Goal: Transaction & Acquisition: Purchase product/service

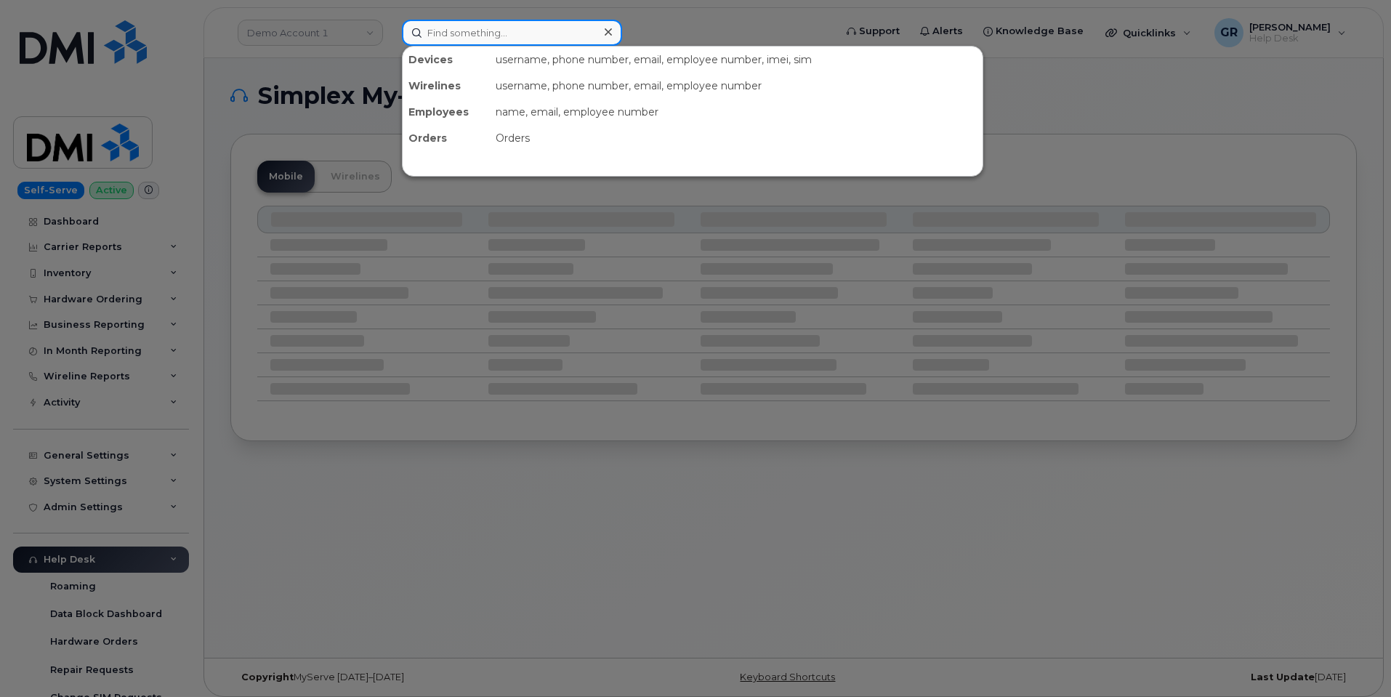
click at [486, 38] on input at bounding box center [512, 33] width 220 height 26
click at [496, 35] on input at bounding box center [512, 33] width 220 height 26
click at [299, 39] on div at bounding box center [695, 348] width 1391 height 697
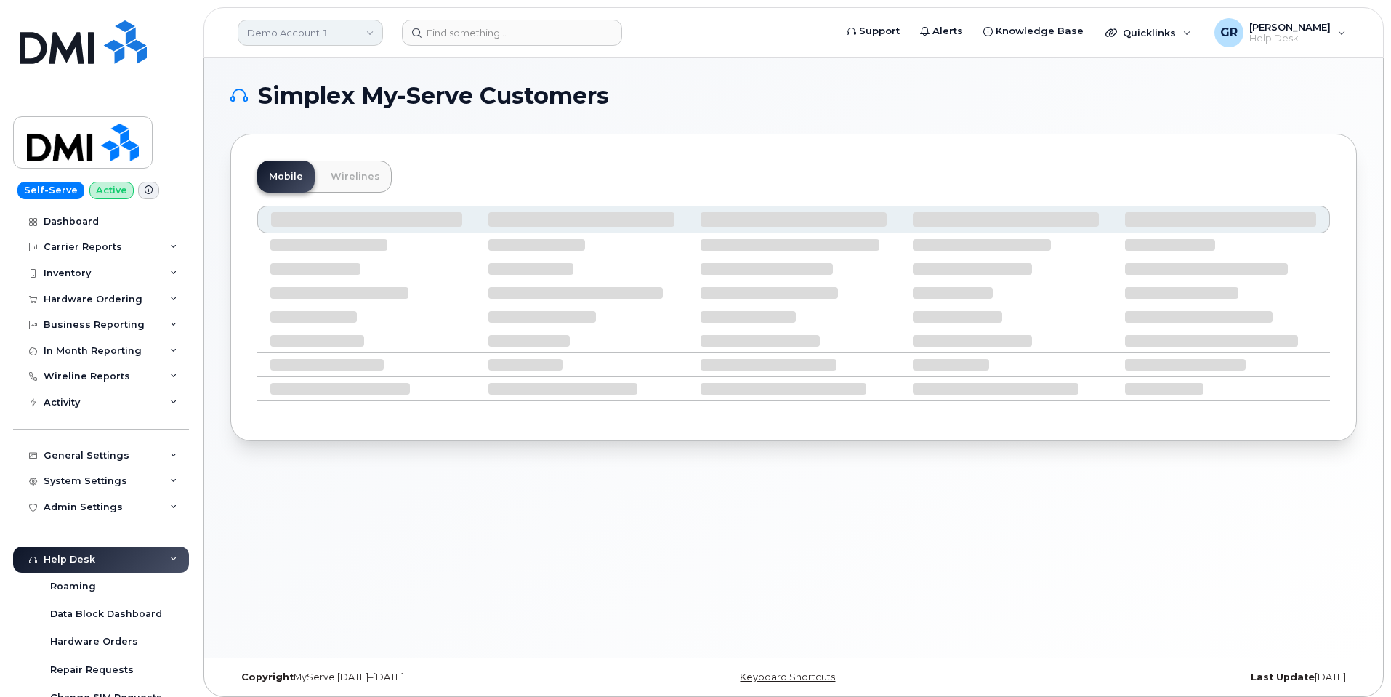
click at [332, 37] on link "Demo Account 1" at bounding box center [310, 33] width 145 height 26
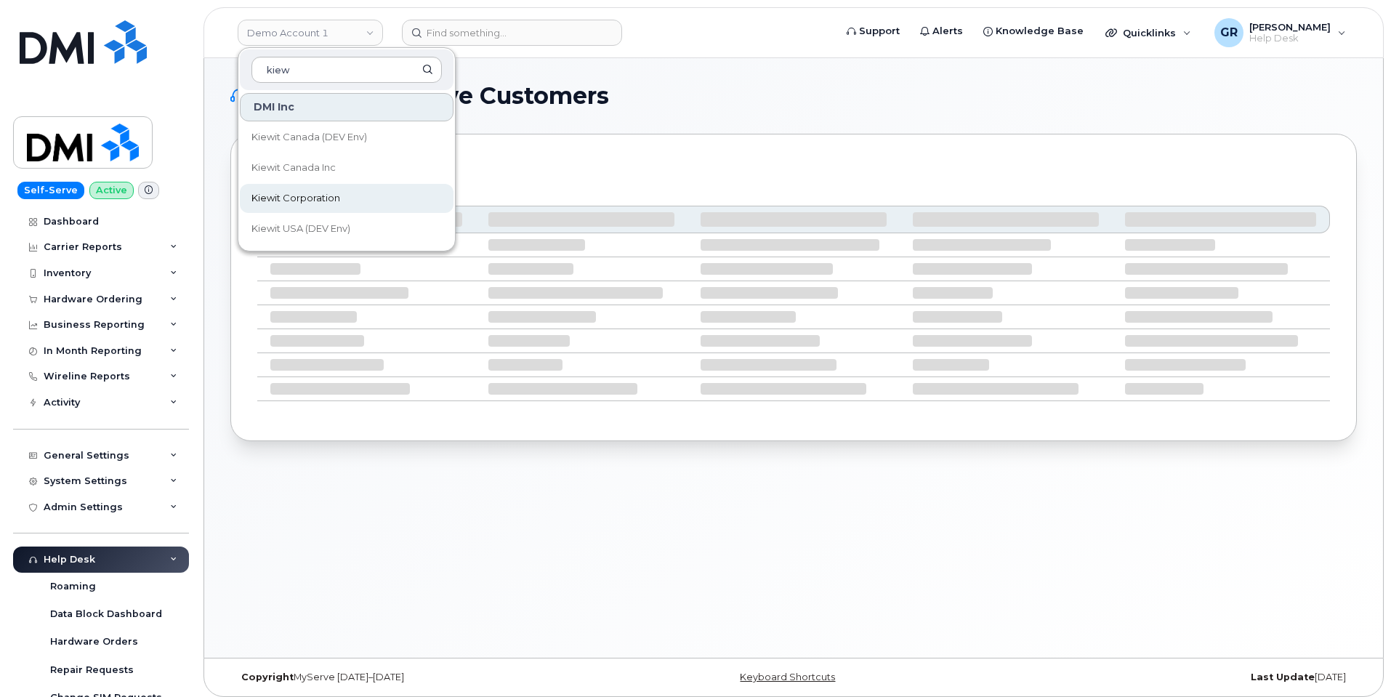
type input "kiew"
click at [339, 193] on span "Kiewit Corporation" at bounding box center [295, 198] width 89 height 15
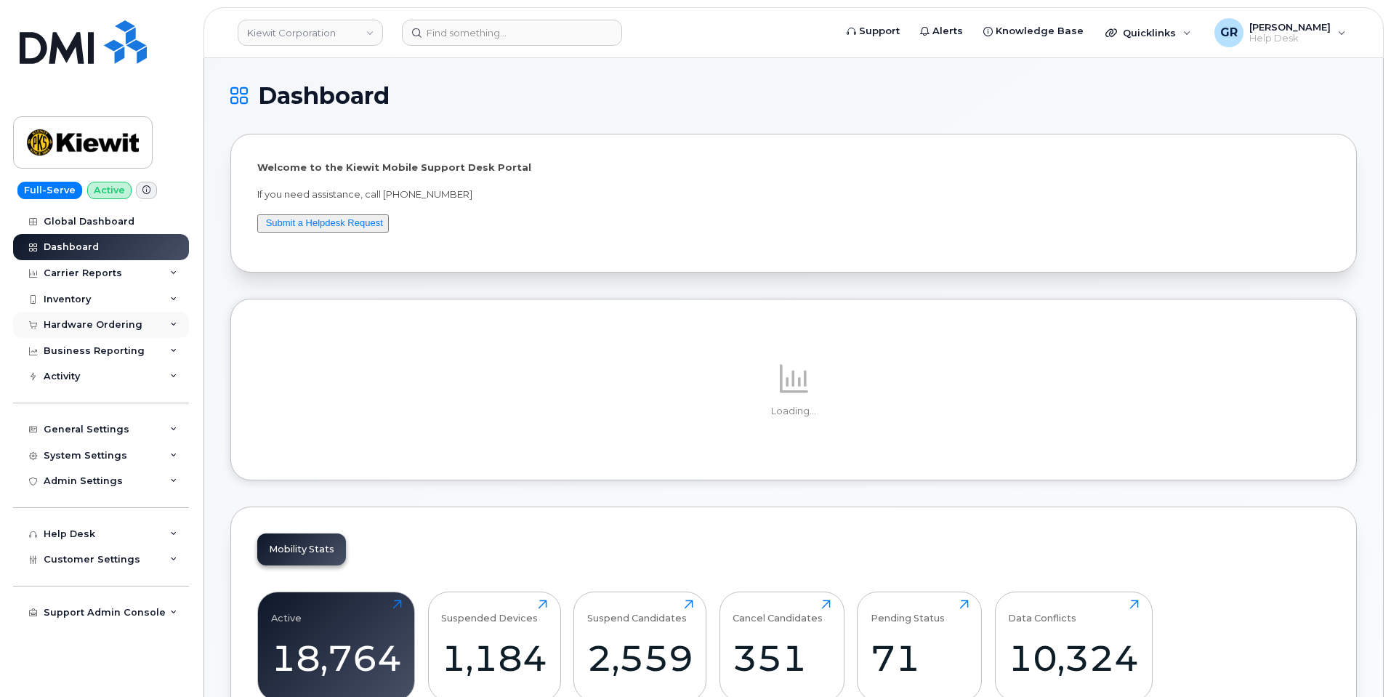
drag, startPoint x: 134, startPoint y: 327, endPoint x: 145, endPoint y: 331, distance: 11.7
click at [134, 327] on div "Hardware Ordering" at bounding box center [93, 325] width 99 height 12
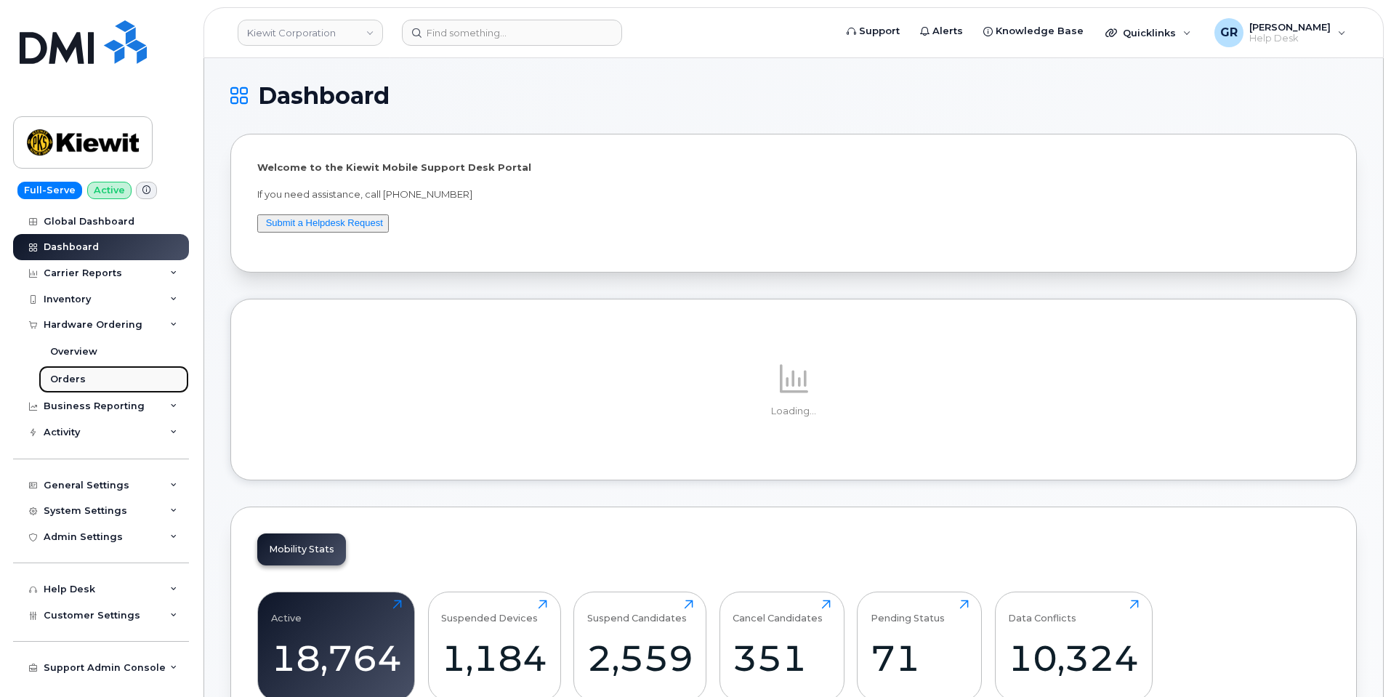
click at [118, 371] on link "Orders" at bounding box center [114, 380] width 150 height 28
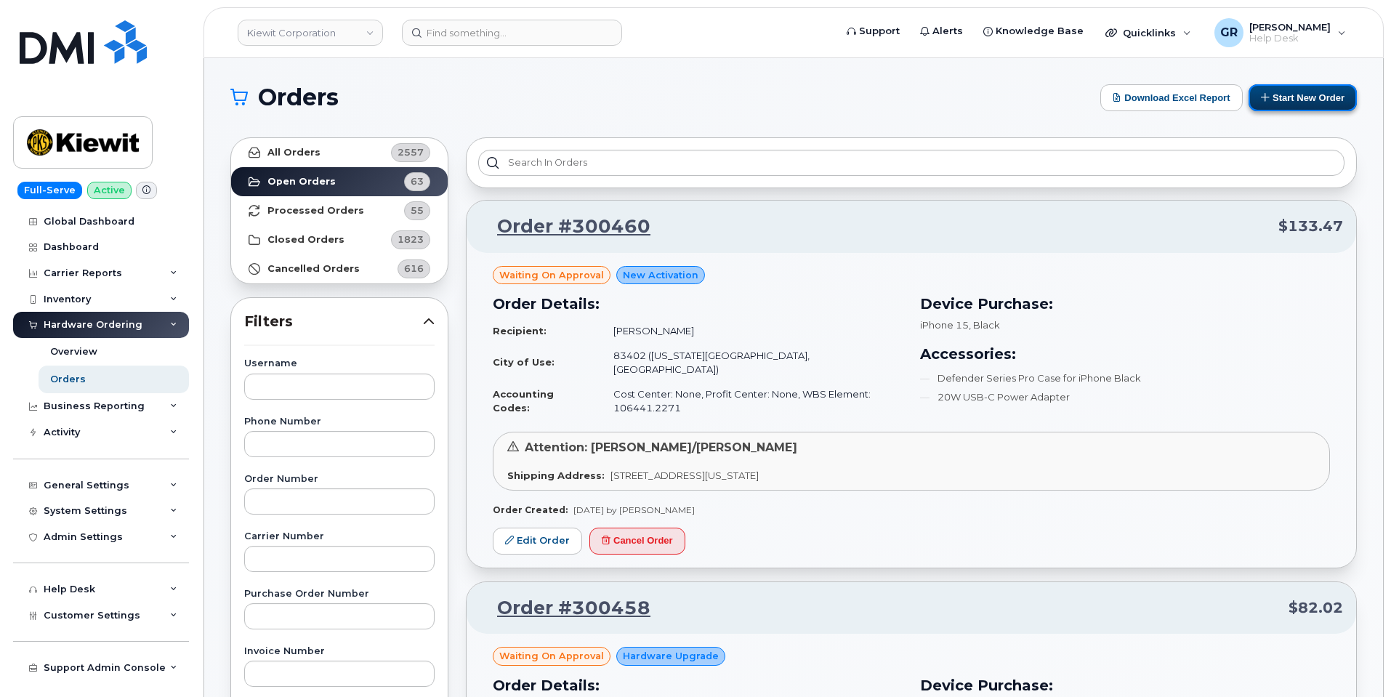
click at [1295, 99] on button "Start New Order" at bounding box center [1303, 97] width 108 height 27
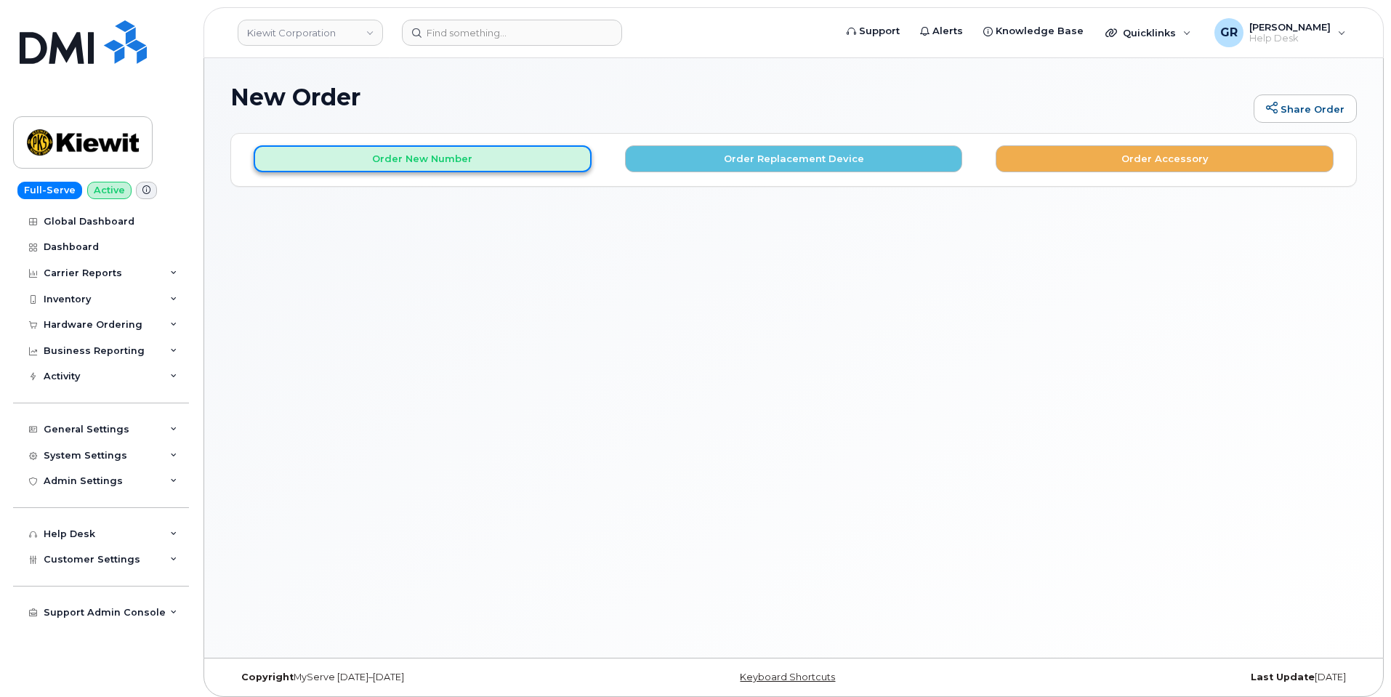
click at [518, 161] on button "Order New Number" at bounding box center [423, 158] width 338 height 27
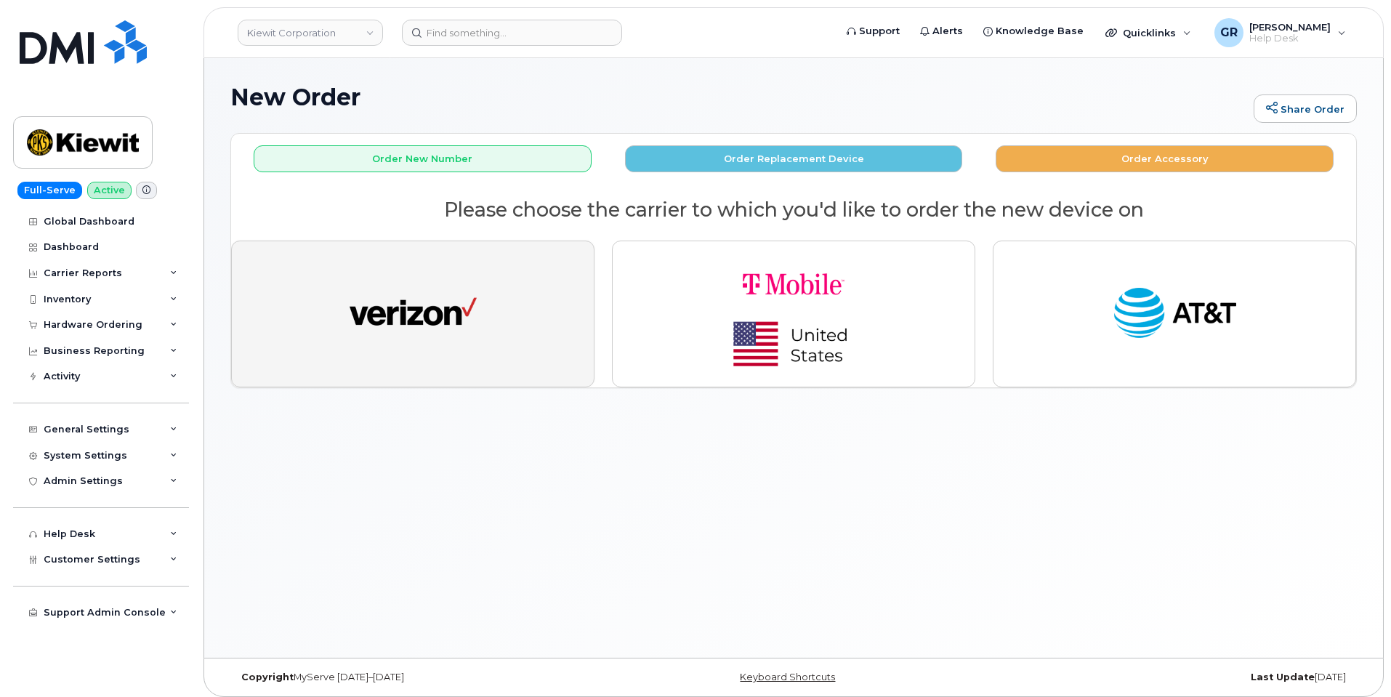
click at [424, 281] on img "button" at bounding box center [413, 313] width 127 height 65
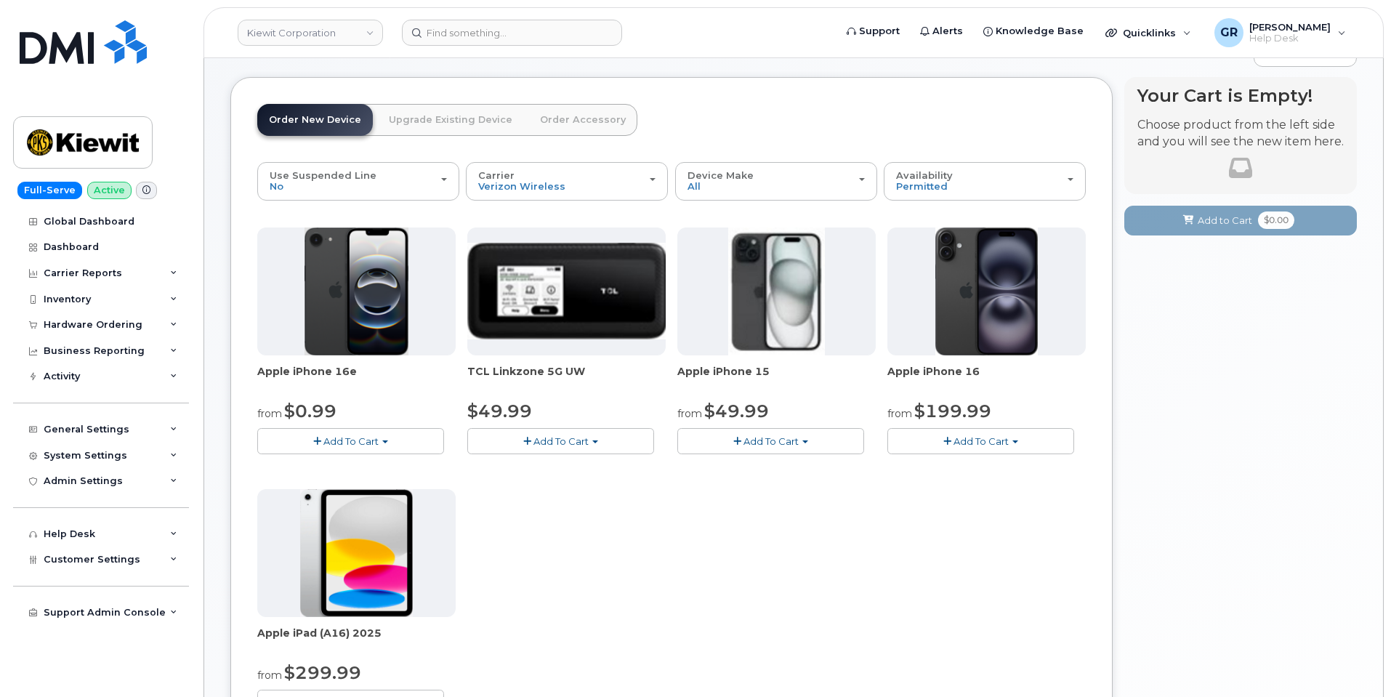
scroll to position [73, 0]
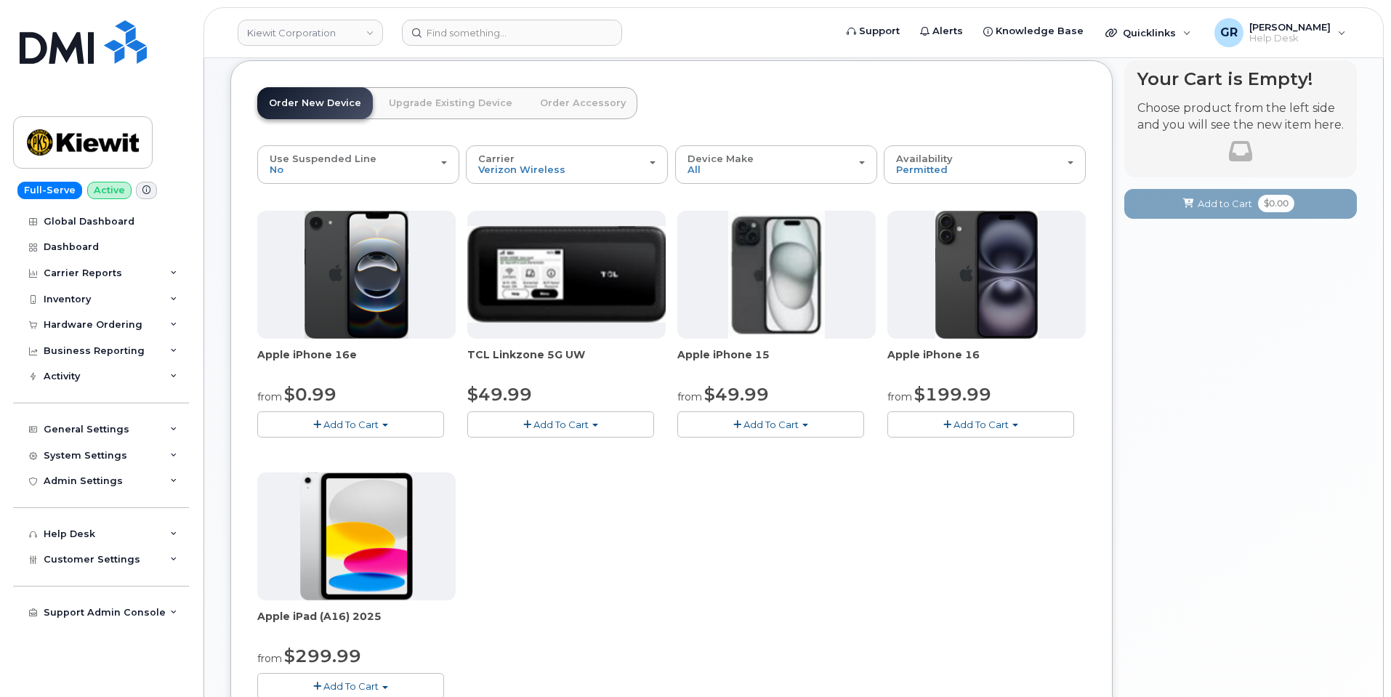
click at [588, 424] on button "Add To Cart" at bounding box center [560, 423] width 187 height 25
click at [601, 374] on span "TCL Linkzone 5G UW" at bounding box center [566, 361] width 198 height 29
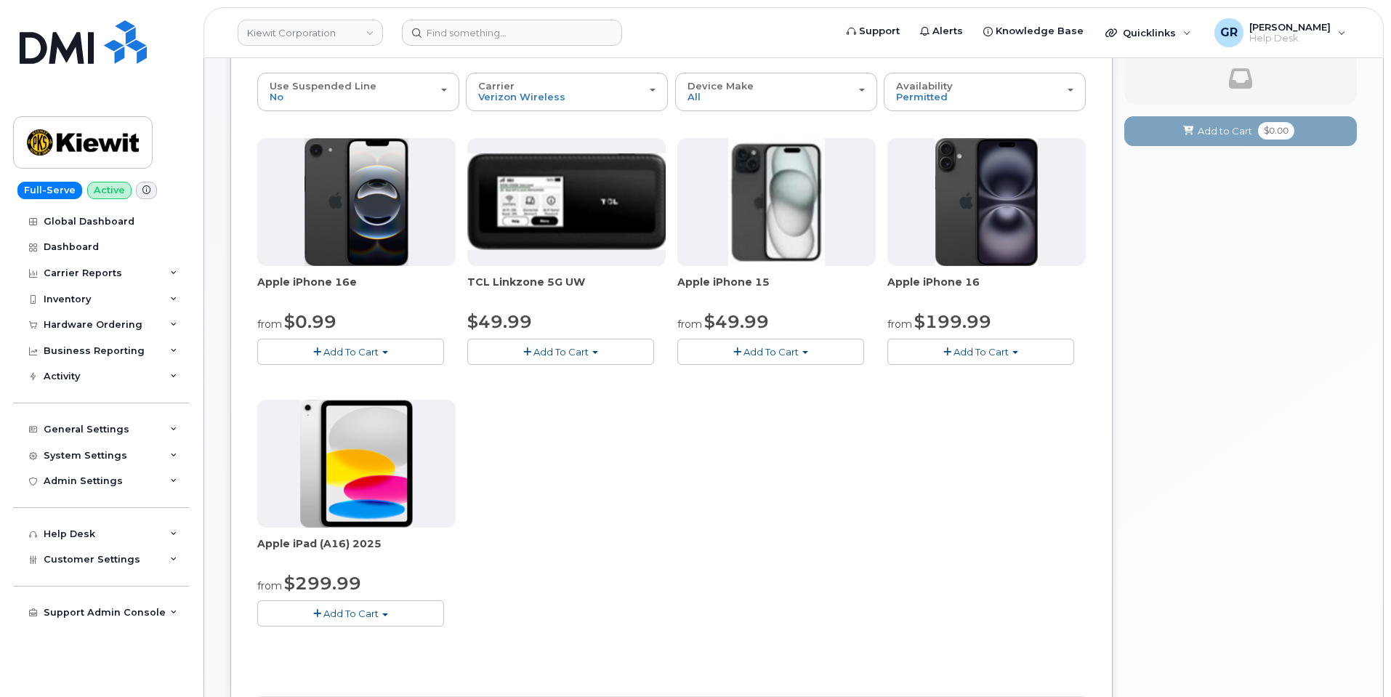
click at [584, 340] on button "Add To Cart" at bounding box center [560, 351] width 187 height 25
click at [579, 382] on link "$49.99 - 2 Year Activation" at bounding box center [547, 379] width 152 height 18
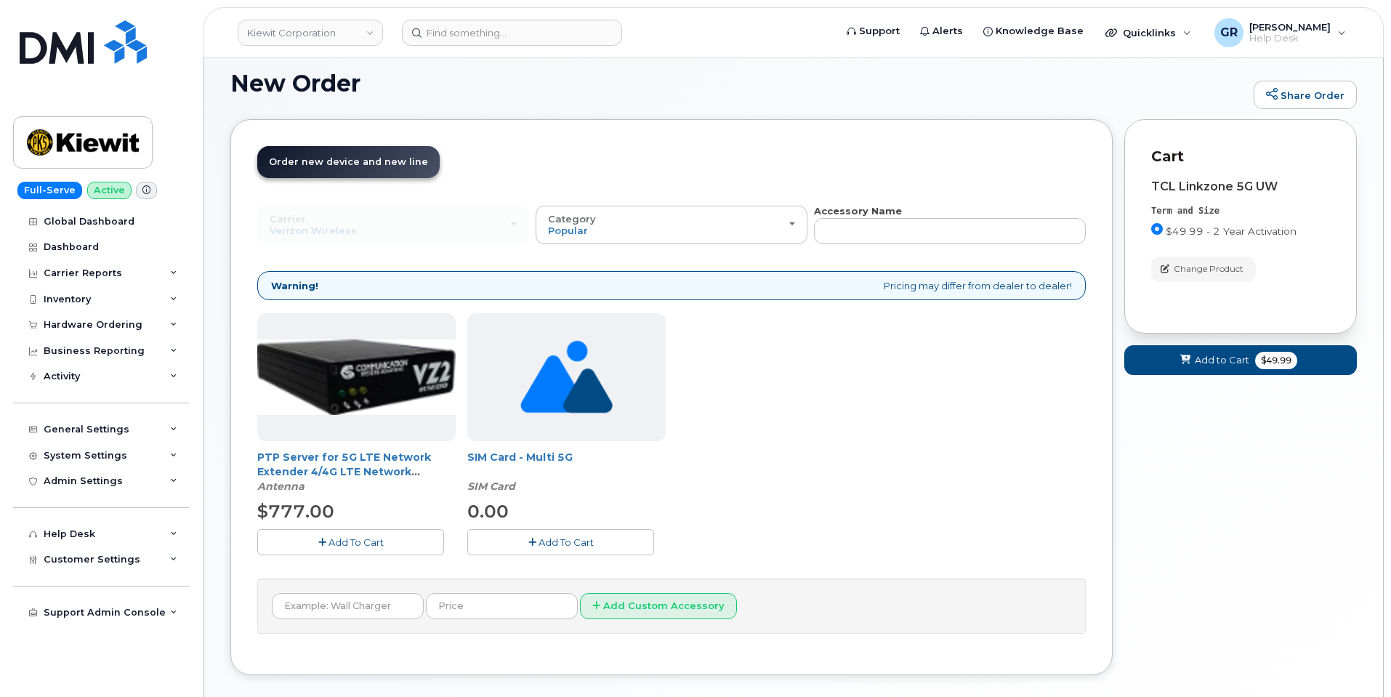
scroll to position [0, 0]
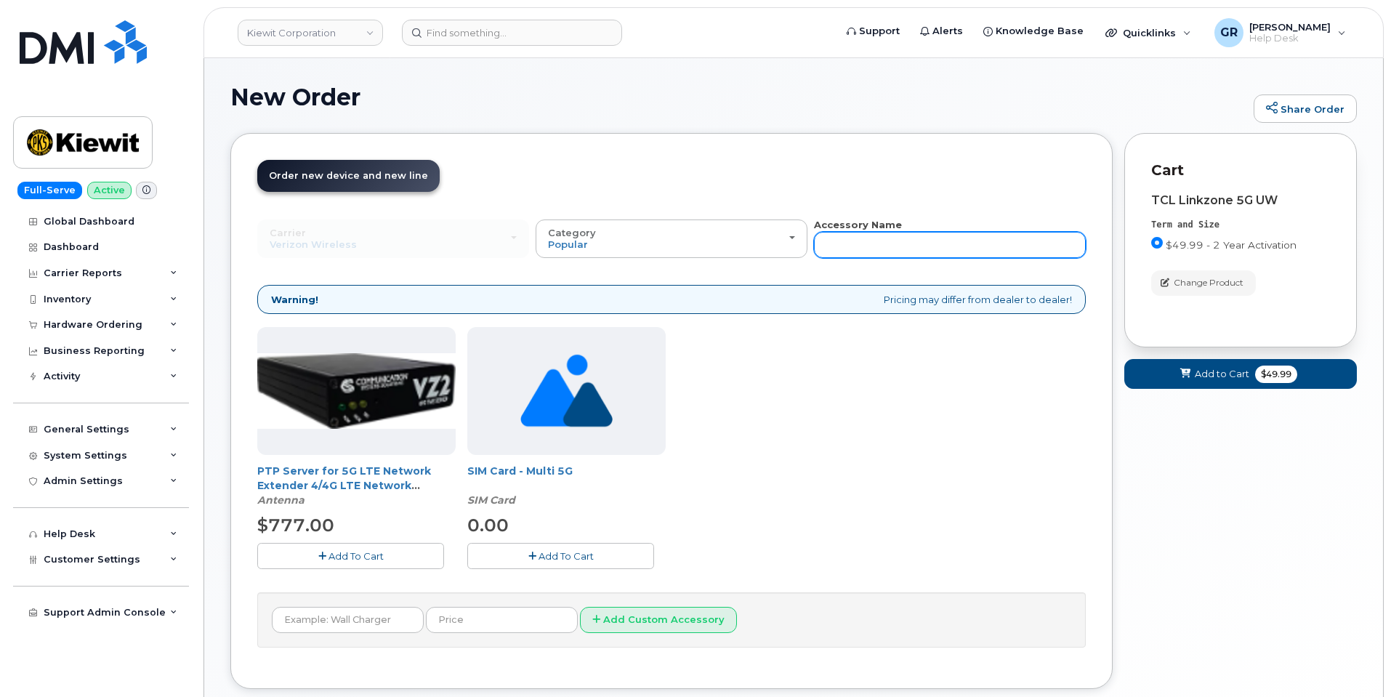
click at [907, 252] on input "text" at bounding box center [950, 245] width 272 height 26
click at [883, 348] on div "PTP Server for 5G LTE Network Extender 4/4G LTE Network Extender 3 Antenna $777…" at bounding box center [671, 459] width 829 height 265
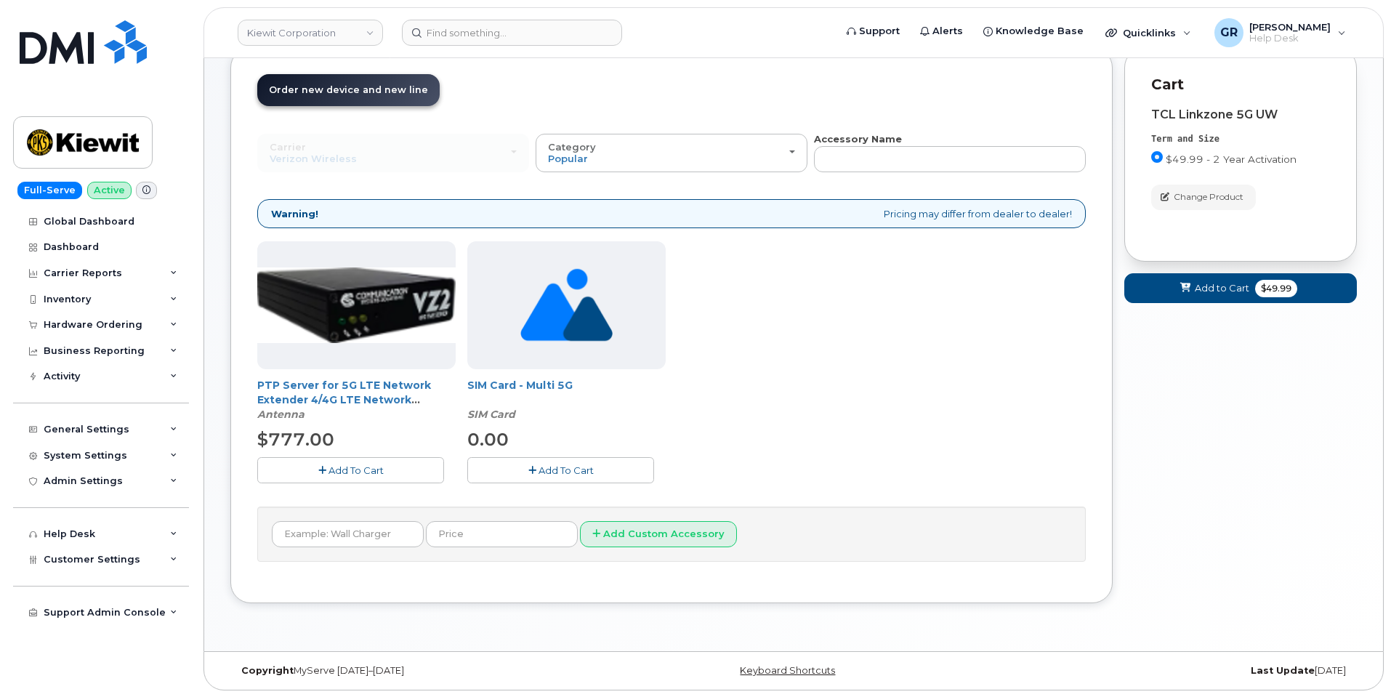
scroll to position [86, 0]
click at [531, 463] on button "Add To Cart" at bounding box center [560, 468] width 187 height 25
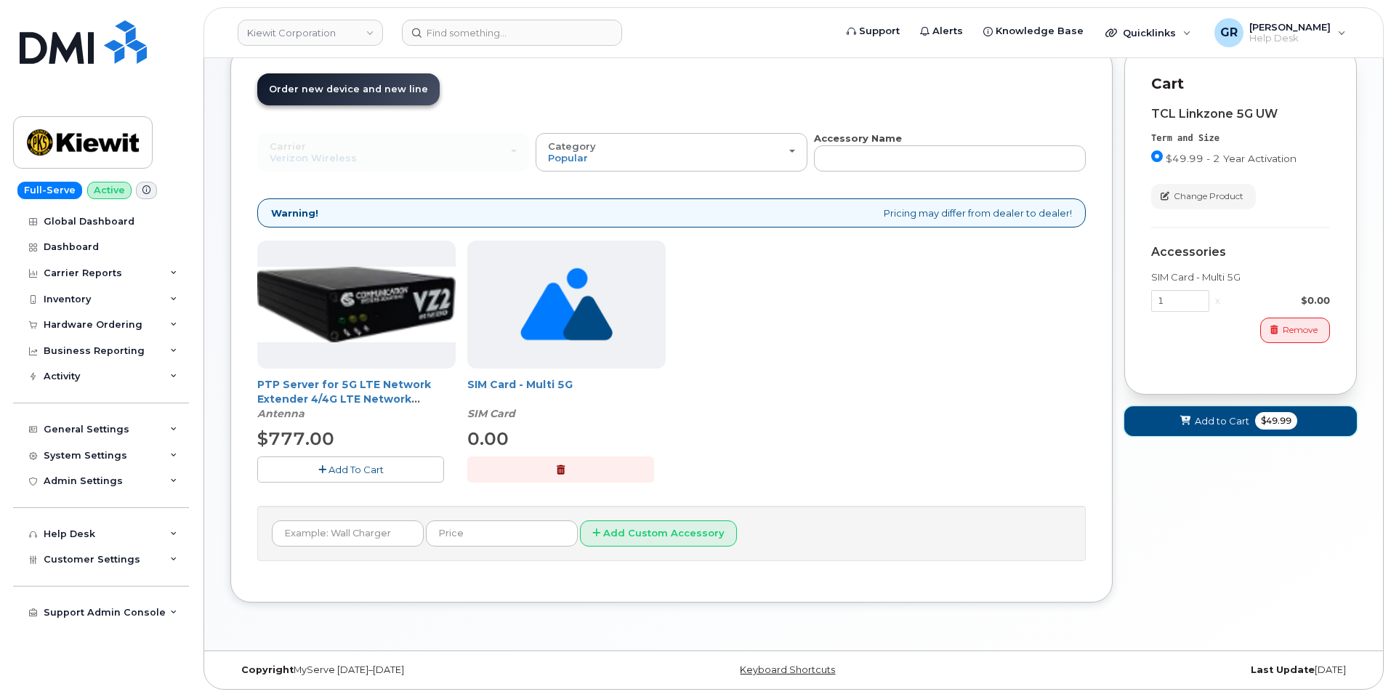
click at [1206, 416] on span "Add to Cart" at bounding box center [1222, 421] width 55 height 14
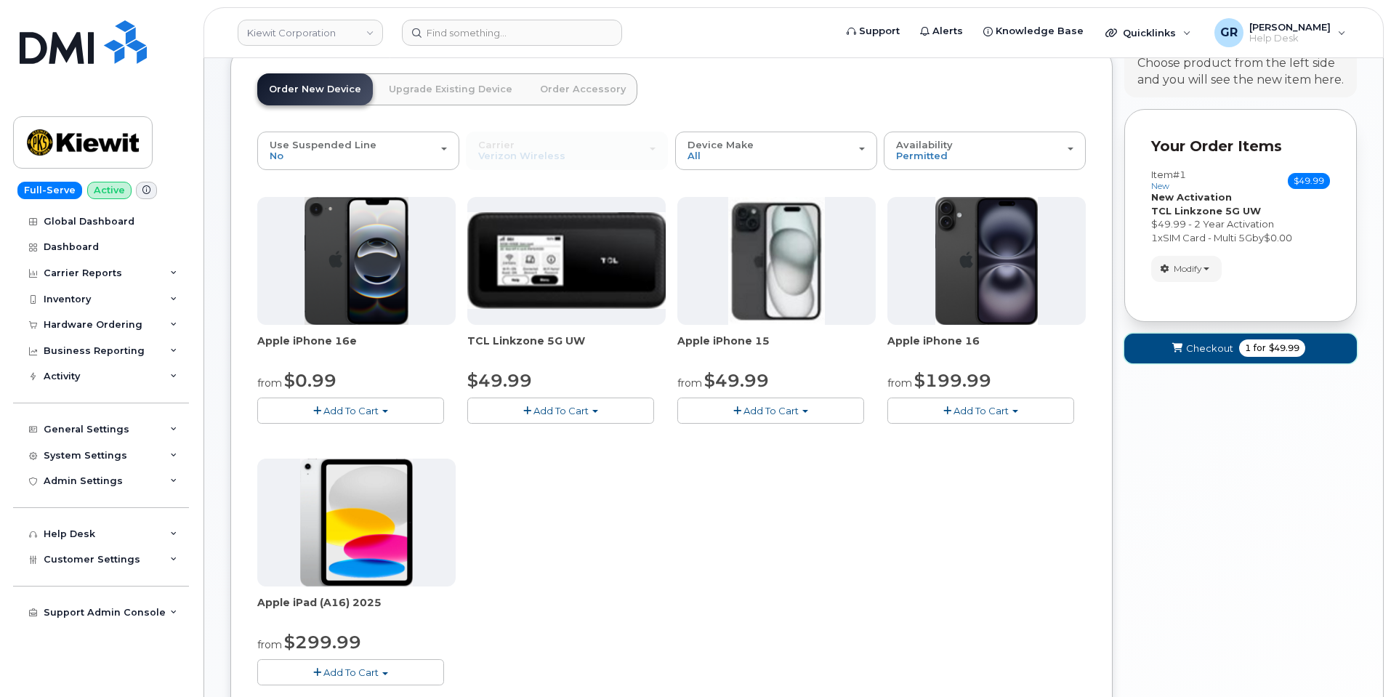
click at [1180, 356] on button "Checkout 1 for $49.99" at bounding box center [1240, 349] width 233 height 30
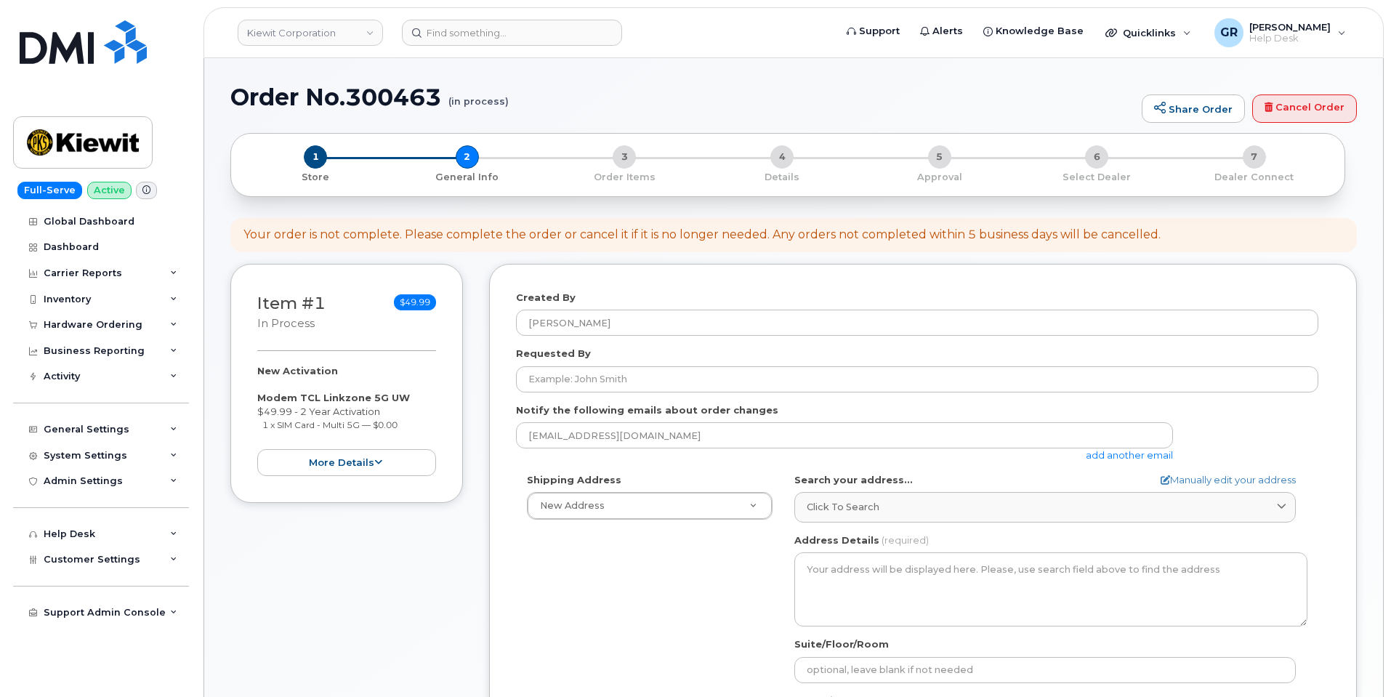
select select
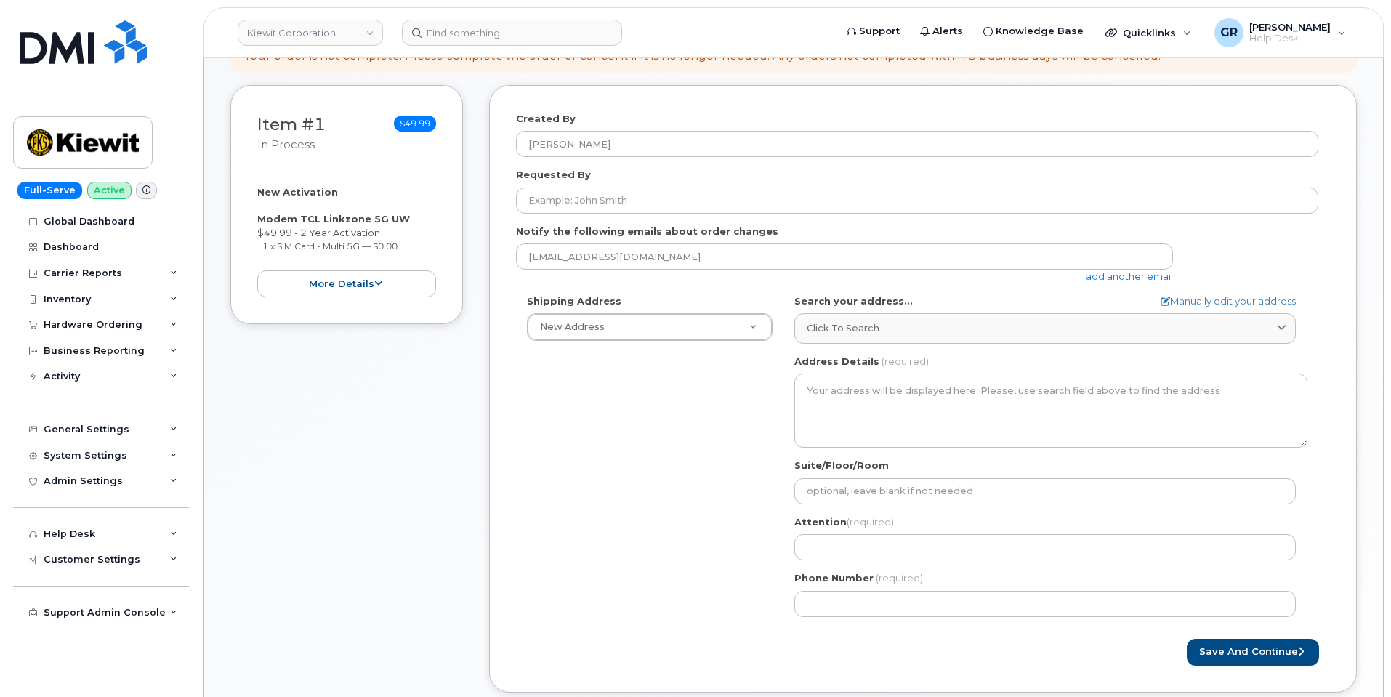
scroll to position [145, 0]
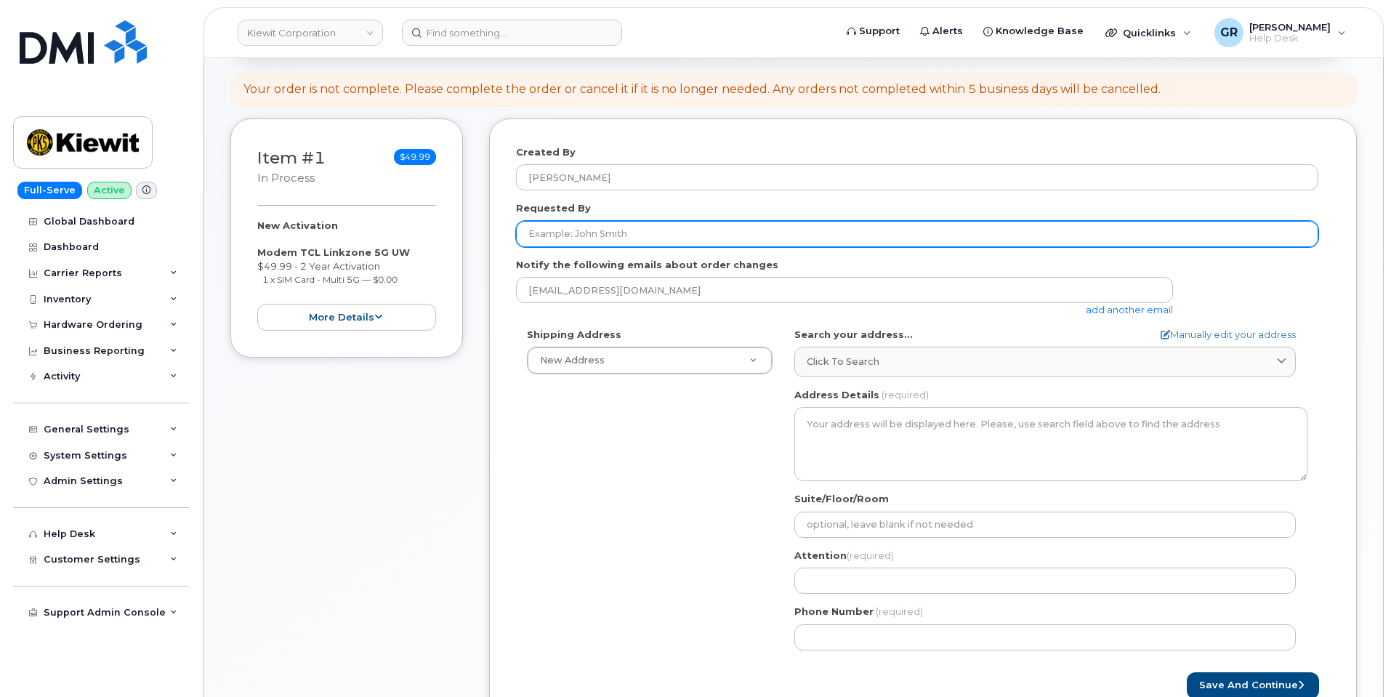
click at [665, 229] on input "Requested By" at bounding box center [917, 234] width 802 height 26
click at [627, 222] on input "Requested By" at bounding box center [917, 234] width 802 height 26
paste input "Christopher Sajous"
type input "Christopher Sajous"
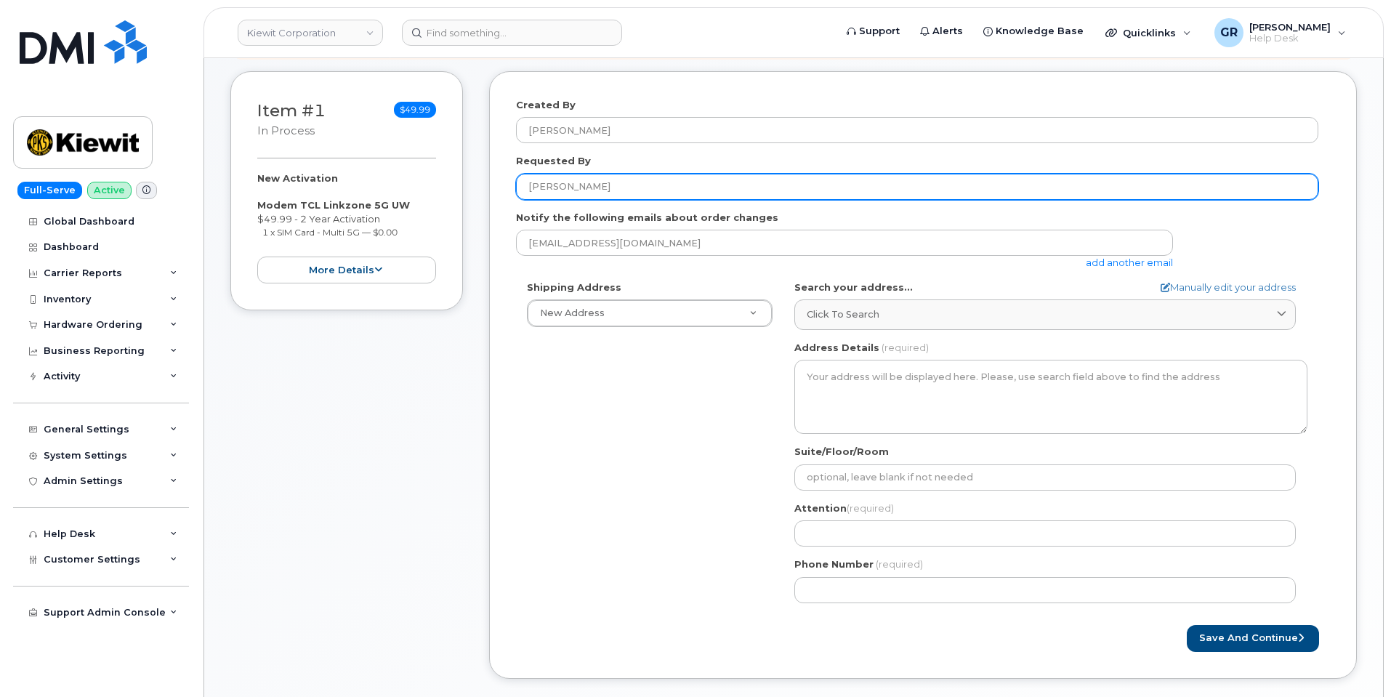
scroll to position [218, 0]
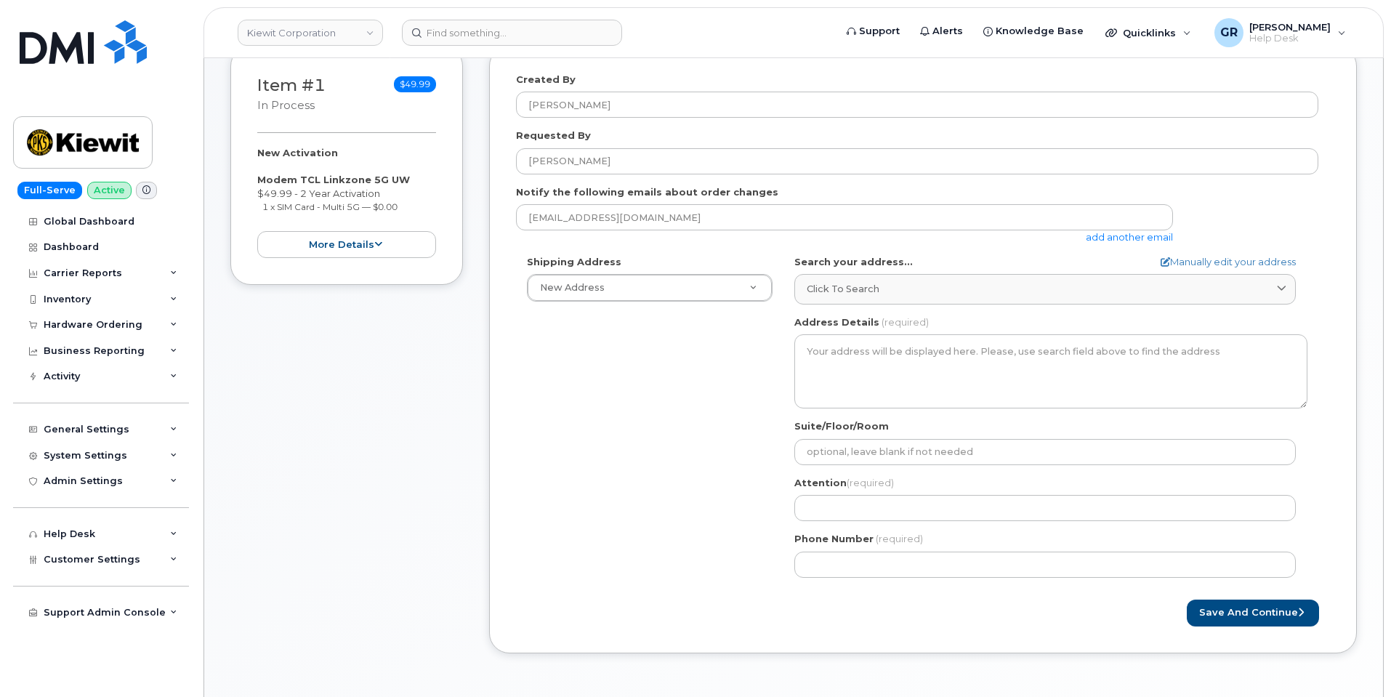
click at [667, 330] on div "Shipping Address New Address New Address AB Search your address... Manually edi…" at bounding box center [917, 422] width 802 height 334
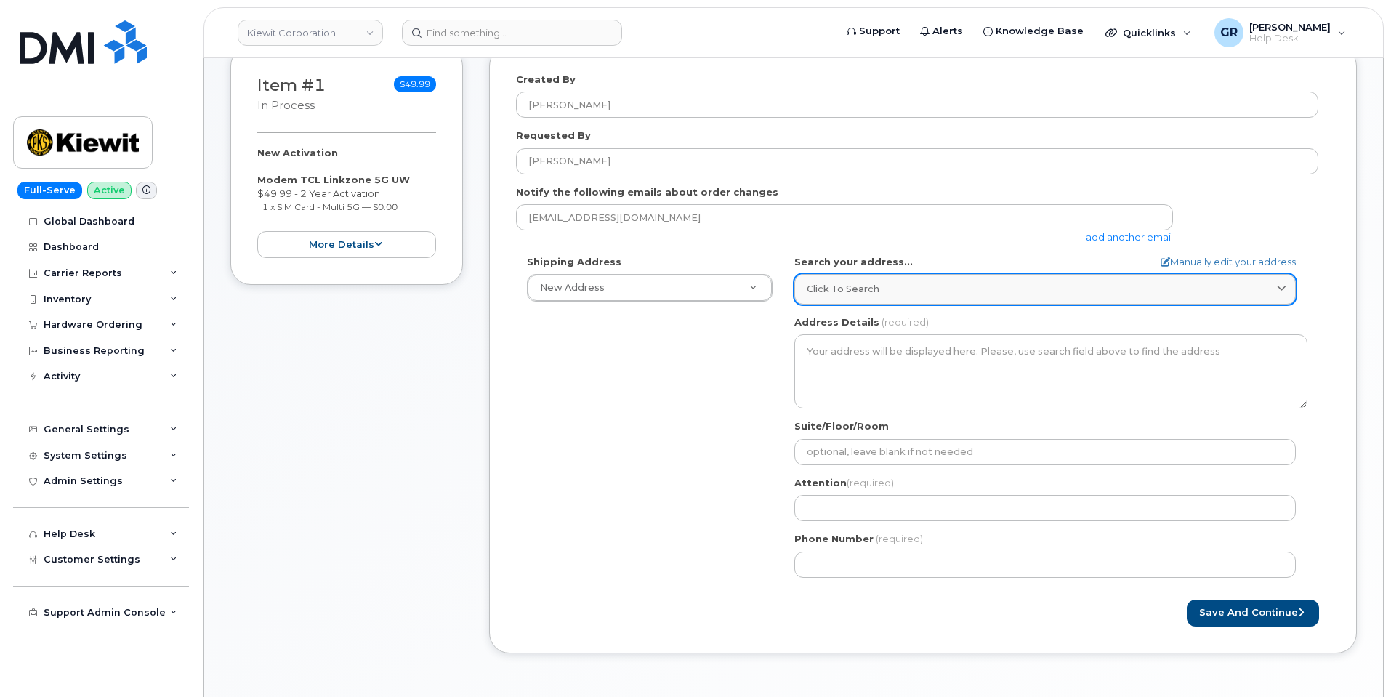
click at [920, 303] on link "Click to search" at bounding box center [1045, 289] width 502 height 30
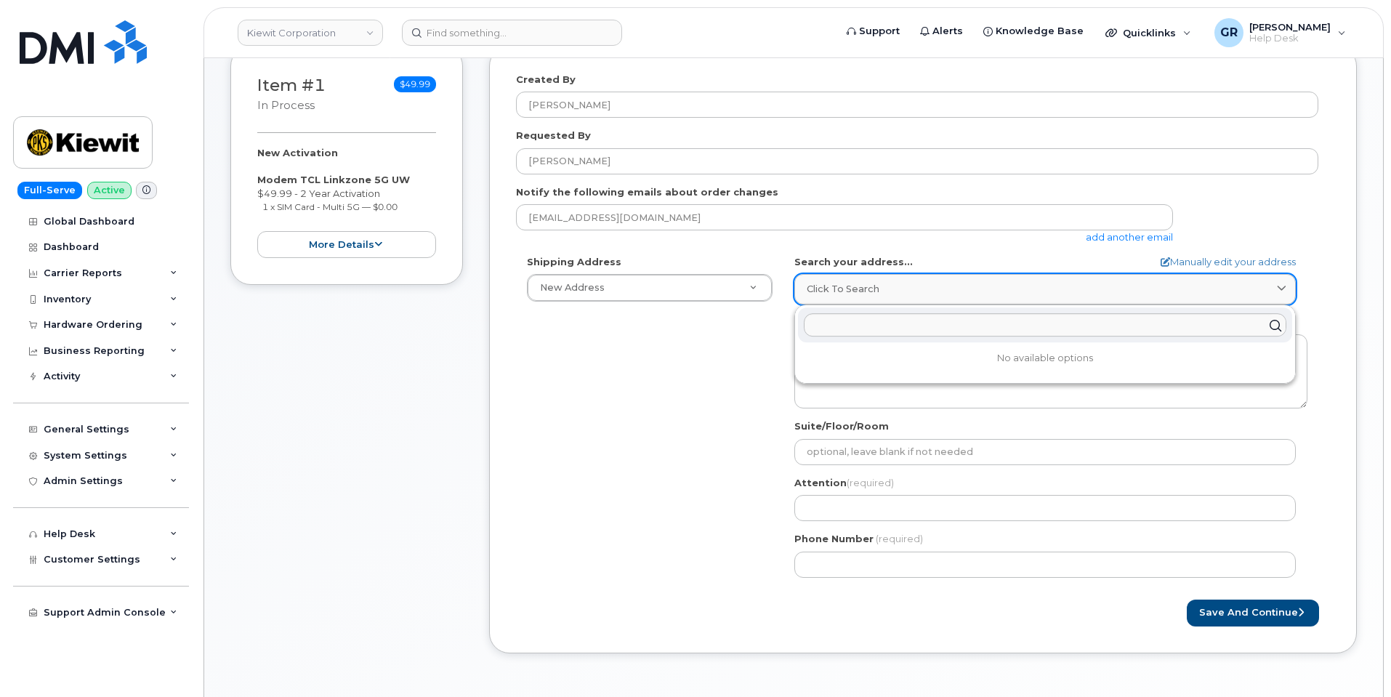
click at [922, 301] on link "Click to search" at bounding box center [1045, 289] width 502 height 30
click at [709, 355] on div "Shipping Address New Address New Address AB Search your address... Manually edi…" at bounding box center [917, 422] width 802 height 334
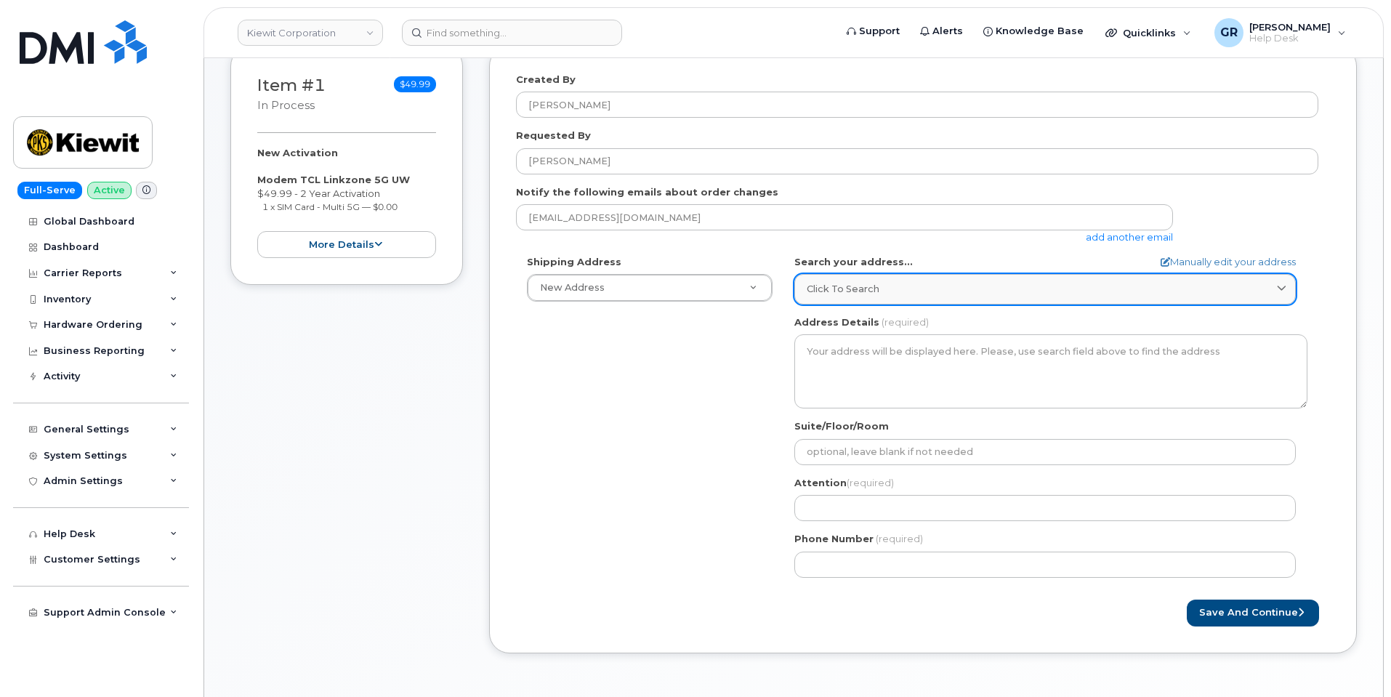
click at [914, 286] on div "Click to search" at bounding box center [1045, 289] width 477 height 14
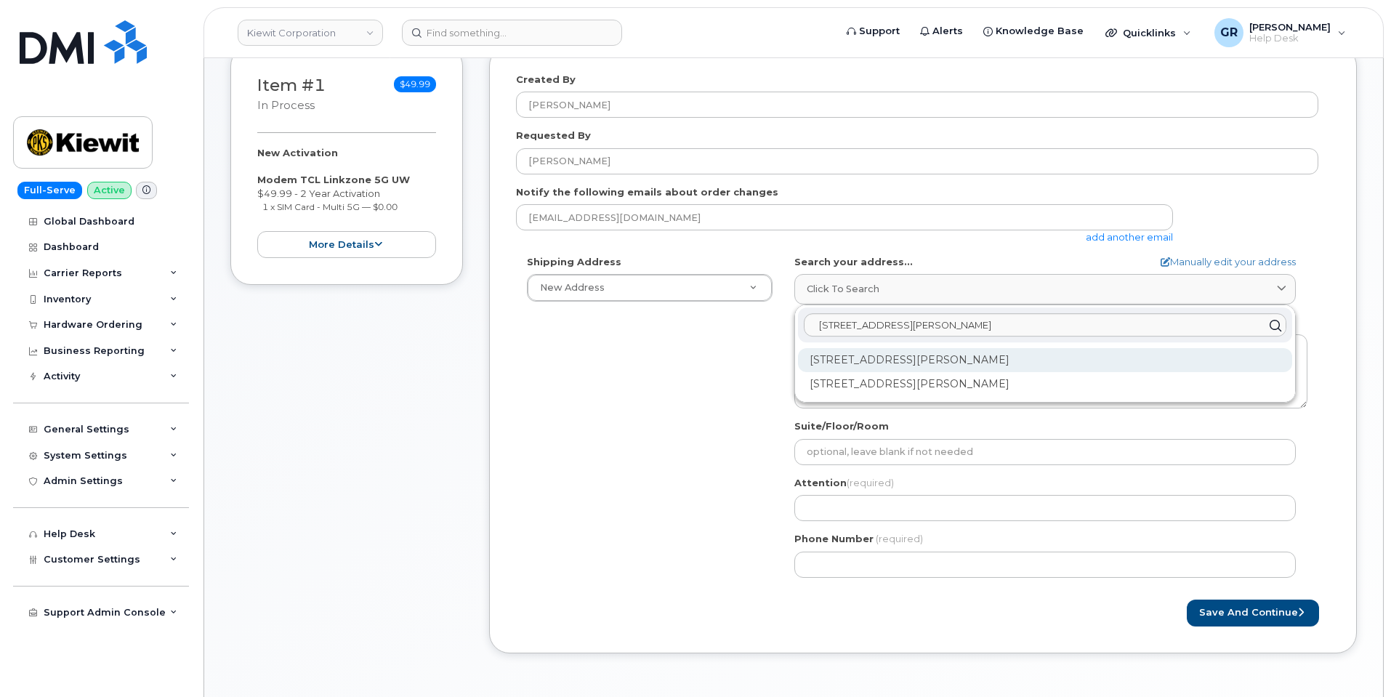
click at [949, 364] on div "4 Commerce Dr Cranford NJ 07016" at bounding box center [1045, 360] width 494 height 24
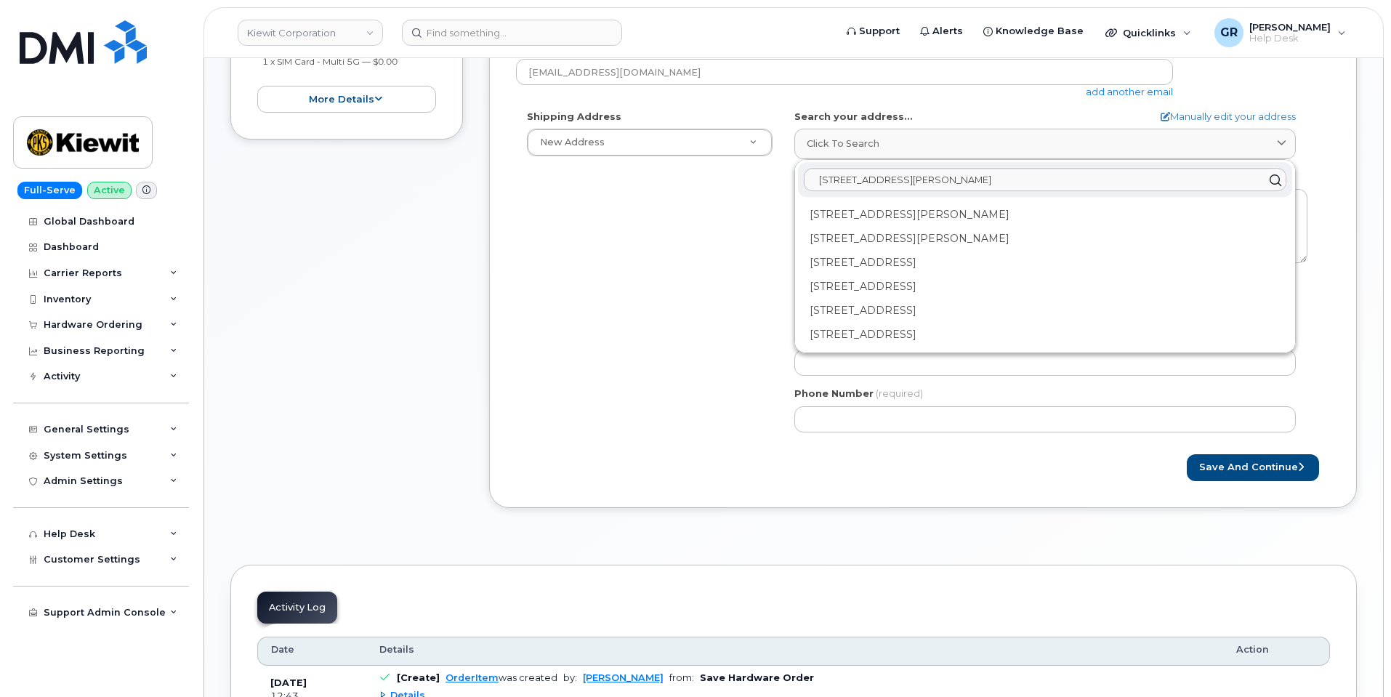
scroll to position [291, 0]
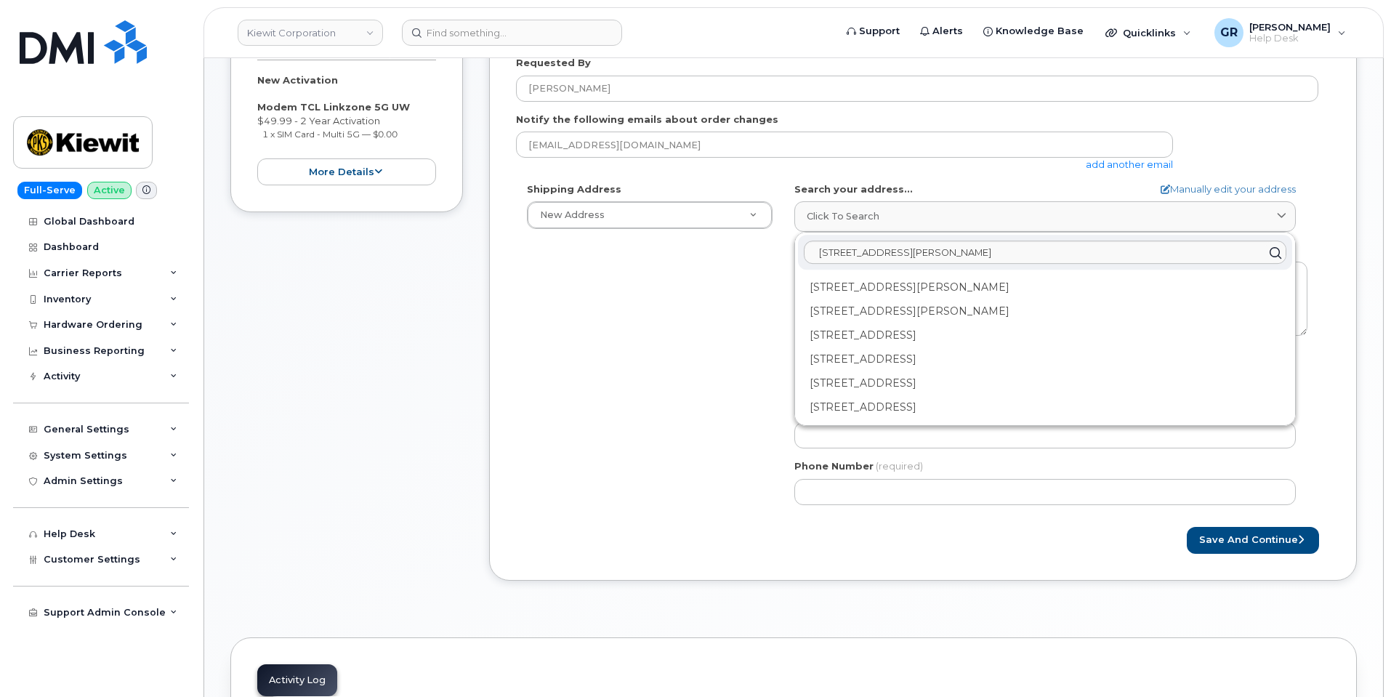
click at [709, 371] on div "Shipping Address New Address New Address AB Search your address... Manually edi…" at bounding box center [917, 349] width 802 height 334
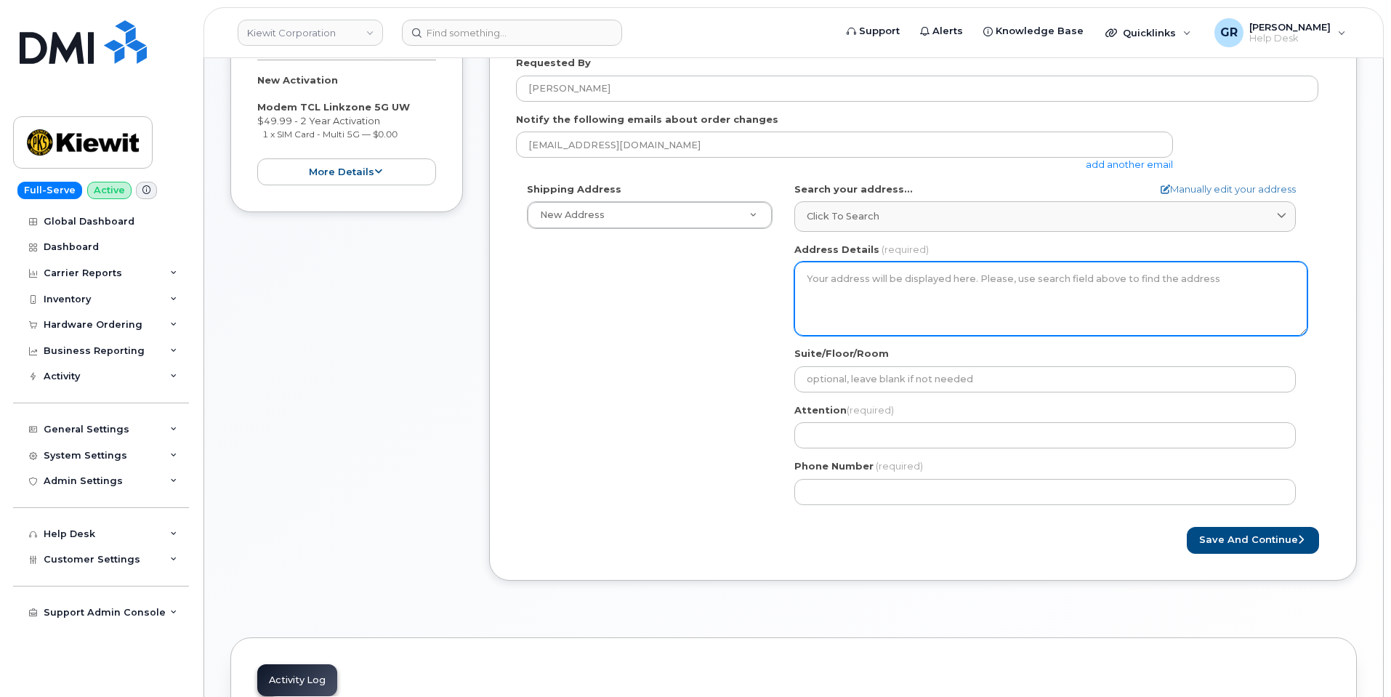
click at [920, 290] on textarea "Address Details" at bounding box center [1050, 299] width 513 height 74
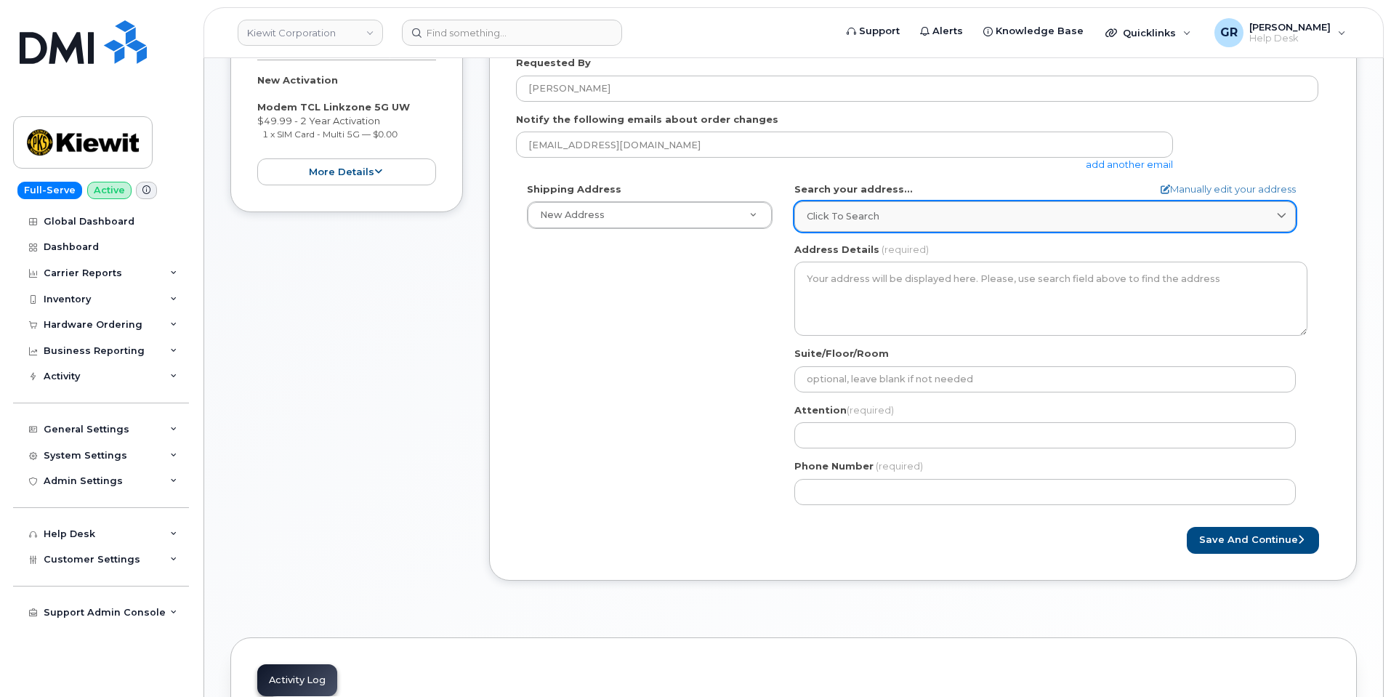
click at [935, 214] on div "Click to search" at bounding box center [1045, 216] width 477 height 14
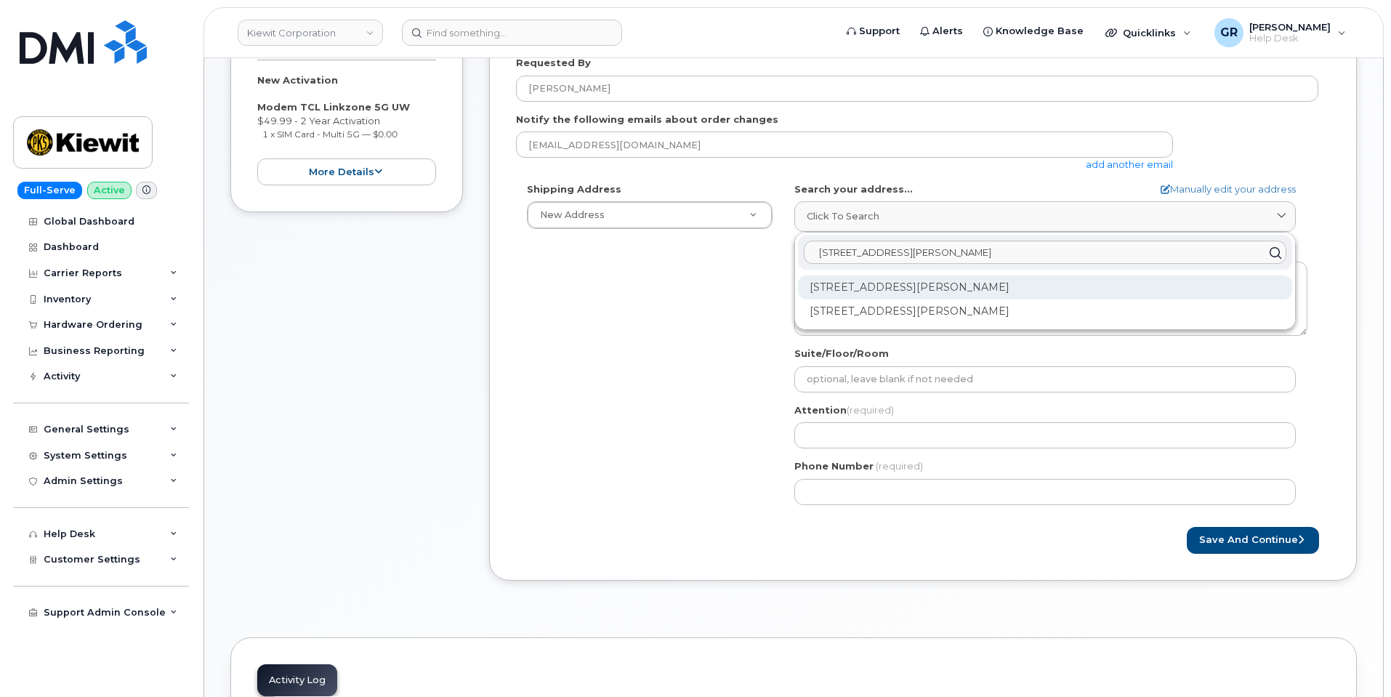
type input "4 Commerce Dr Cranford NJ 07016"
click at [983, 283] on div "4 Commerce Dr Cranford NJ 07016" at bounding box center [1045, 287] width 494 height 24
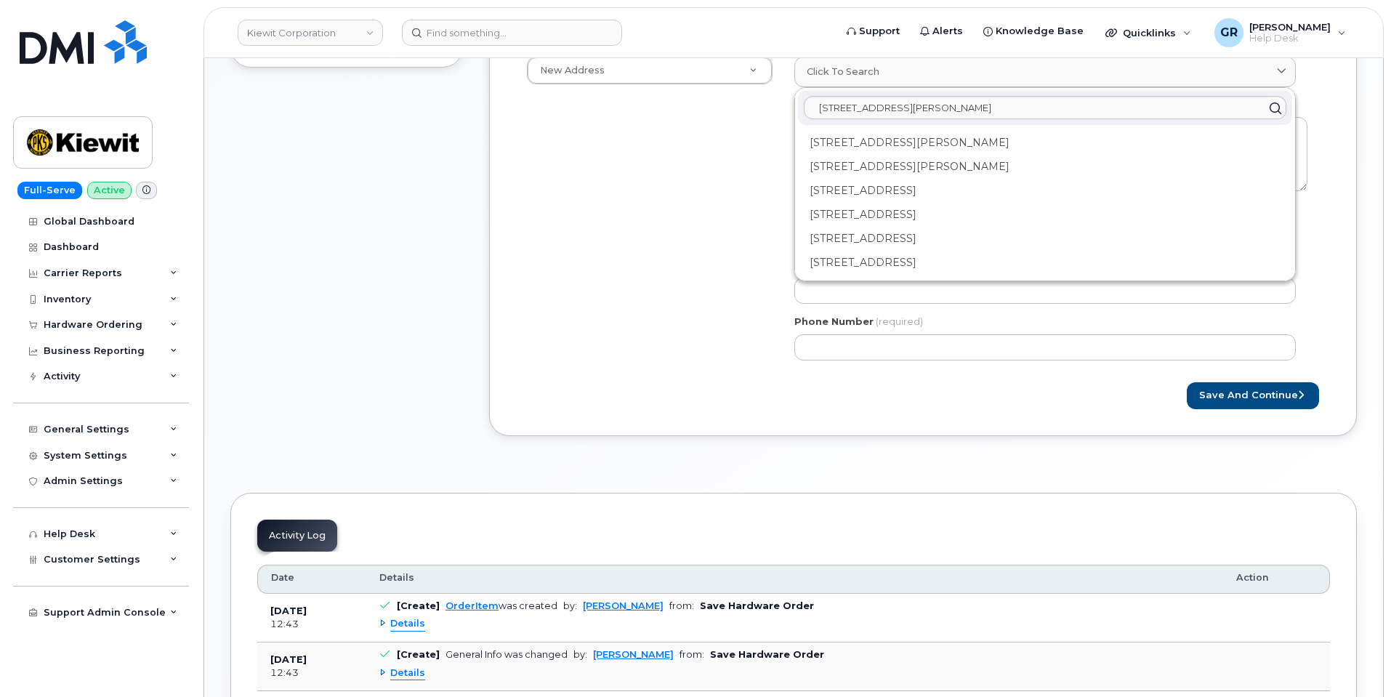
scroll to position [363, 0]
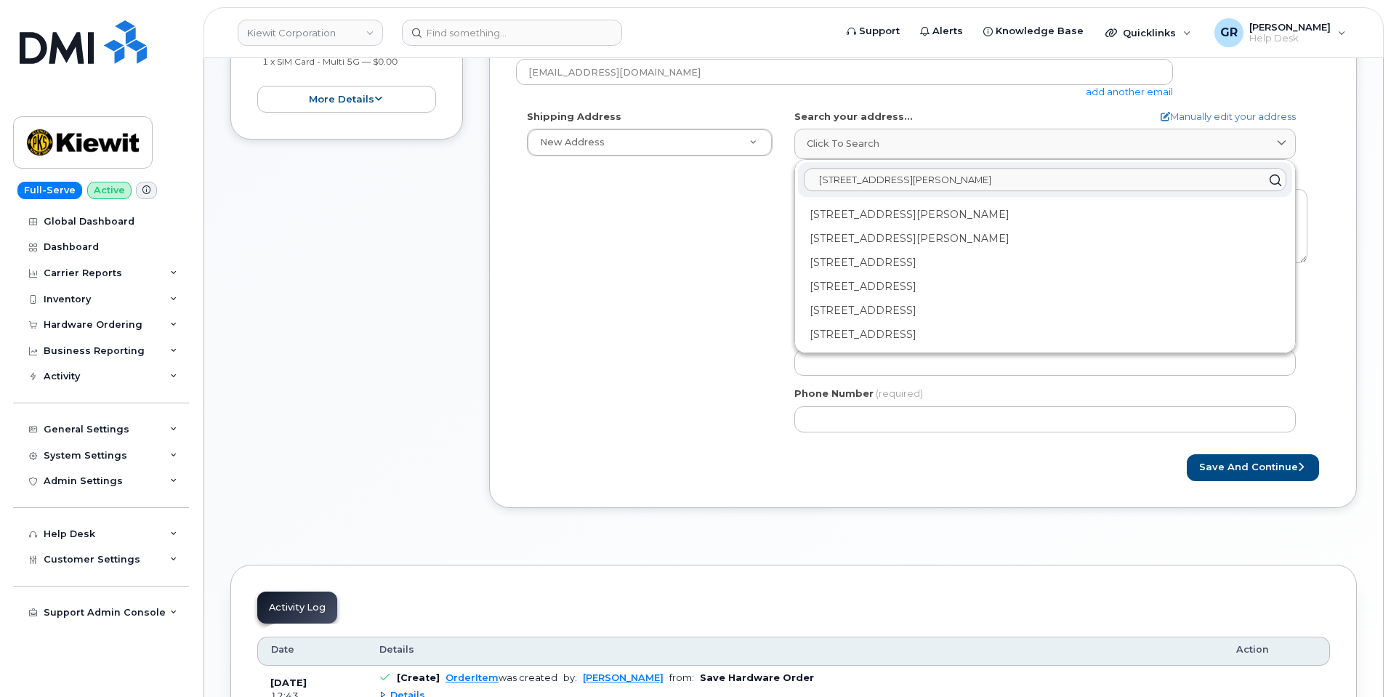
click at [655, 262] on div "Shipping Address New Address New Address AB Search your address... Manually edi…" at bounding box center [917, 277] width 802 height 334
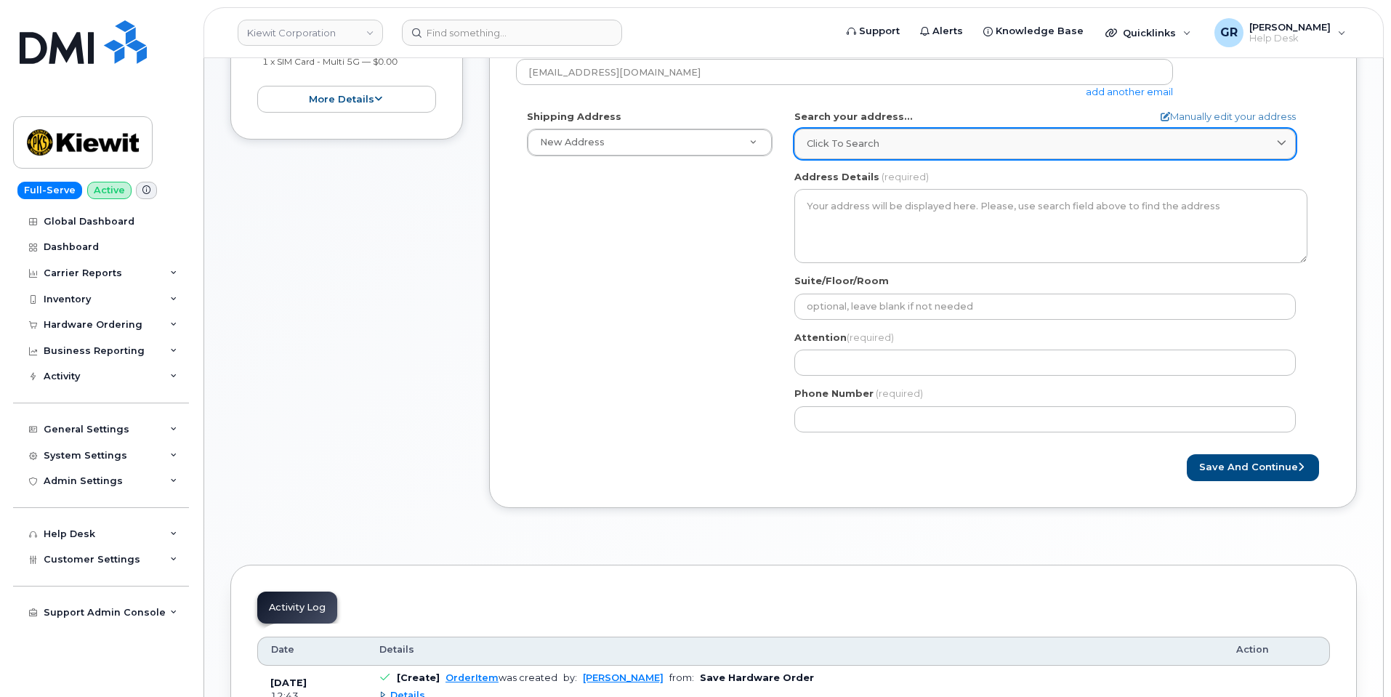
click at [919, 137] on div "Click to search" at bounding box center [1045, 144] width 477 height 14
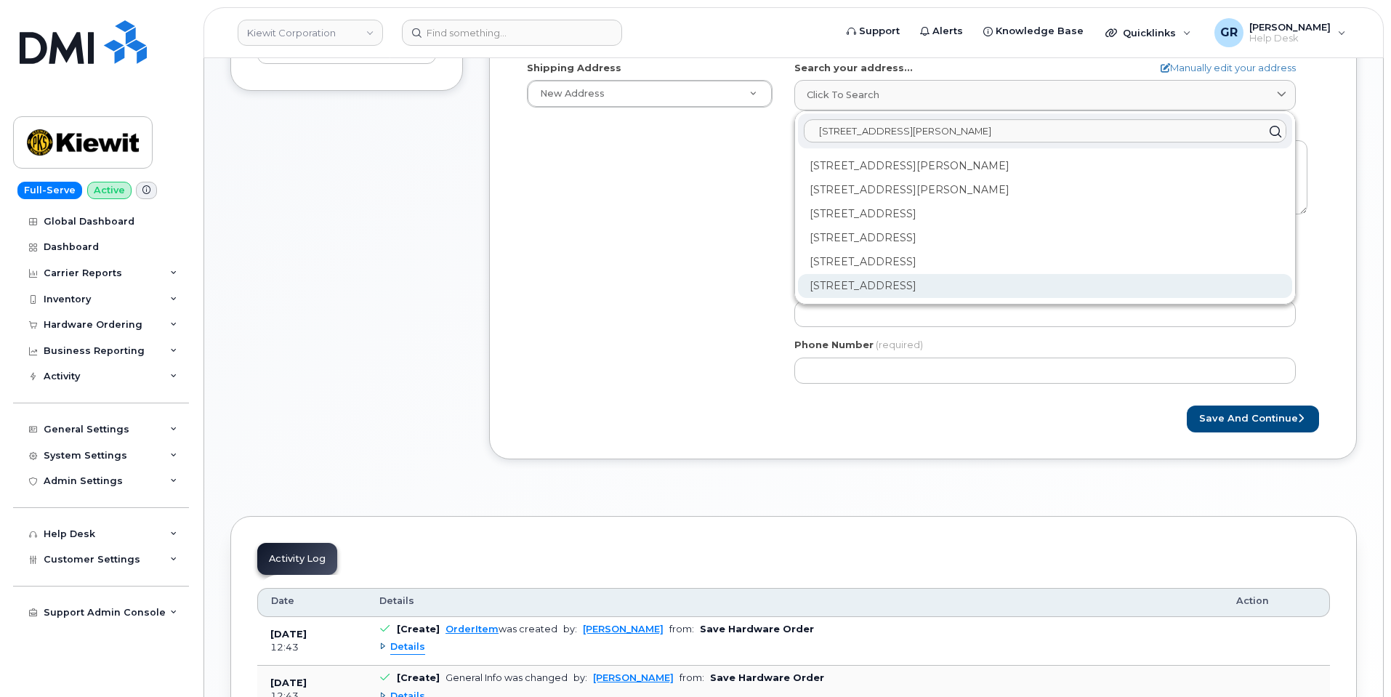
scroll to position [436, 0]
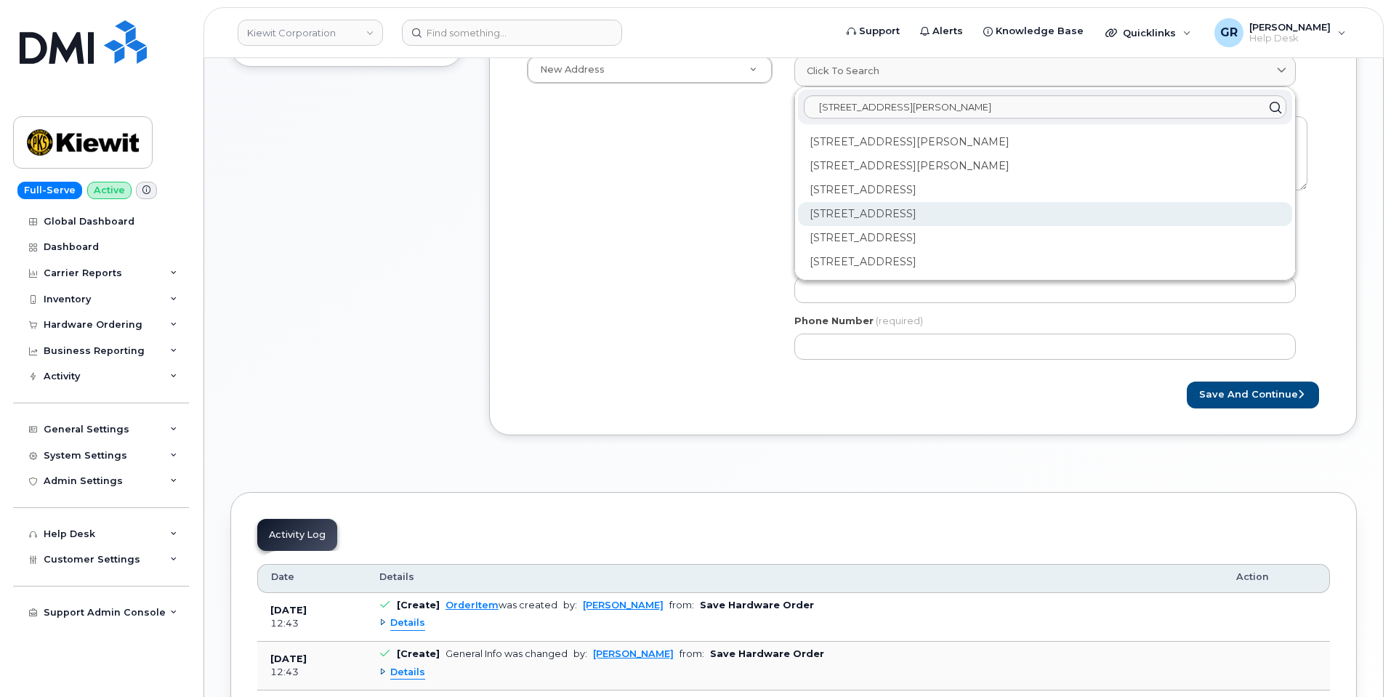
click at [940, 214] on div "4 Commerce Dr Ste 2 Cranford NJ 07016-3526" at bounding box center [1045, 214] width 494 height 24
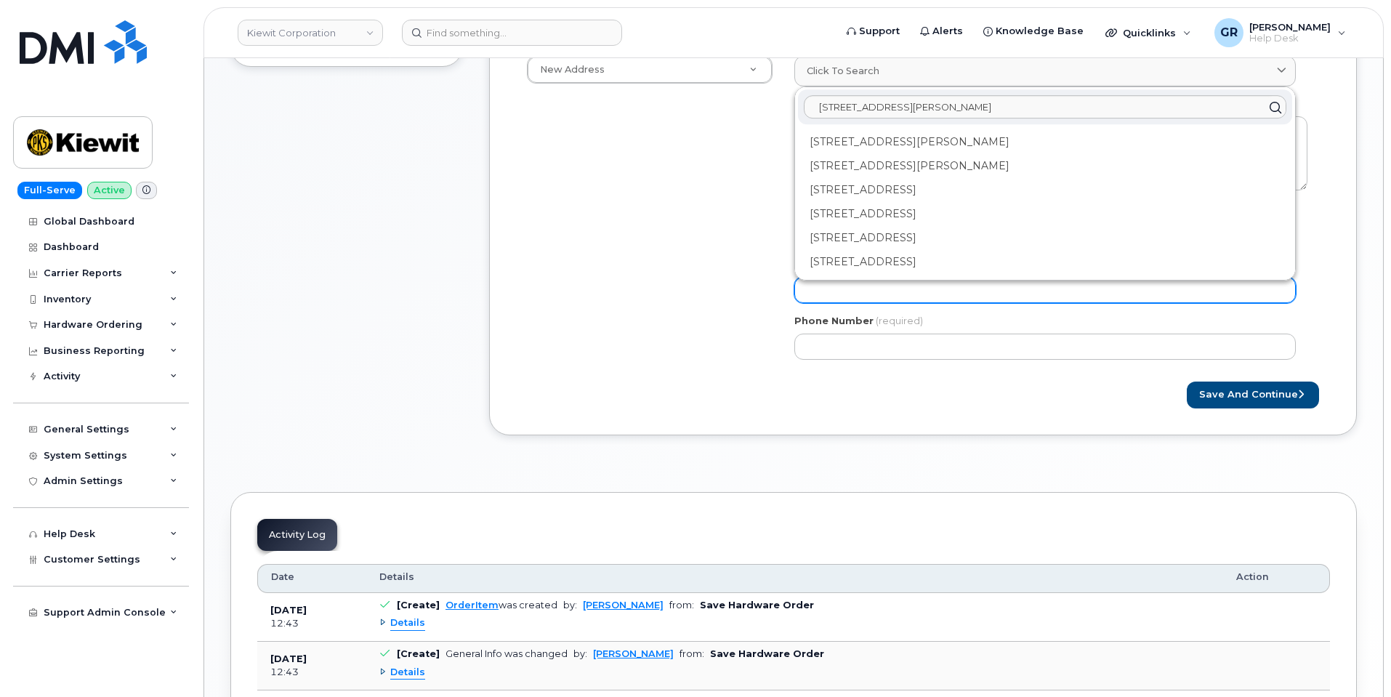
select select
type textarea "4 Commerce Dr Ste 2 CRANFORD NJ 07016-3526 UNITED STATES"
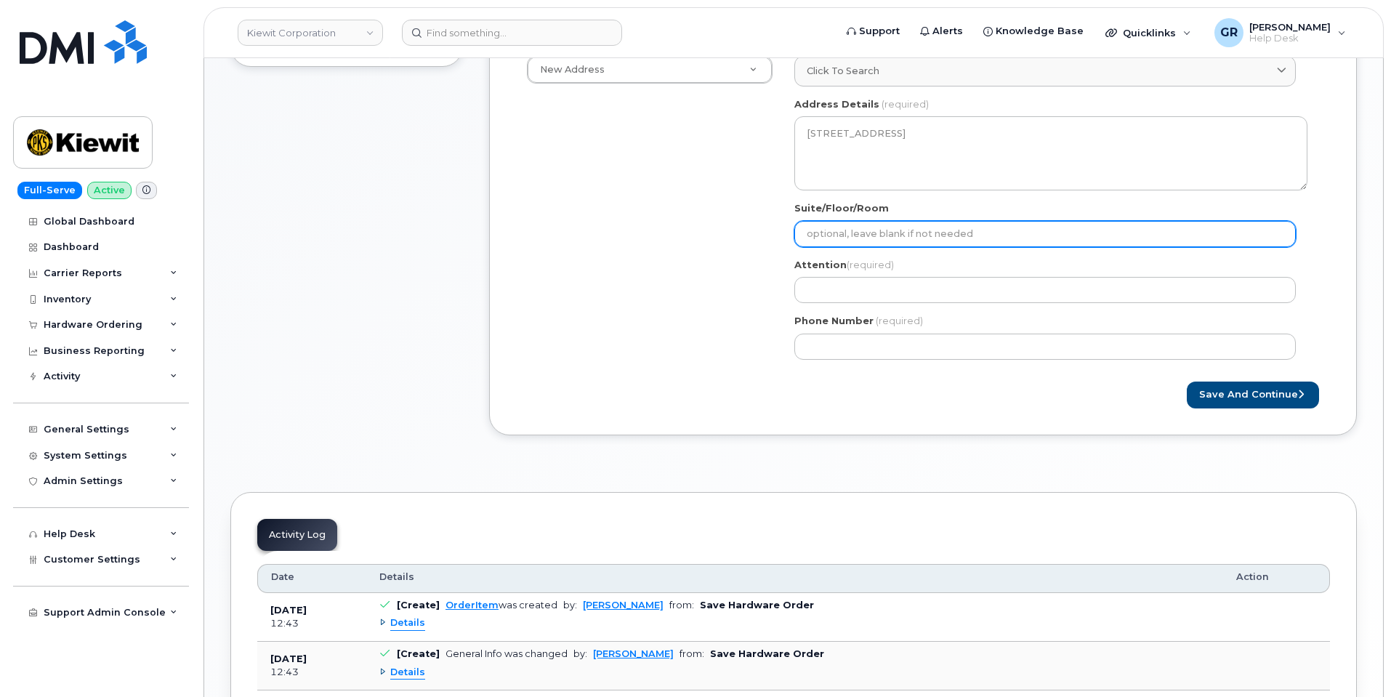
click at [922, 235] on input "Suite/Floor/Room" at bounding box center [1045, 234] width 502 height 26
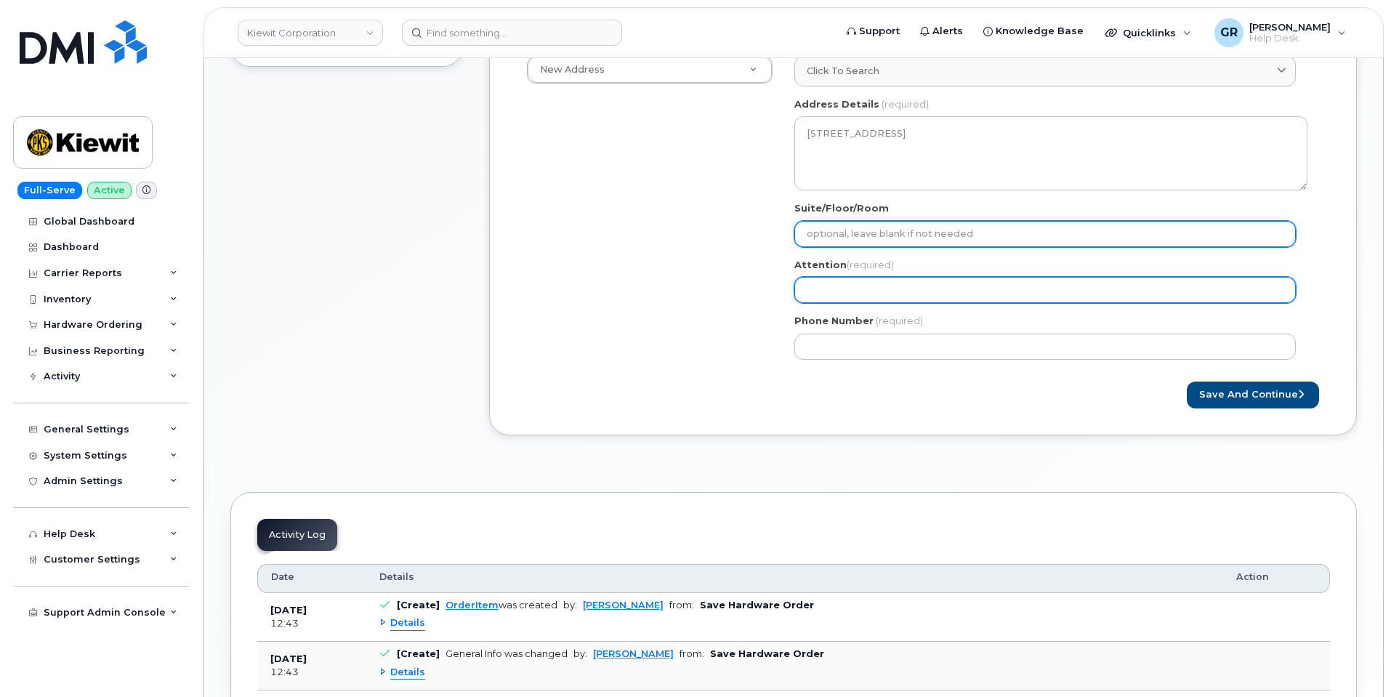
select select
type input "2"
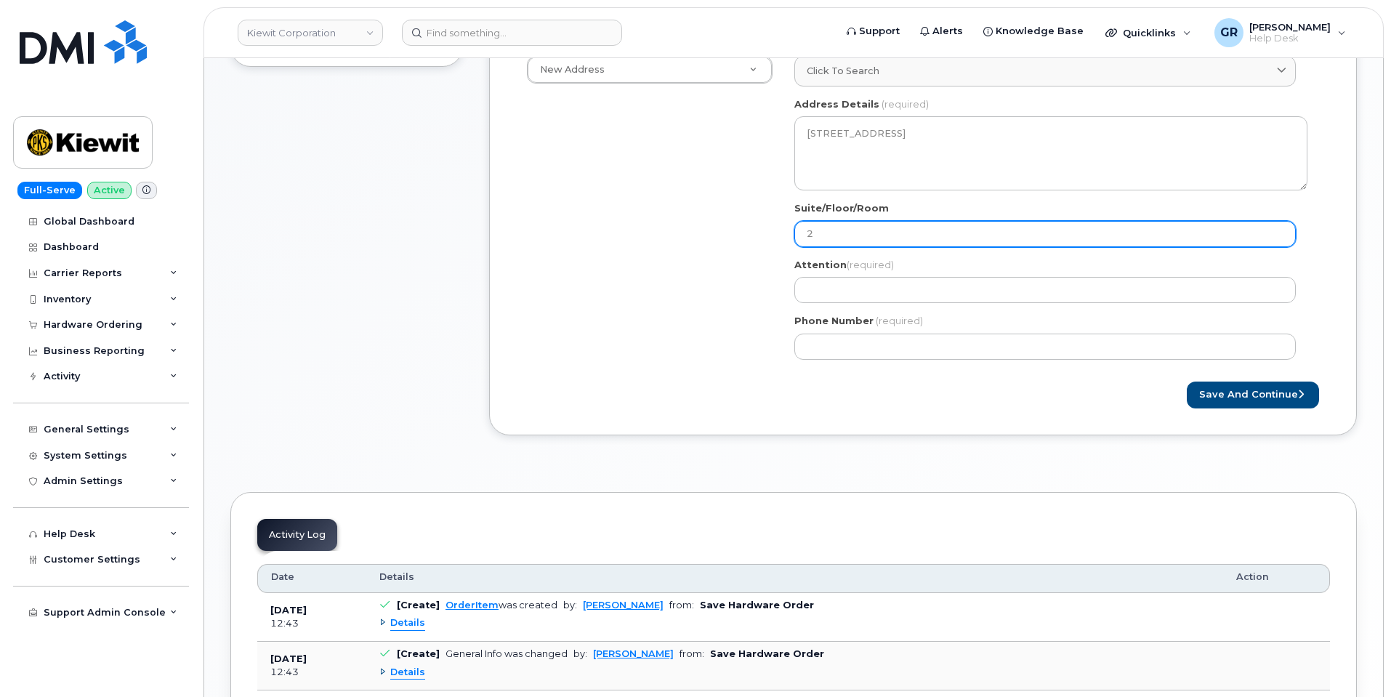
select select
type input "S"
select select
type input "Su"
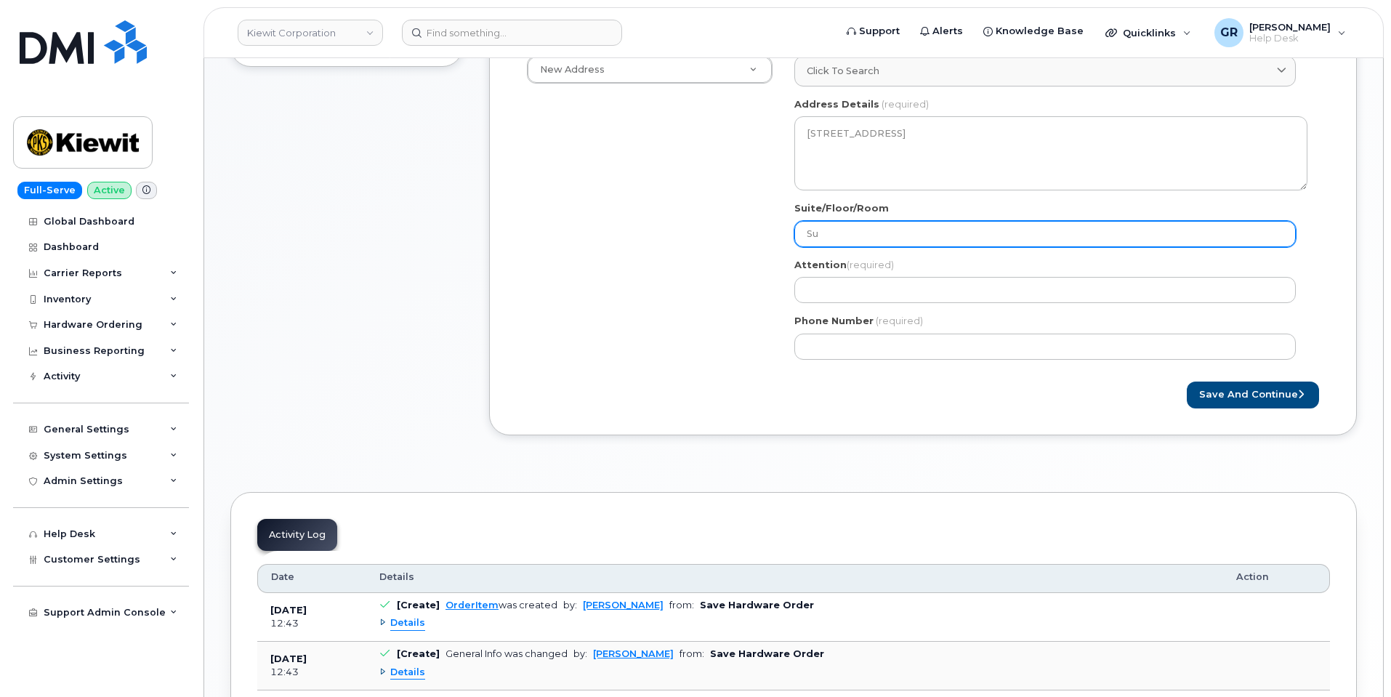
select select
type input "Sui"
select select
type input "Suit"
select select
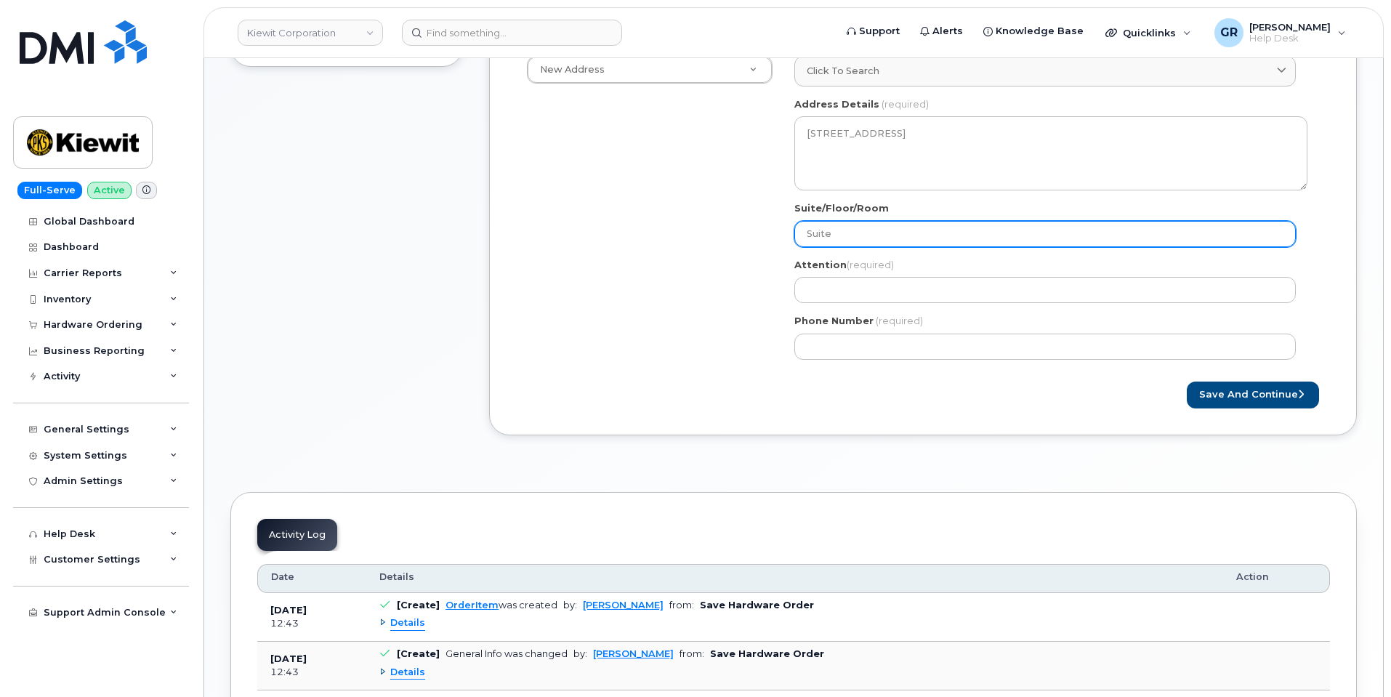
type input "Suite"
select select
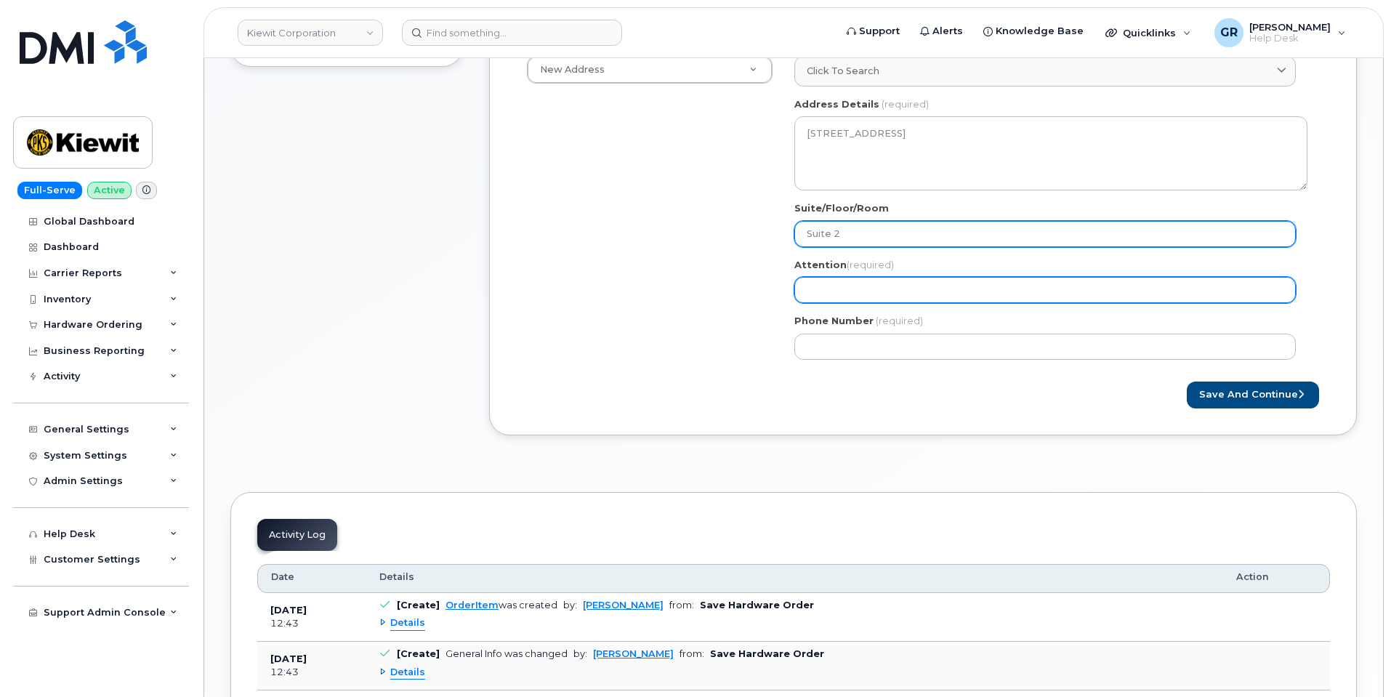
type input "Suite 2"
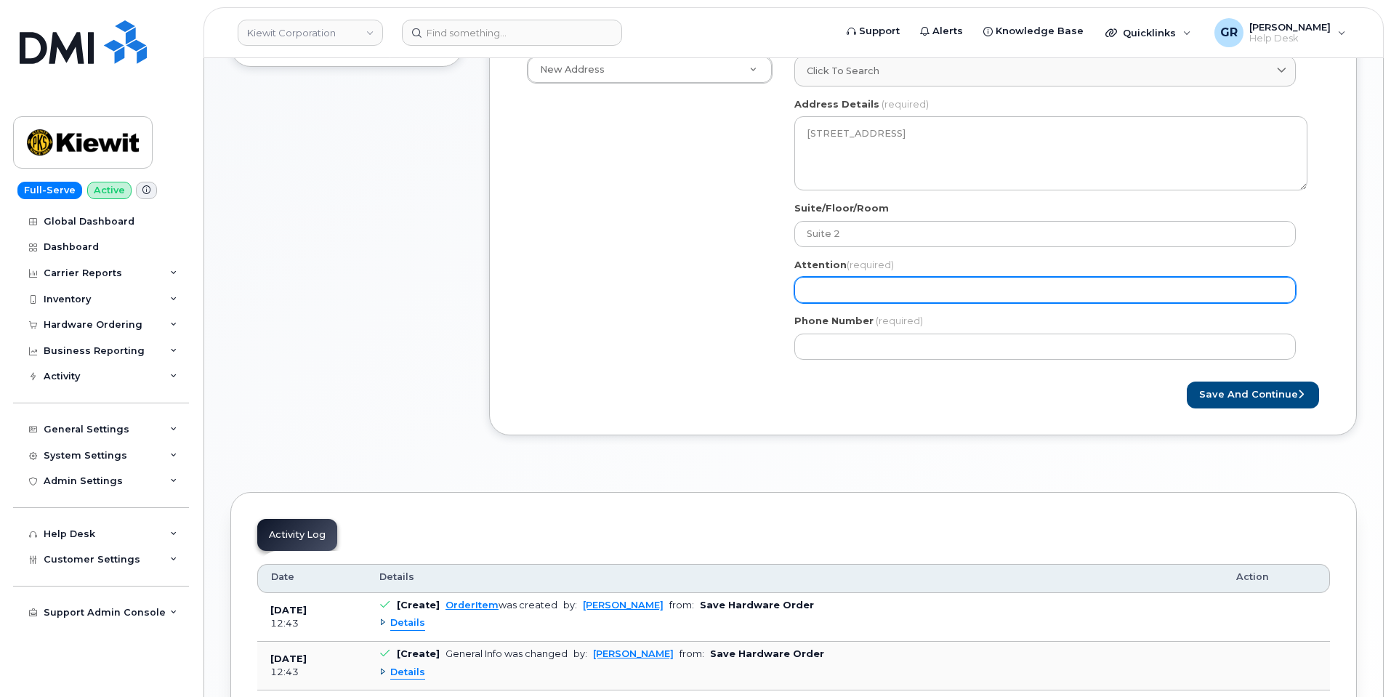
click at [877, 291] on input "Attention (required)" at bounding box center [1045, 290] width 502 height 26
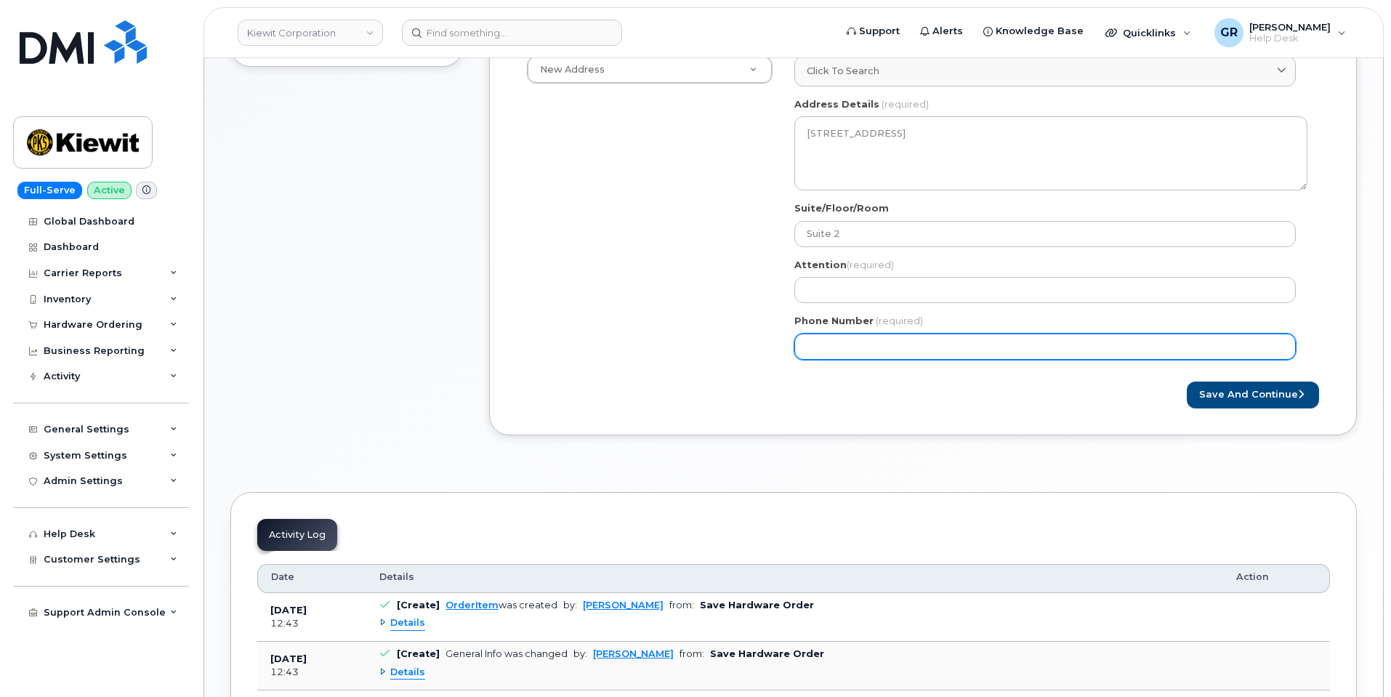
click at [826, 334] on input "Phone Number" at bounding box center [1045, 347] width 502 height 26
paste input "9084028840"
select select
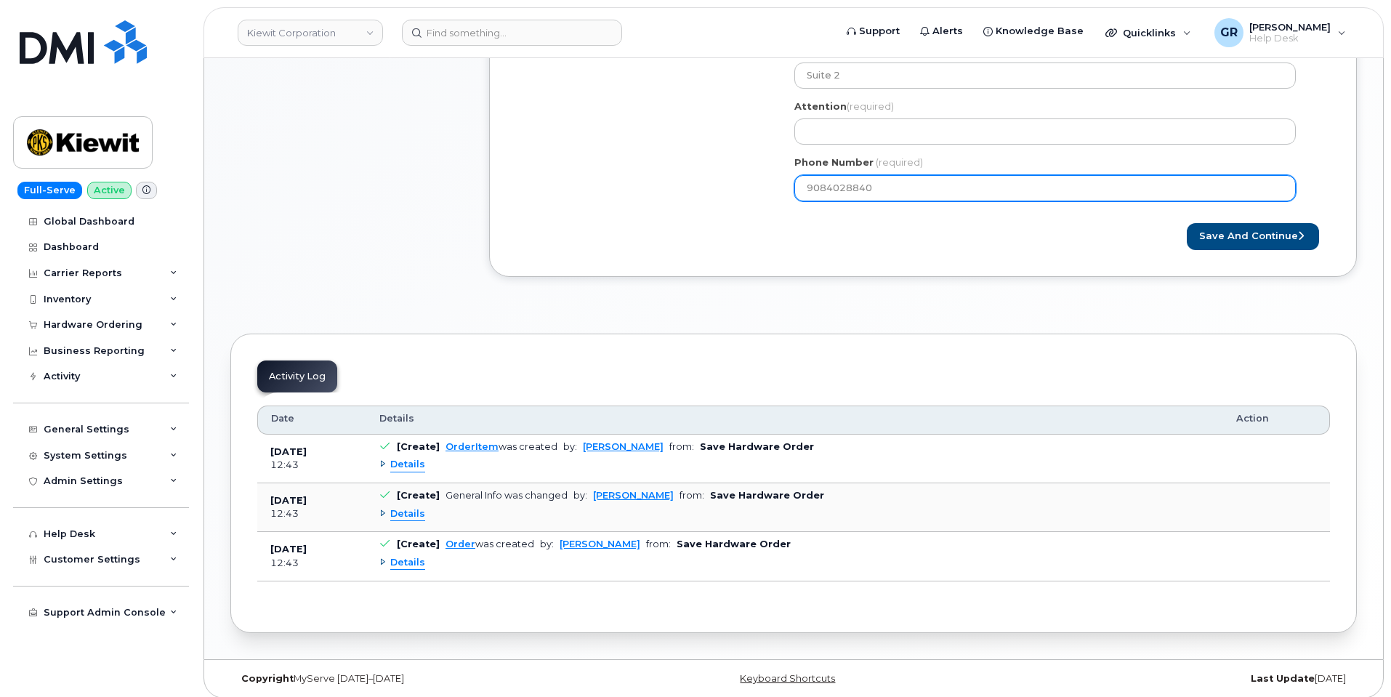
scroll to position [603, 0]
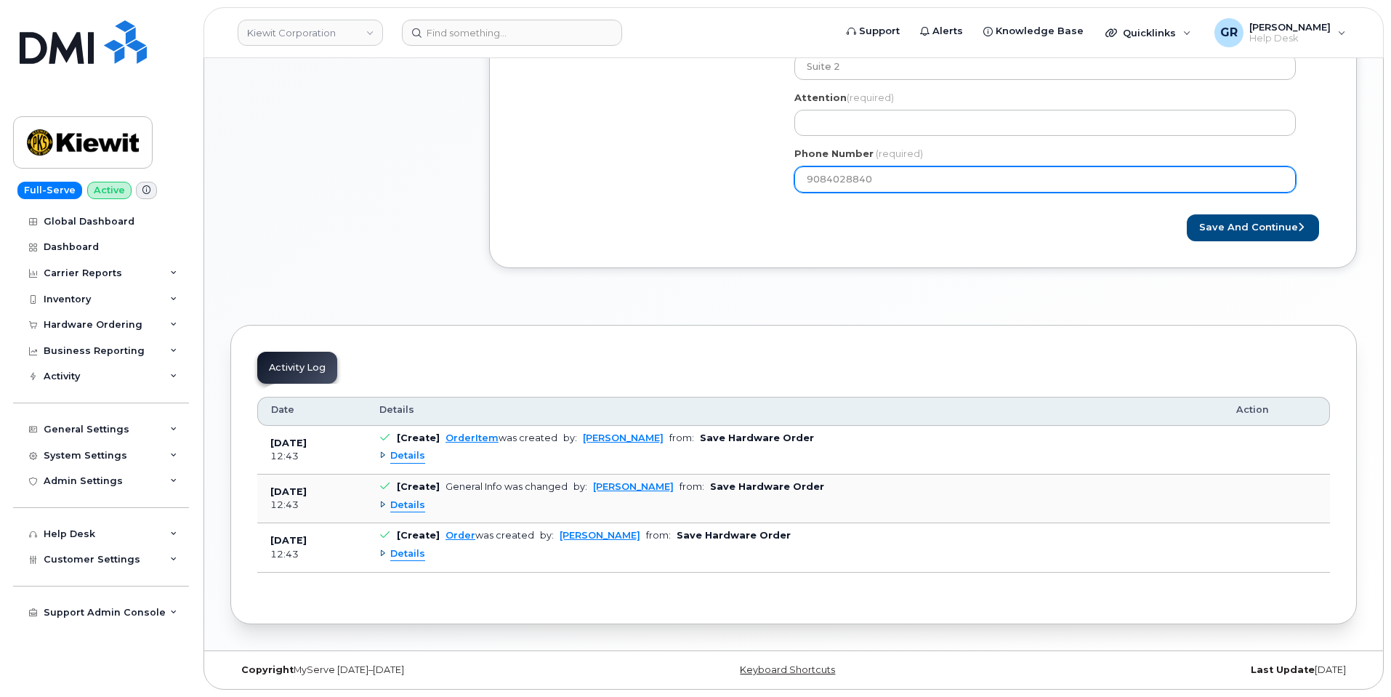
type input "9084028840"
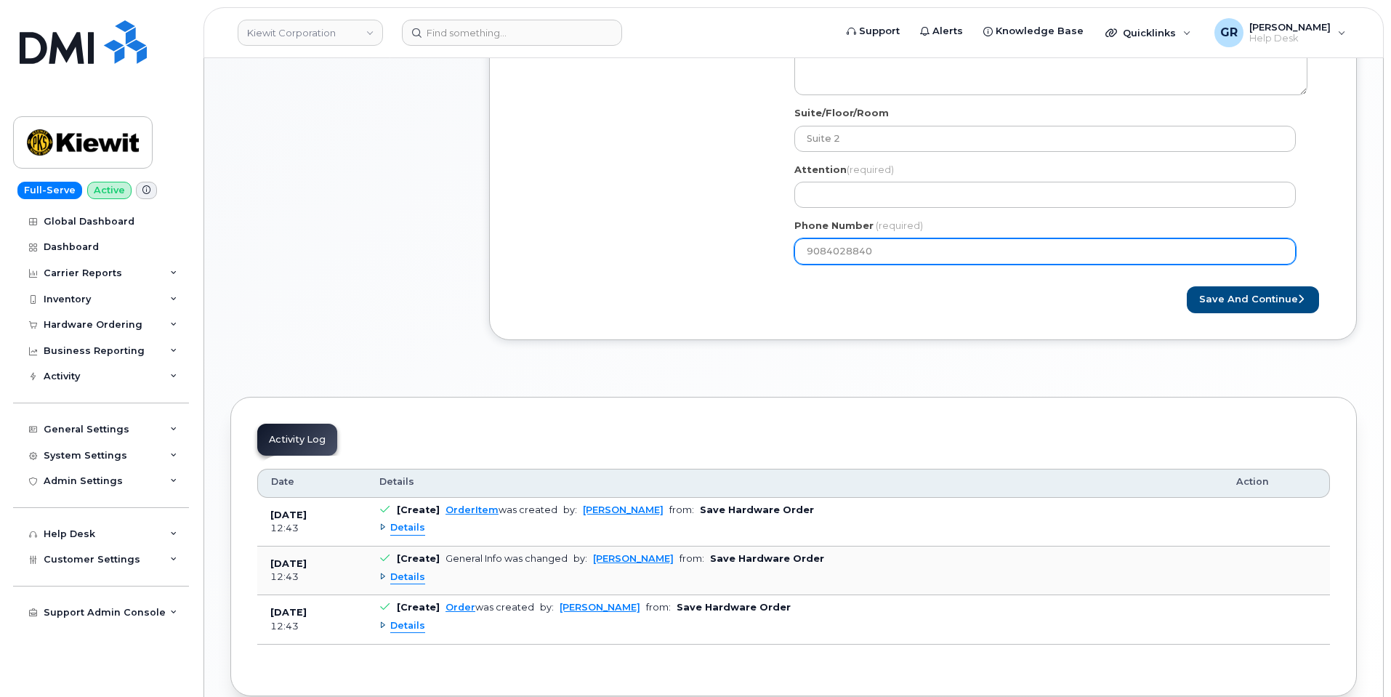
scroll to position [531, 0]
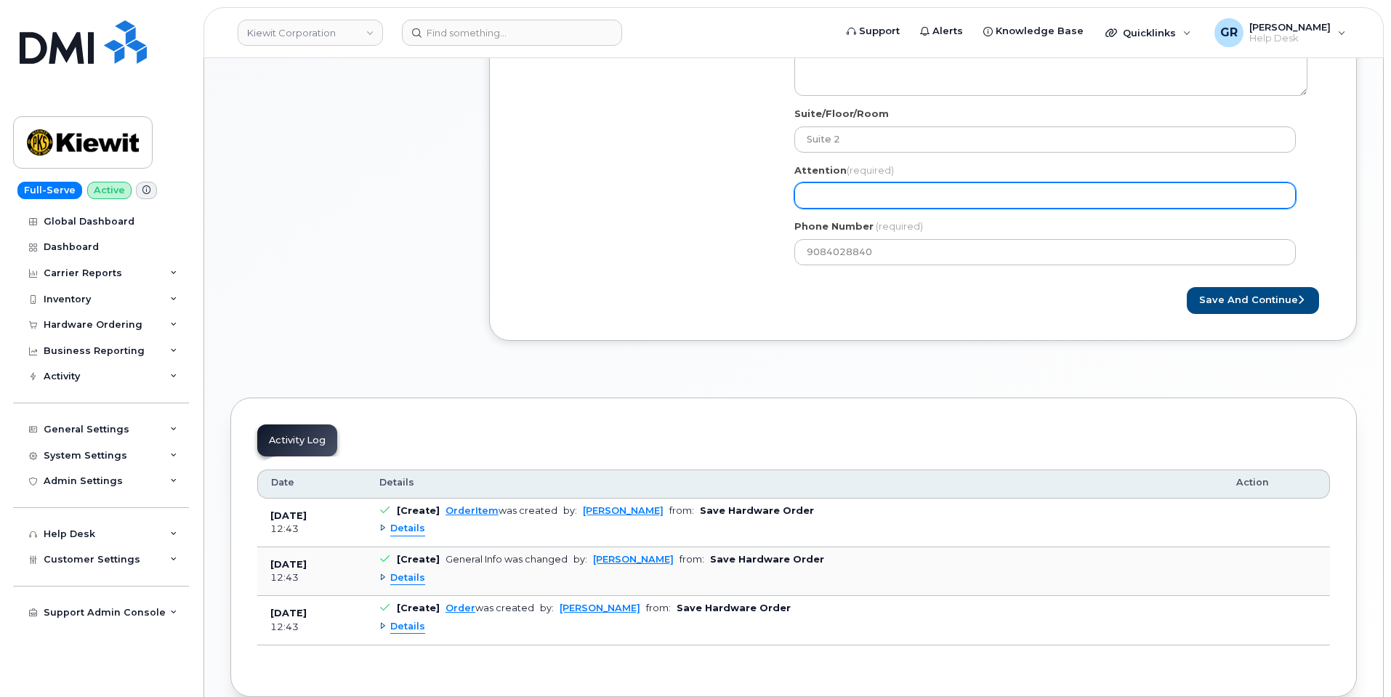
click at [878, 200] on input "Attention (required)" at bounding box center [1045, 195] width 502 height 26
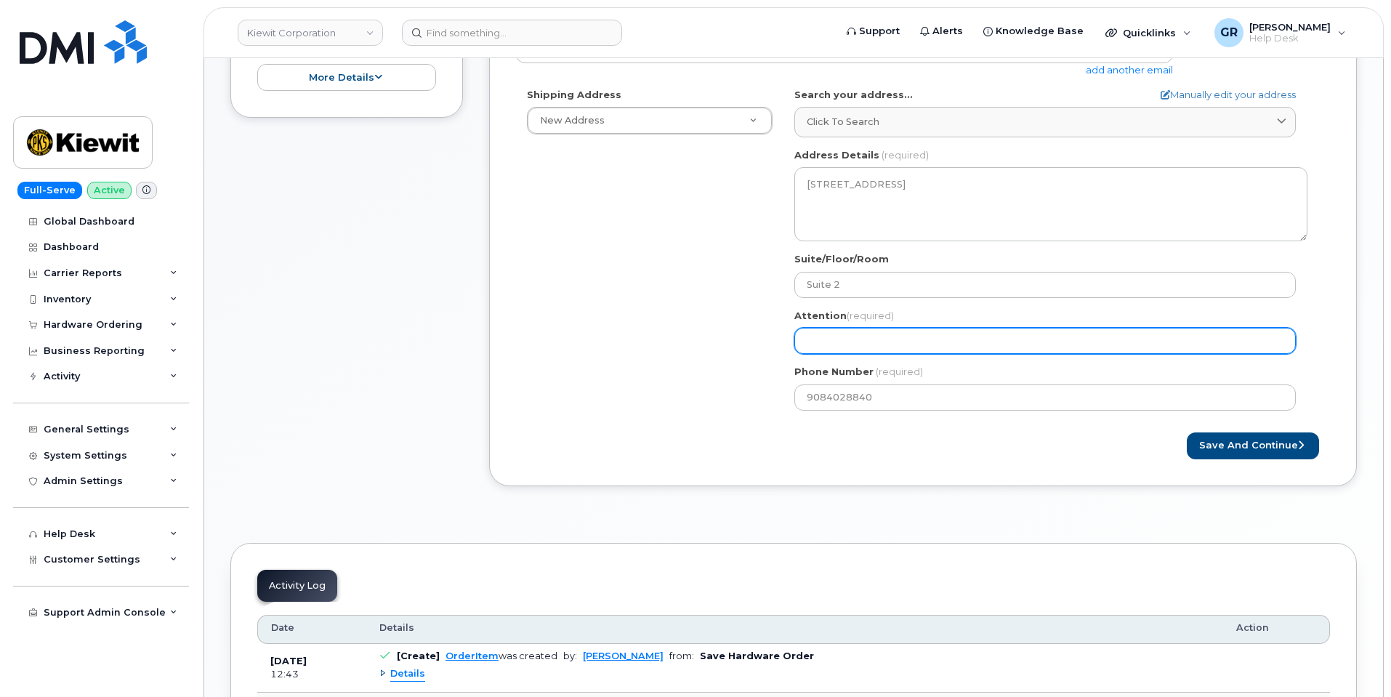
scroll to position [313, 0]
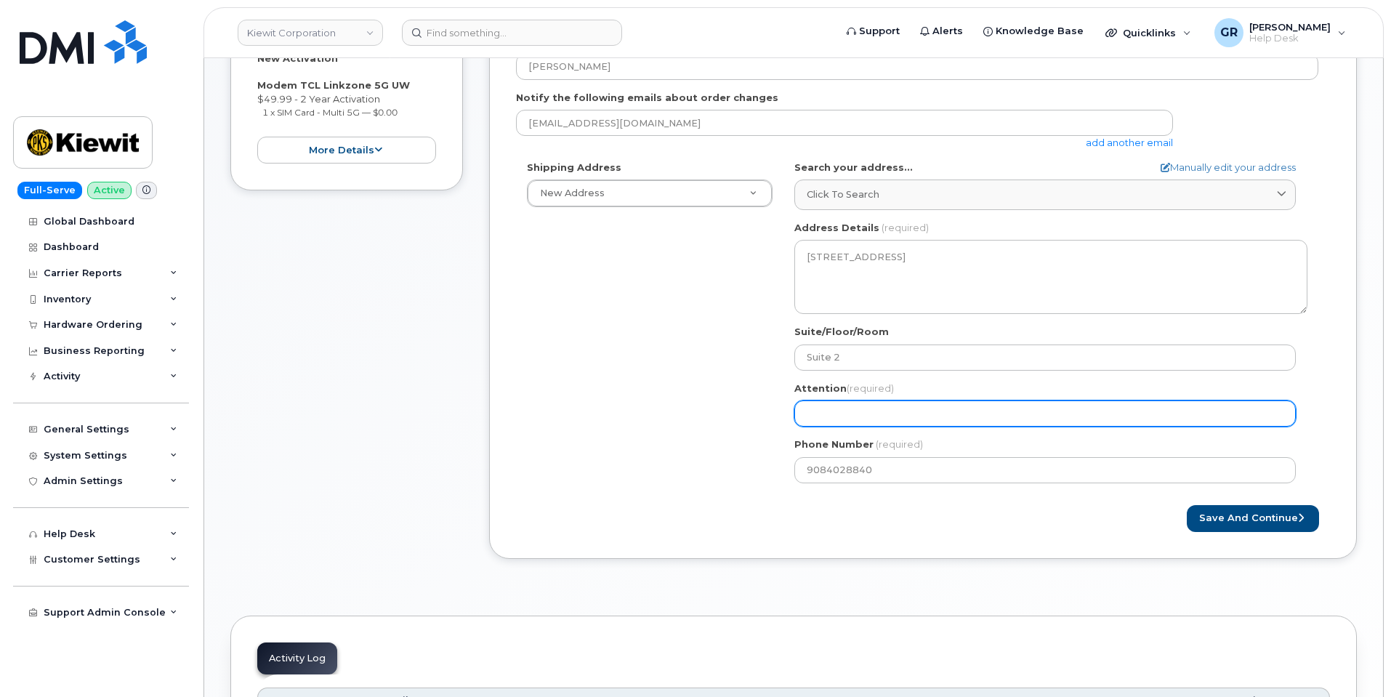
select select
type input "M"
select select
type input "Mi"
select select
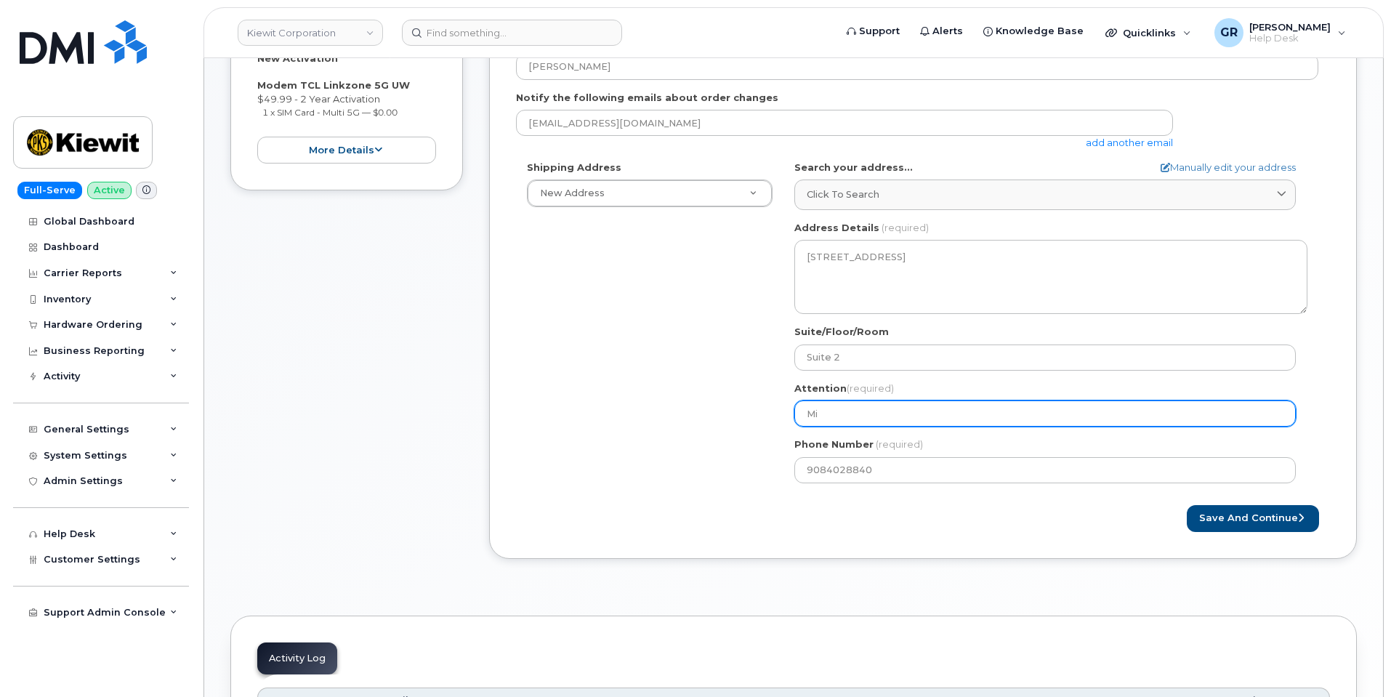
type input "Mik"
select select
type input "Mike"
click at [874, 413] on input "Mike" at bounding box center [1045, 413] width 502 height 26
paste input "Mludizik"
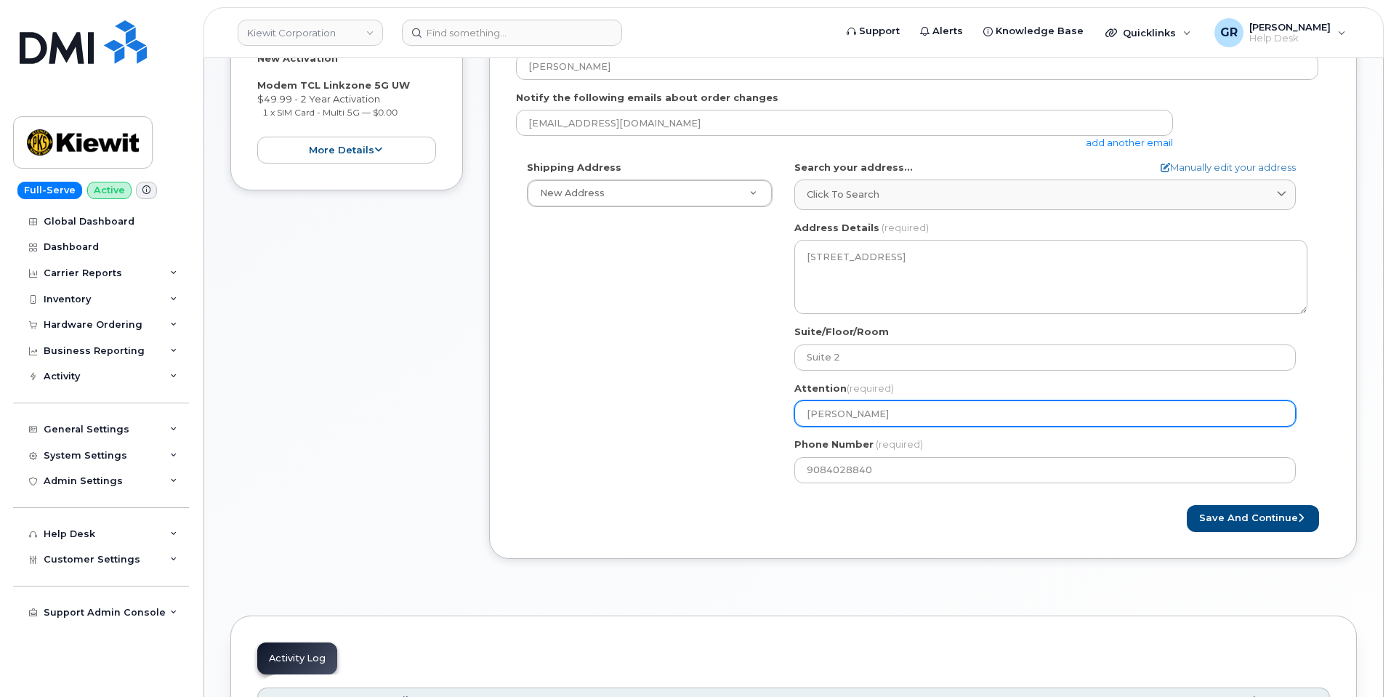
select select
type input "Mike Mludizik"
select select
type input "Mike Mludizik o"
select select
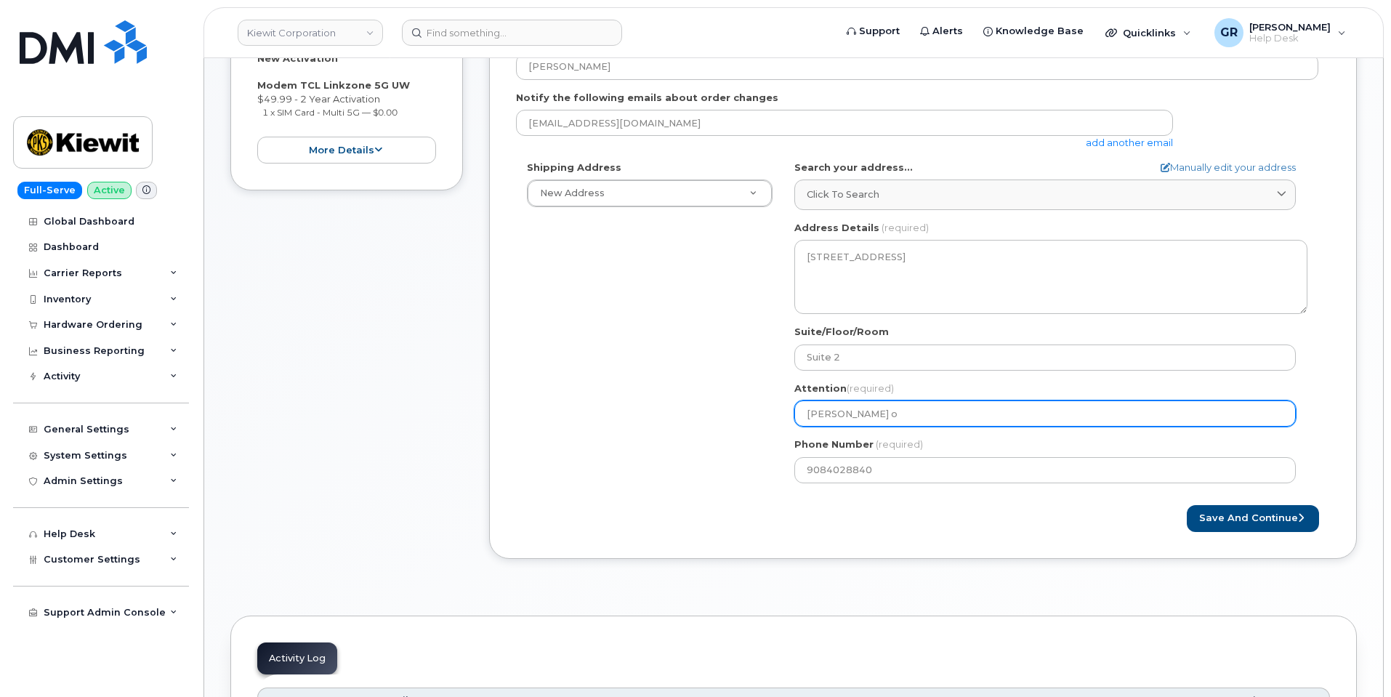
type input "Mike Mludizik or"
select select
type input "Mike Mludizik o"
select select
type input "Mike Mludizik"
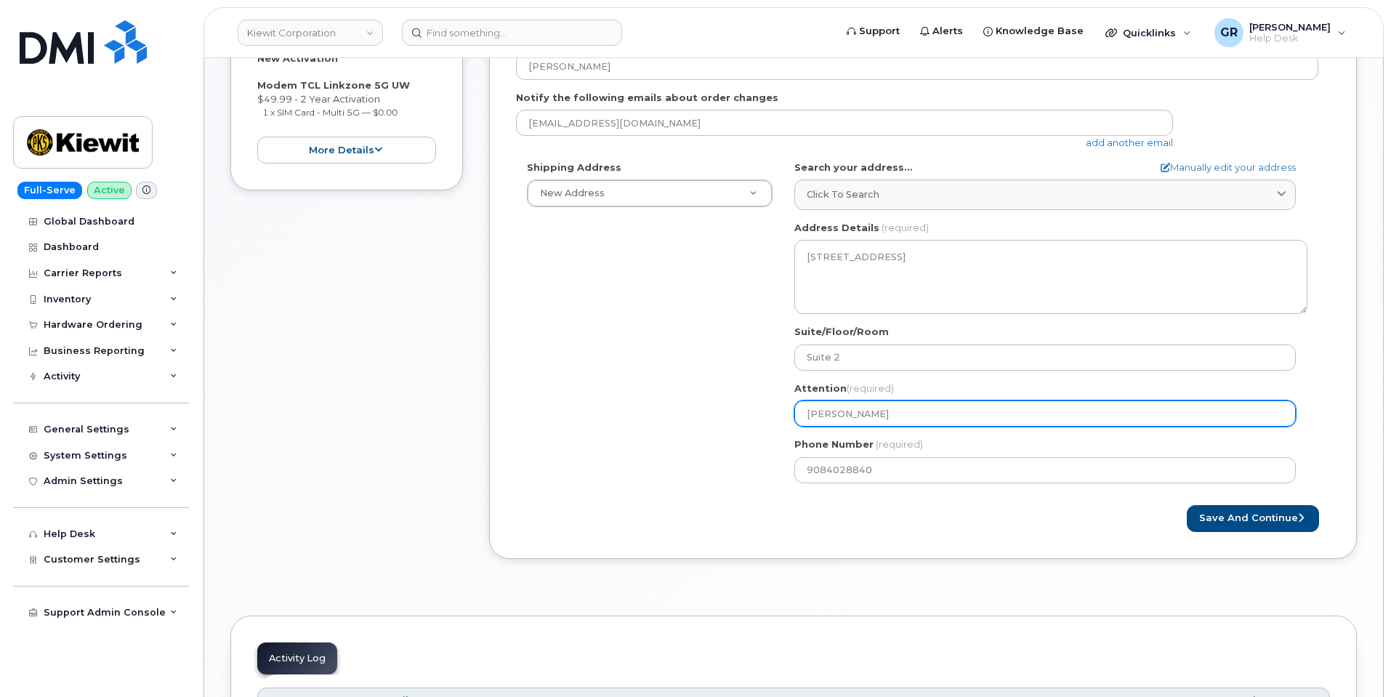
select select
type input "Mike Mludizik/"
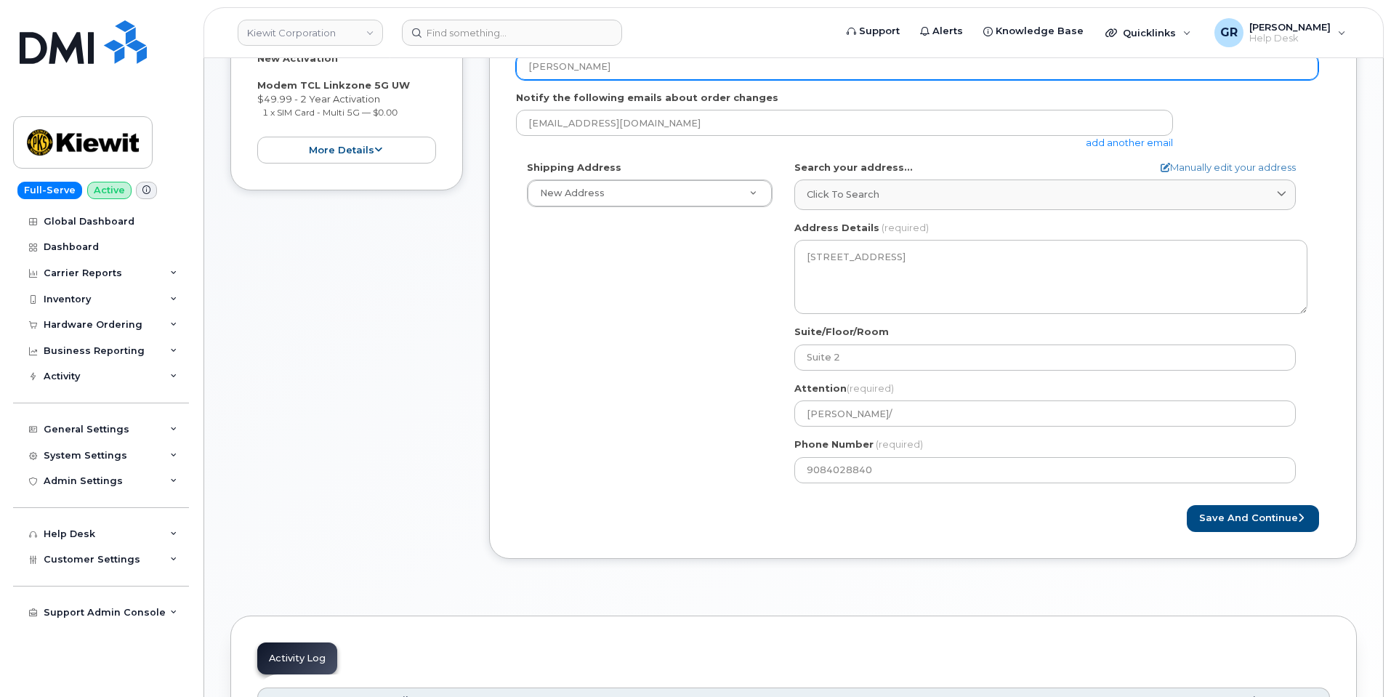
drag, startPoint x: 630, startPoint y: 76, endPoint x: 510, endPoint y: 76, distance: 119.9
click at [510, 76] on div "Created By Gabriel Rains Requested By Christopher Sajous Notify the following e…" at bounding box center [923, 255] width 868 height 608
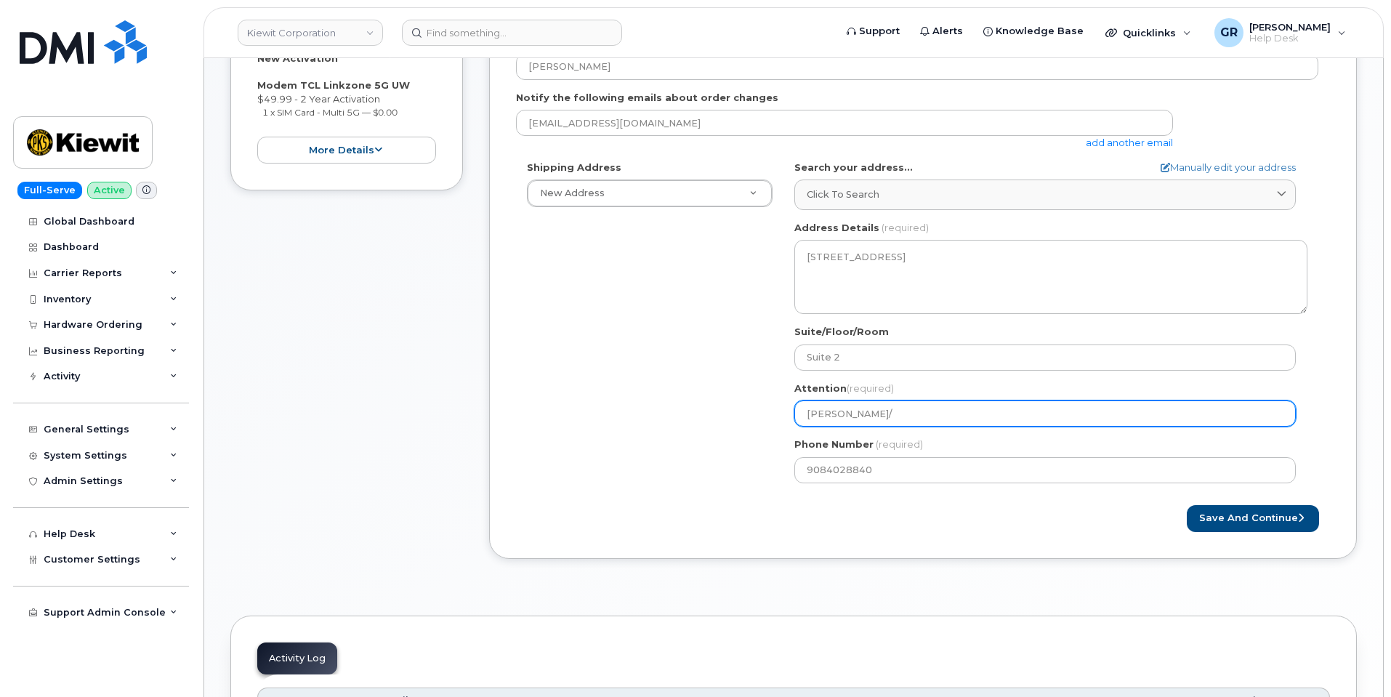
click at [899, 416] on input "Mike Mludizik/" at bounding box center [1045, 413] width 502 height 26
paste input "[PERSON_NAME]"
select select
type input "[PERSON_NAME]/[PERSON_NAME]"
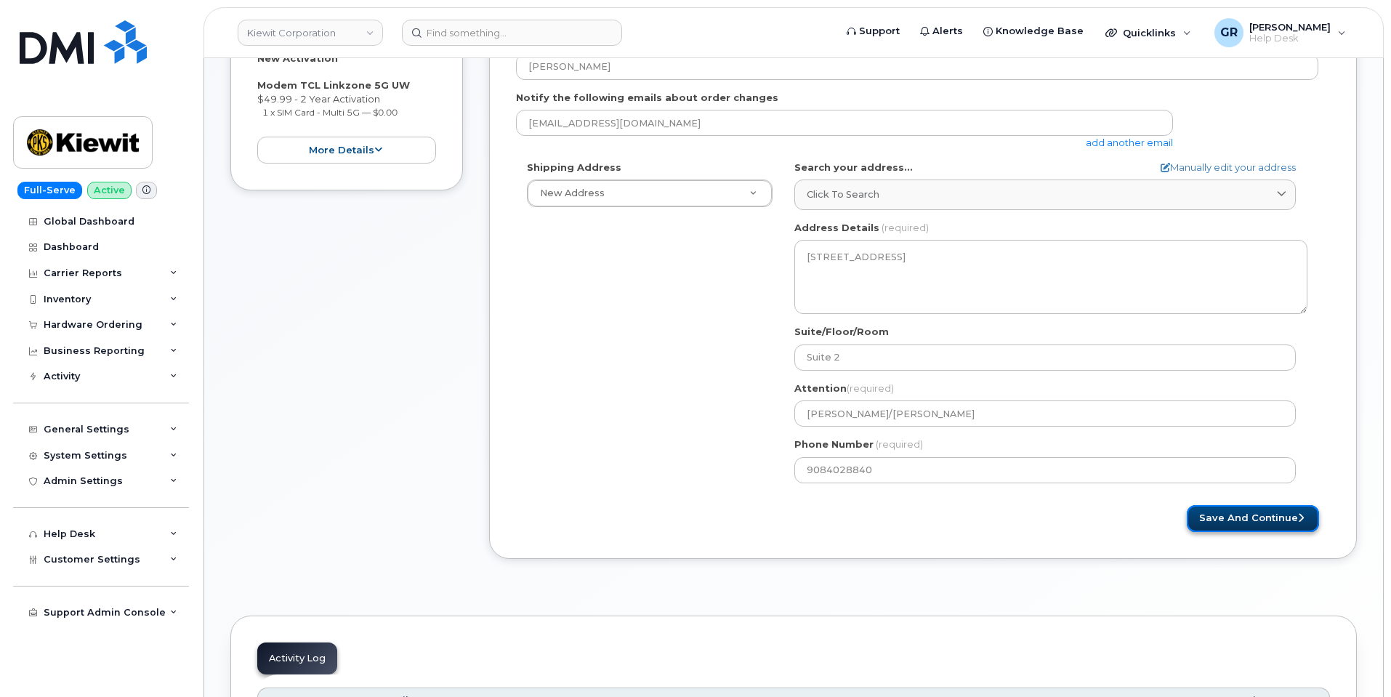
click at [1228, 523] on button "Save and Continue" at bounding box center [1253, 518] width 132 height 27
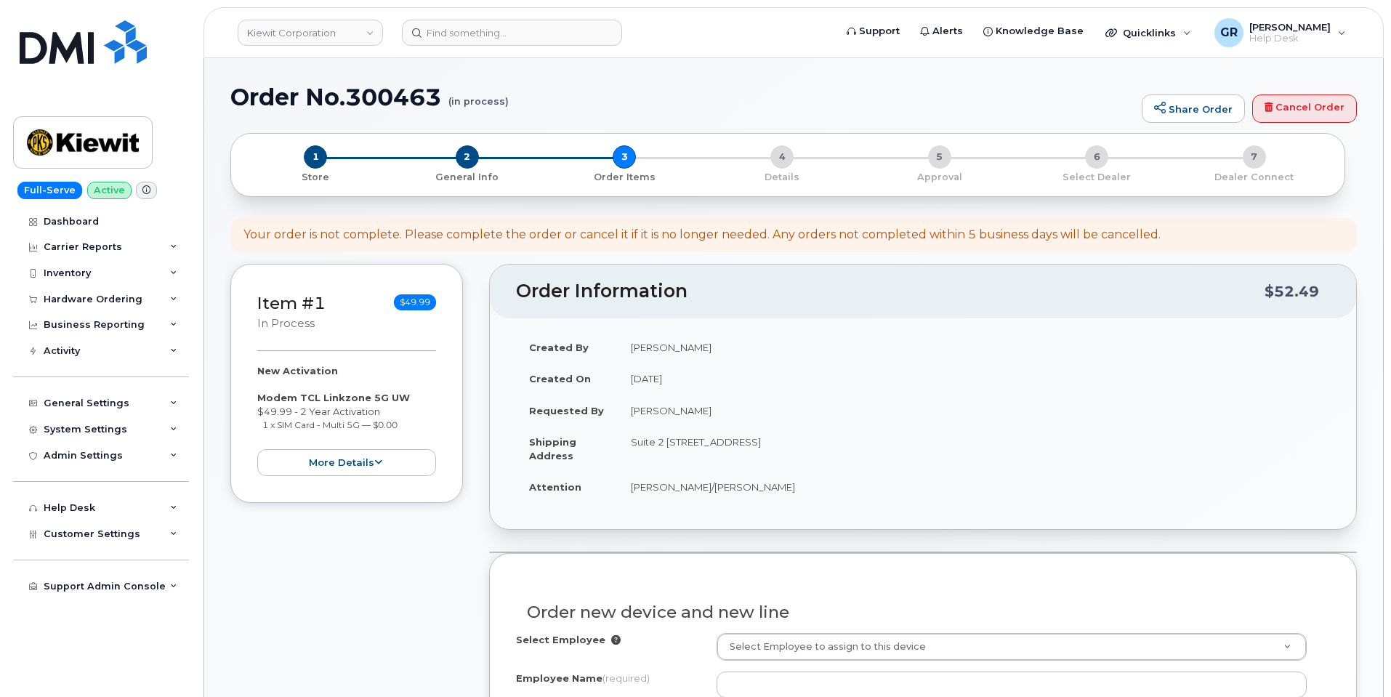
select select
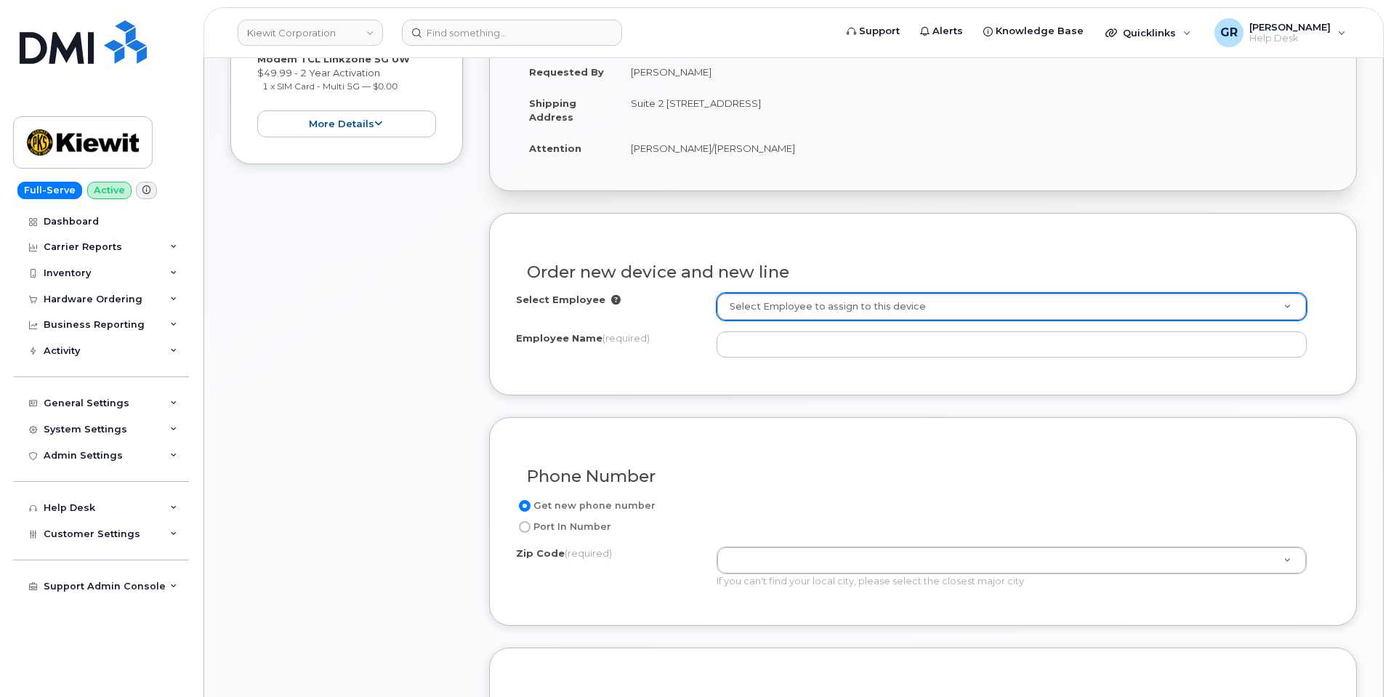
scroll to position [363, 0]
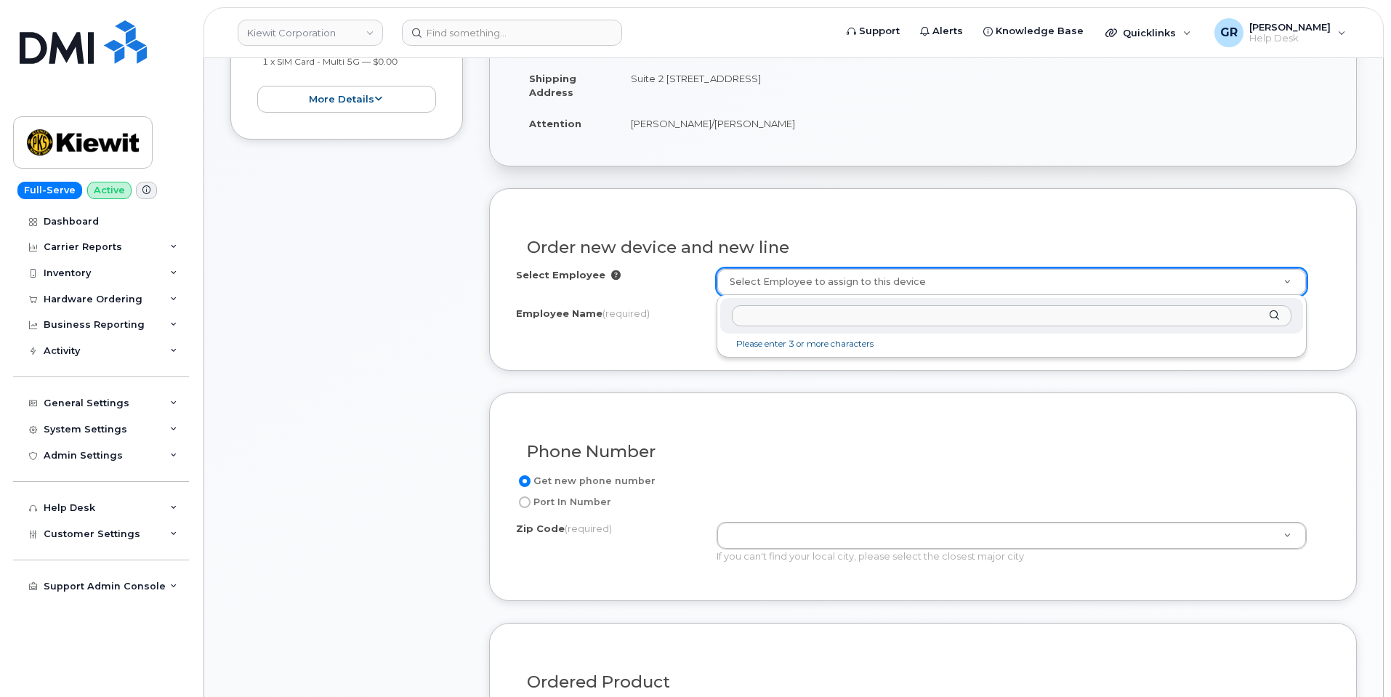
paste input "[PERSON_NAME]"
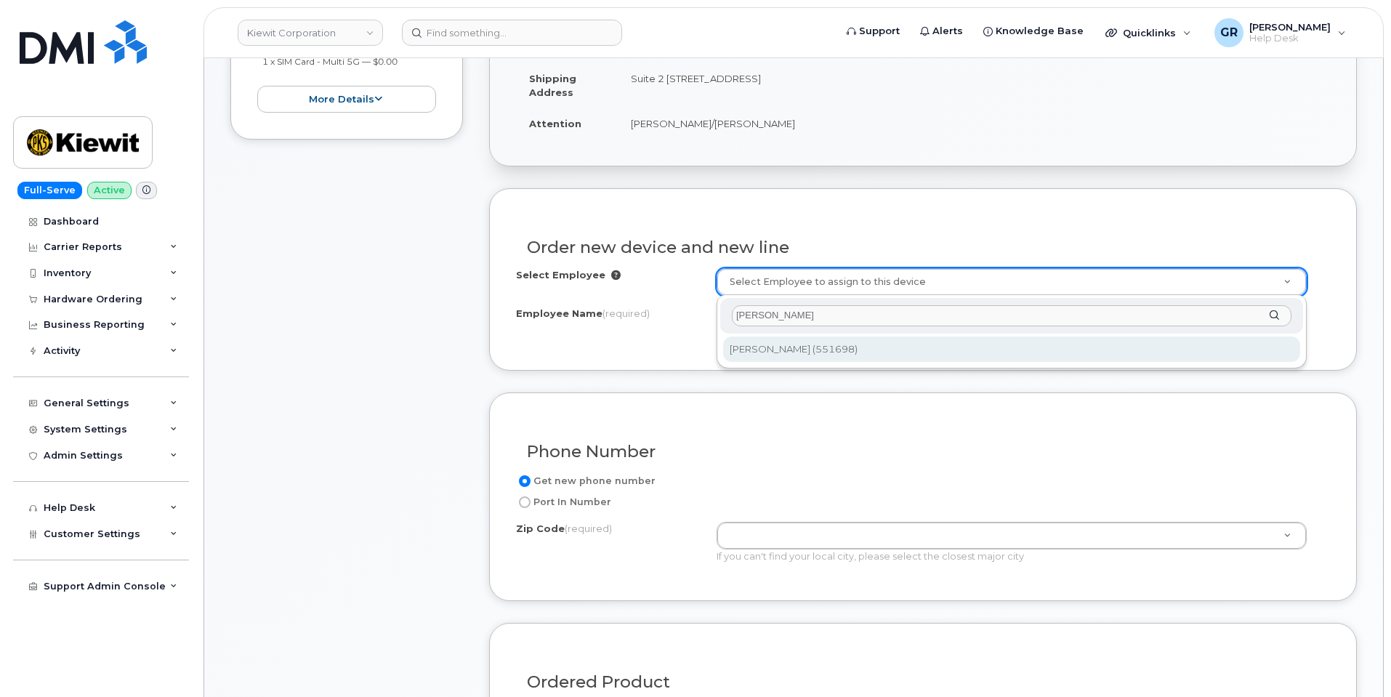
type input "[PERSON_NAME]"
type input "2177389"
type input "[PERSON_NAME]"
type input "[STREET_ADDRESS]"
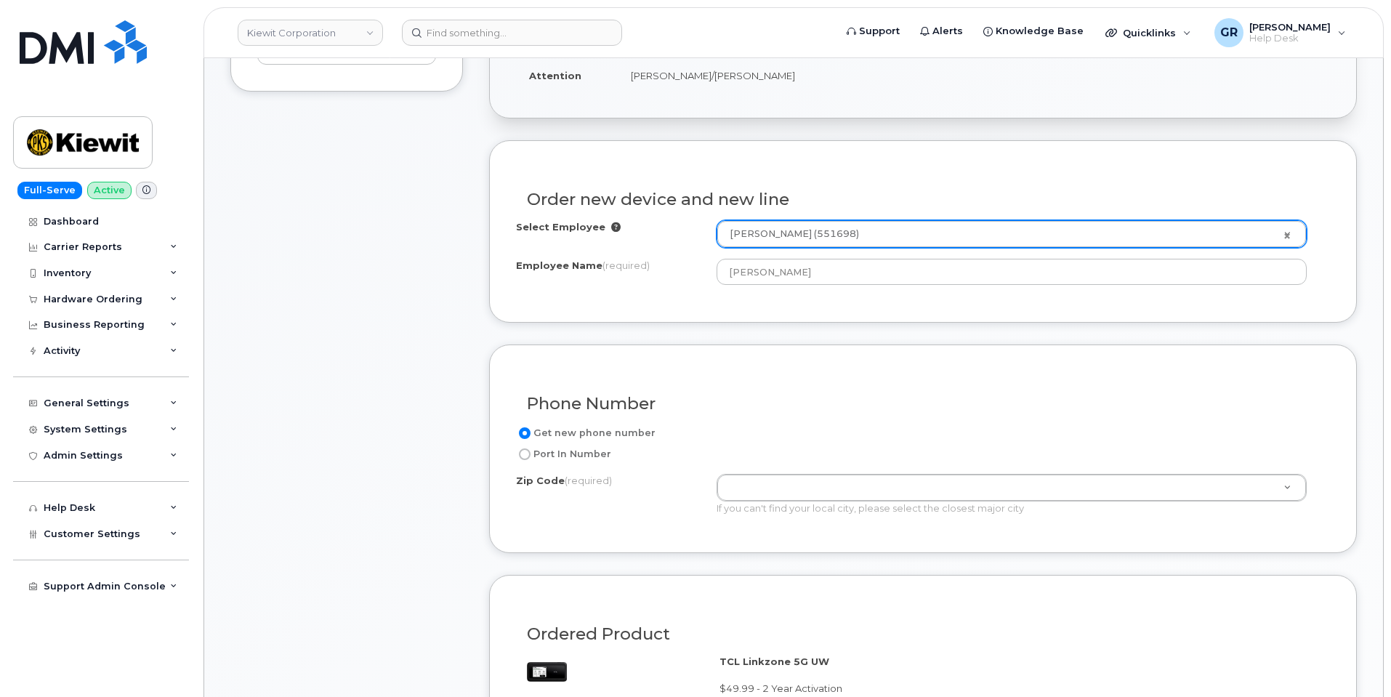
scroll to position [436, 0]
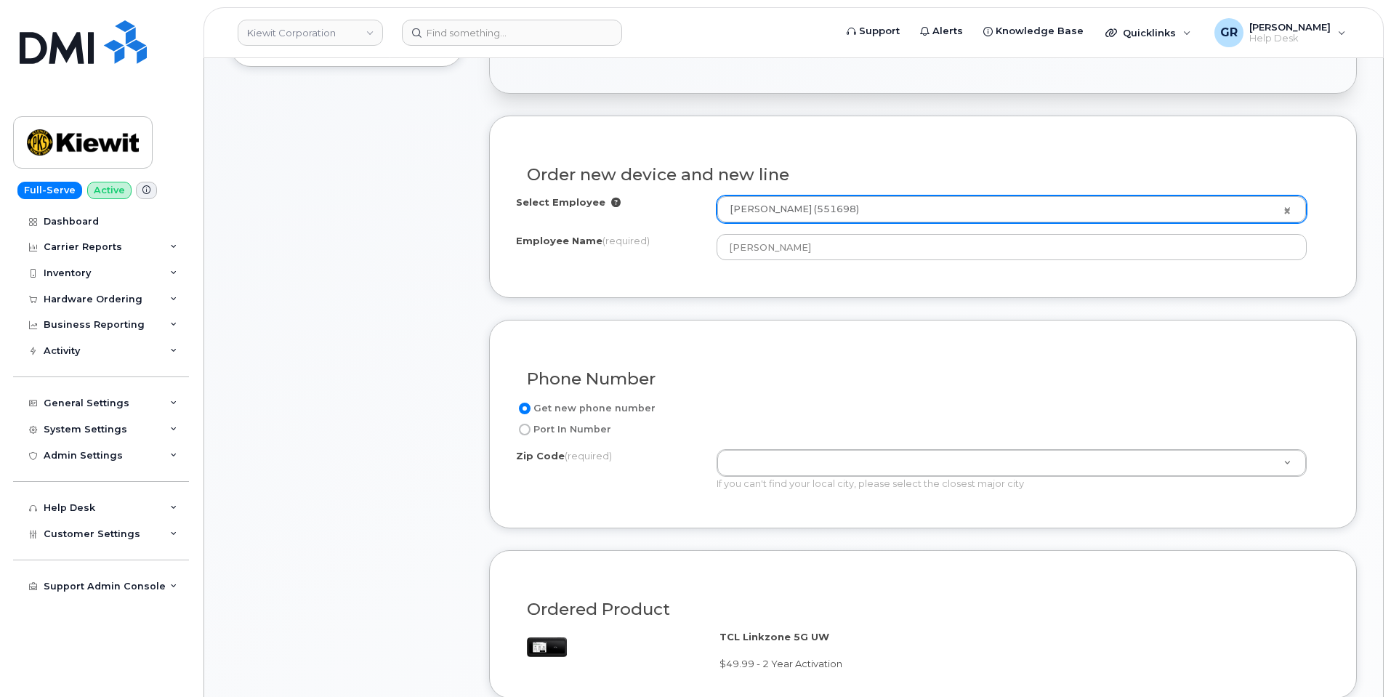
paste input "07016"
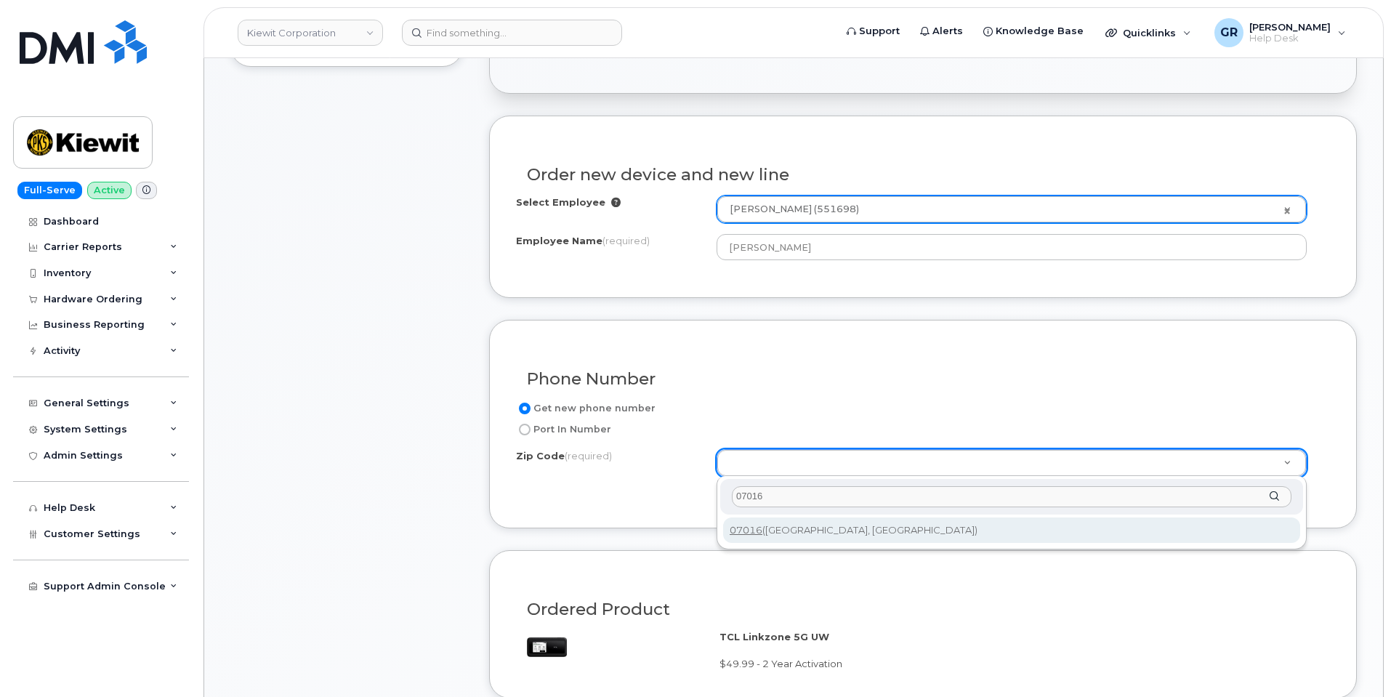
type input "07016"
type input "07016 (Cranford, NJ)"
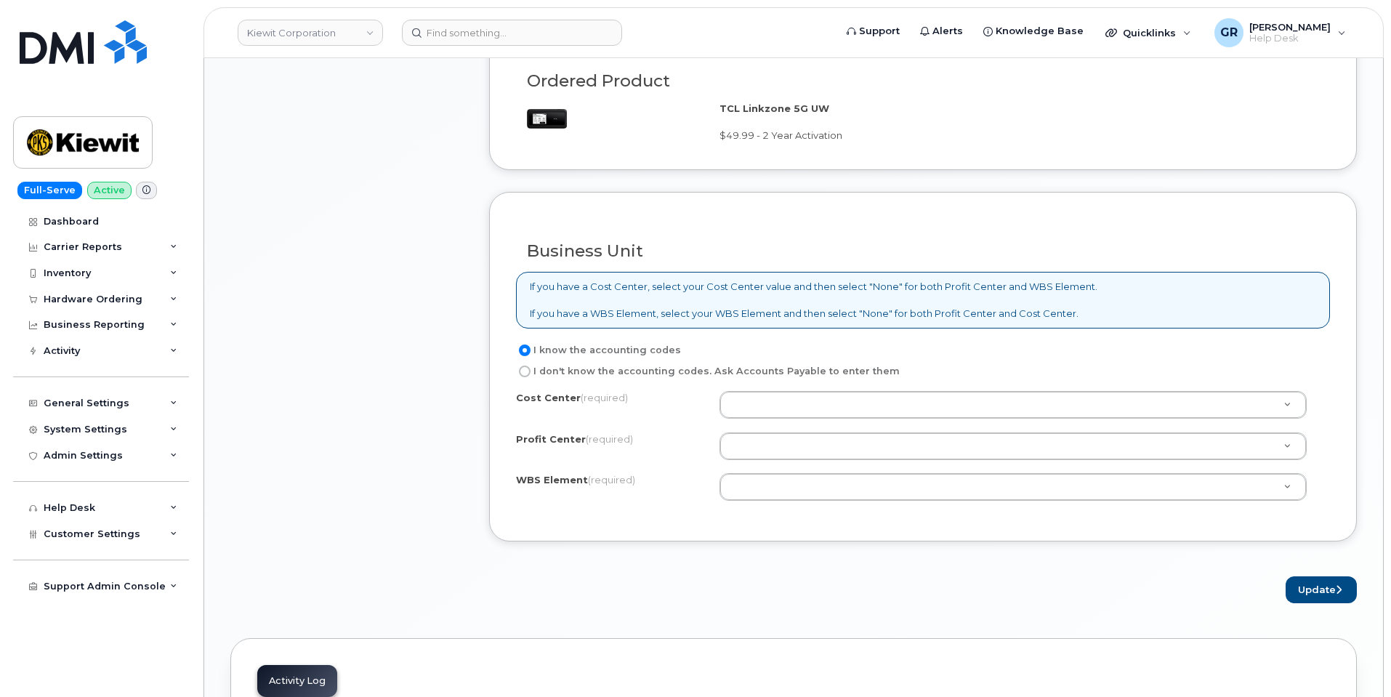
scroll to position [1090, 0]
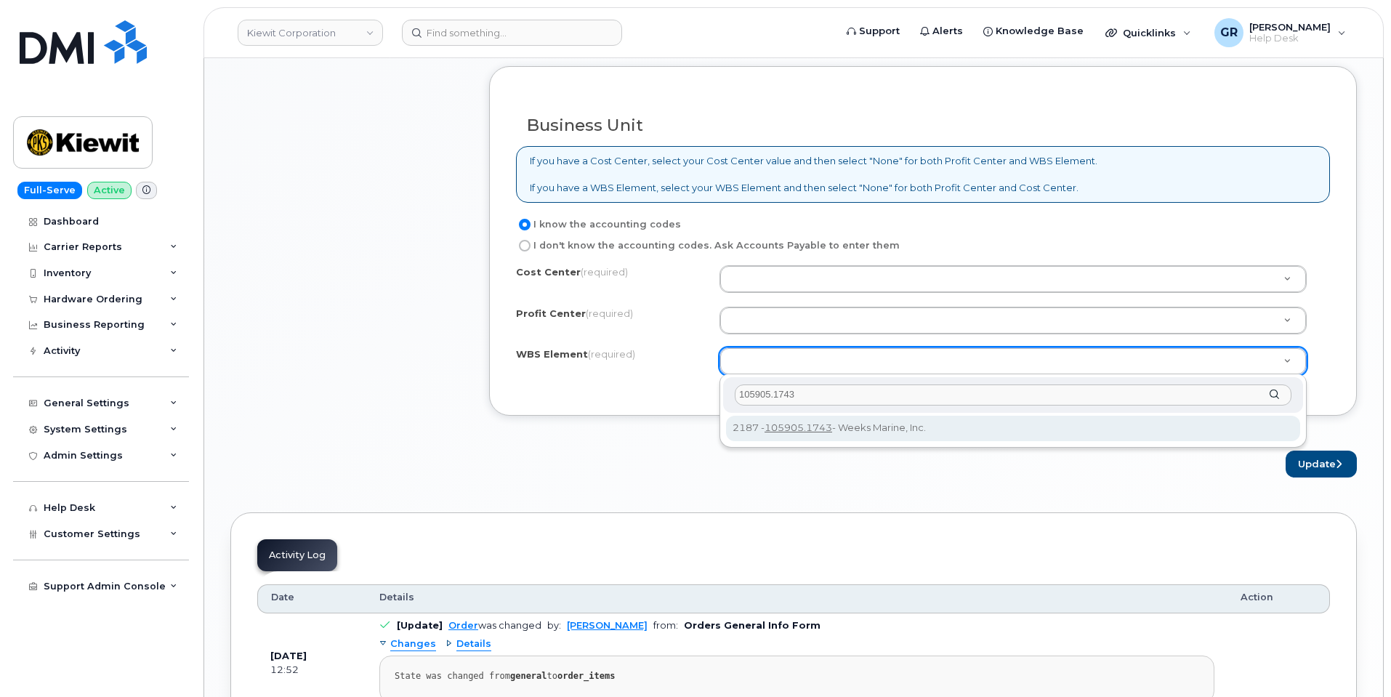
type input "105905.1743"
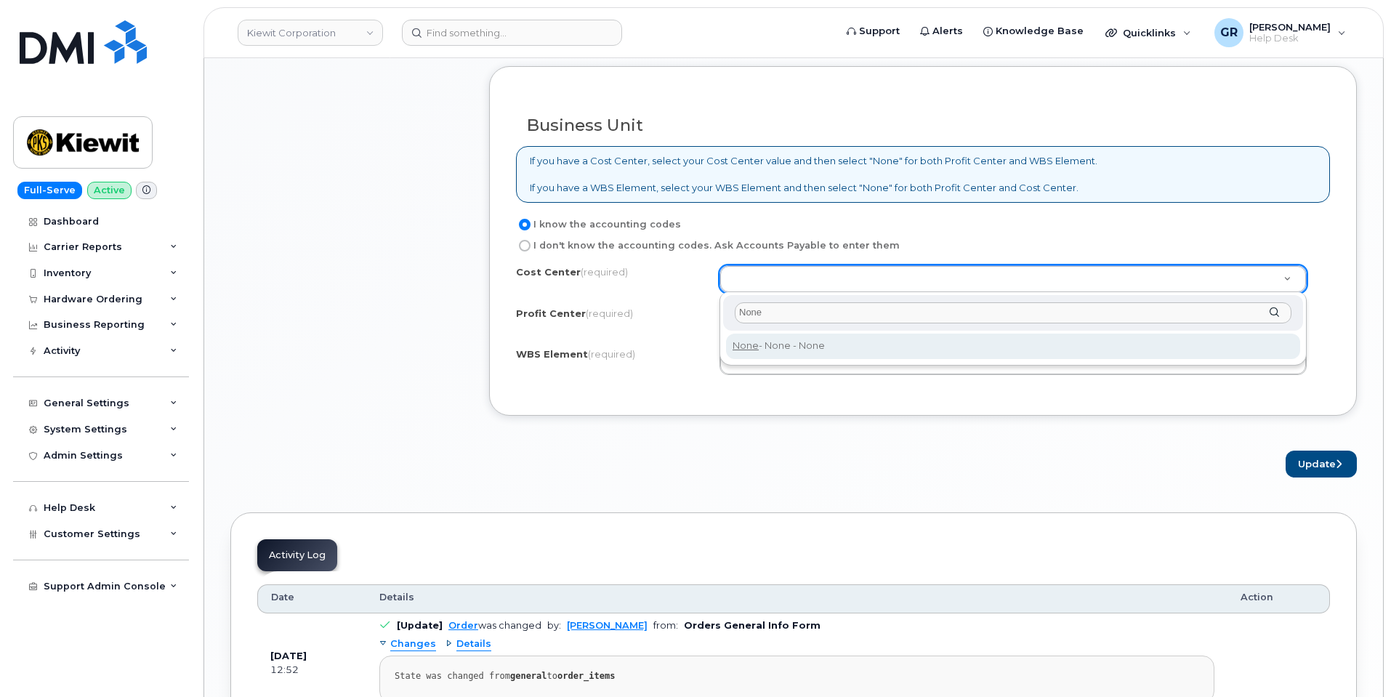
type input "None"
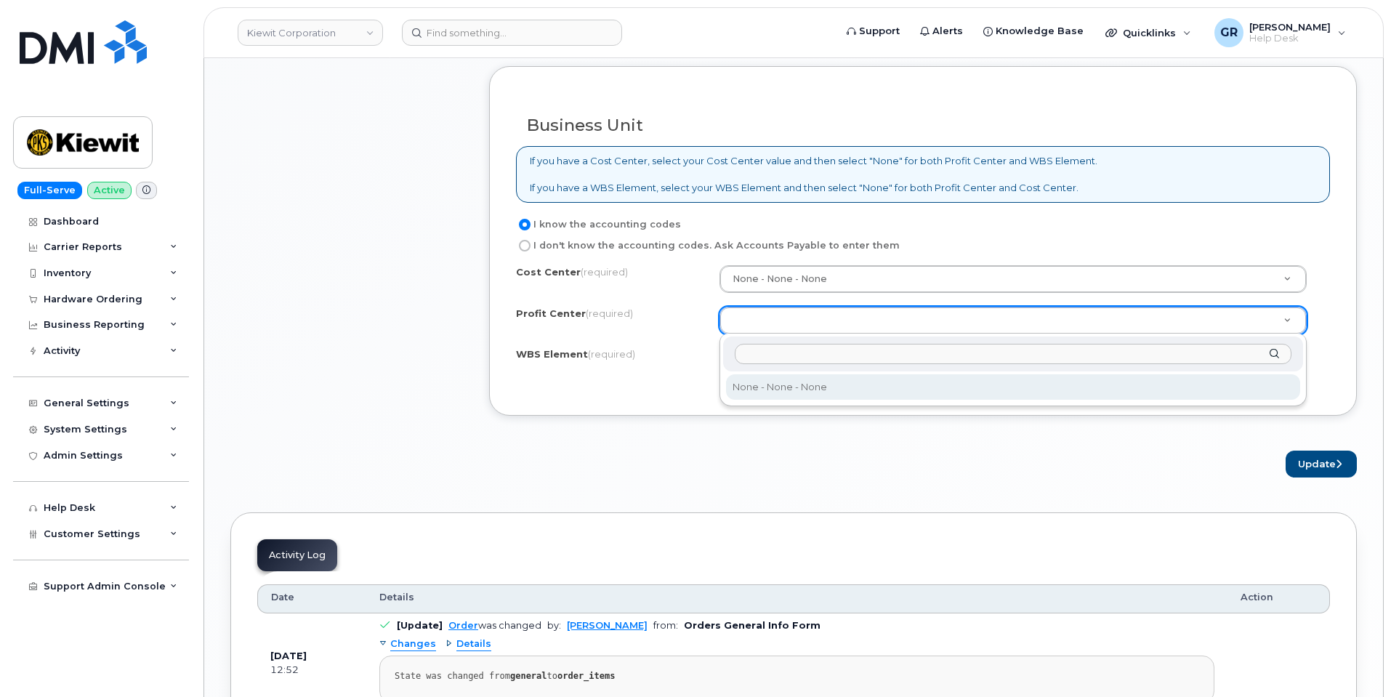
drag, startPoint x: 801, startPoint y: 318, endPoint x: 815, endPoint y: 307, distance: 17.6
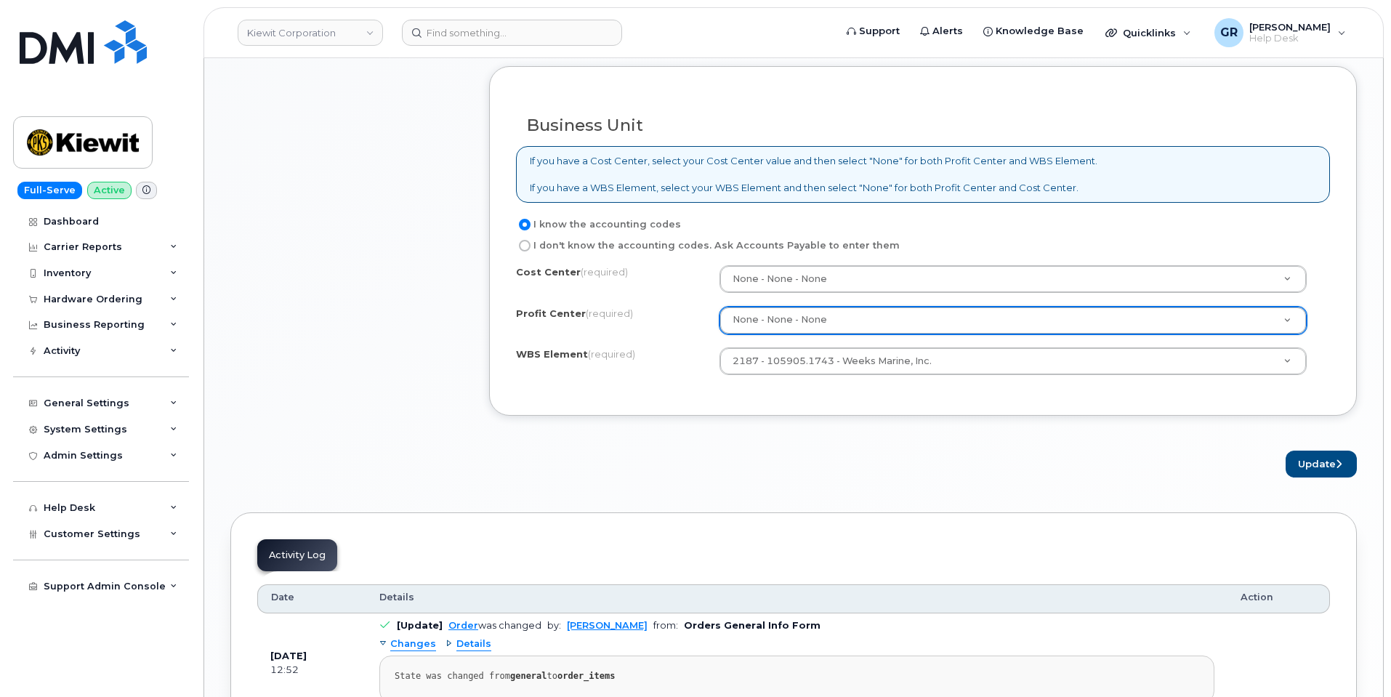
select select "None"
click at [1302, 455] on button "Update" at bounding box center [1321, 464] width 71 height 27
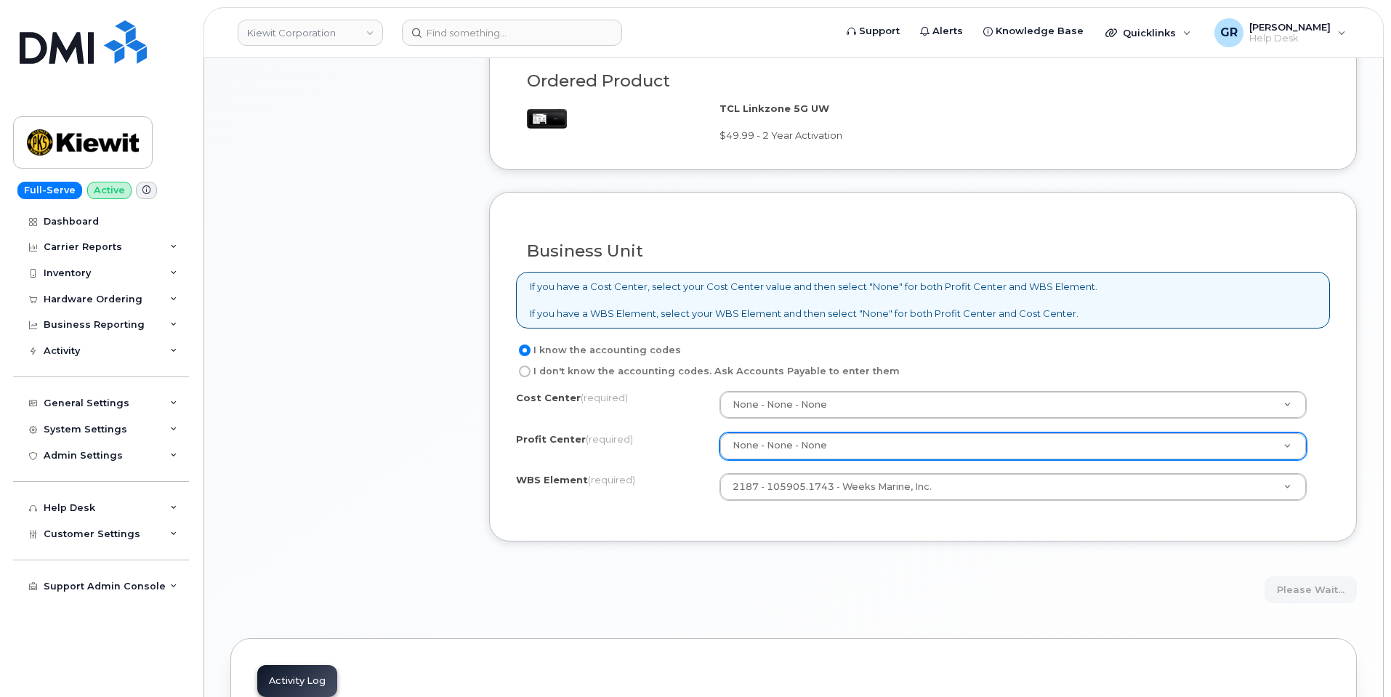
scroll to position [945, 0]
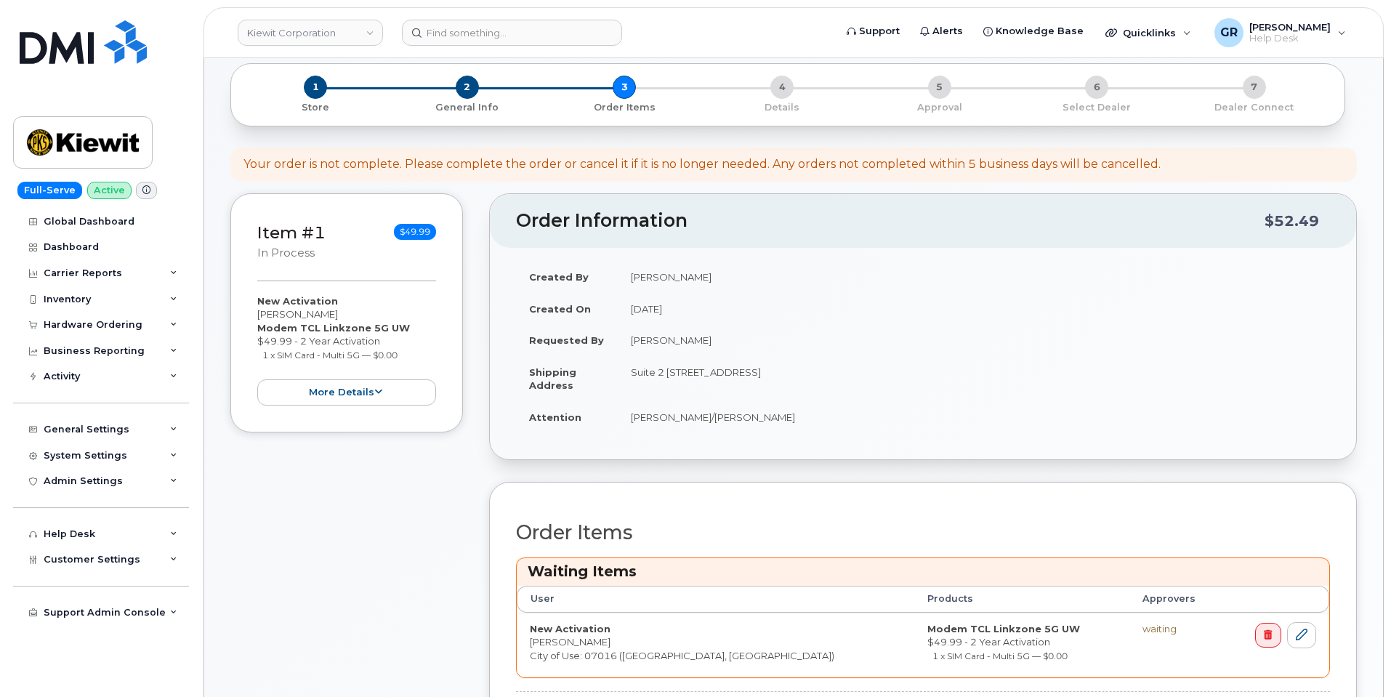
scroll to position [436, 0]
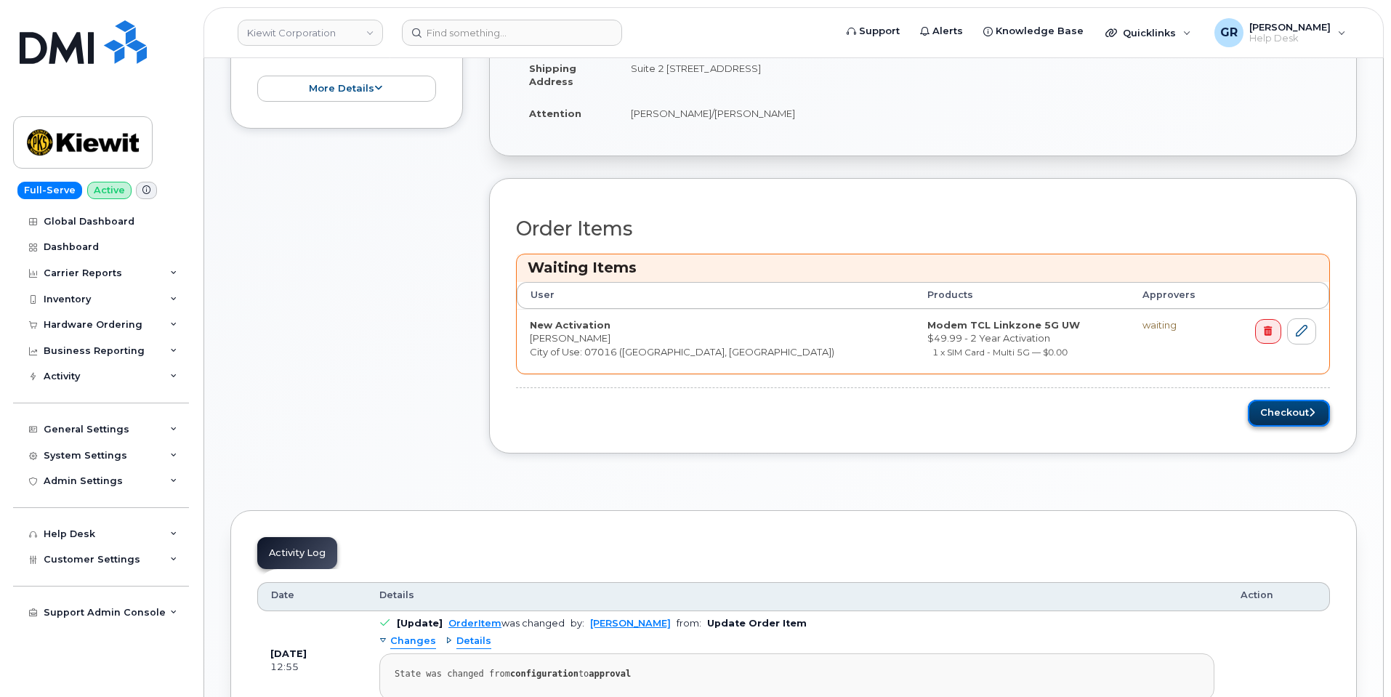
click at [1270, 418] on button "Checkout" at bounding box center [1289, 413] width 82 height 27
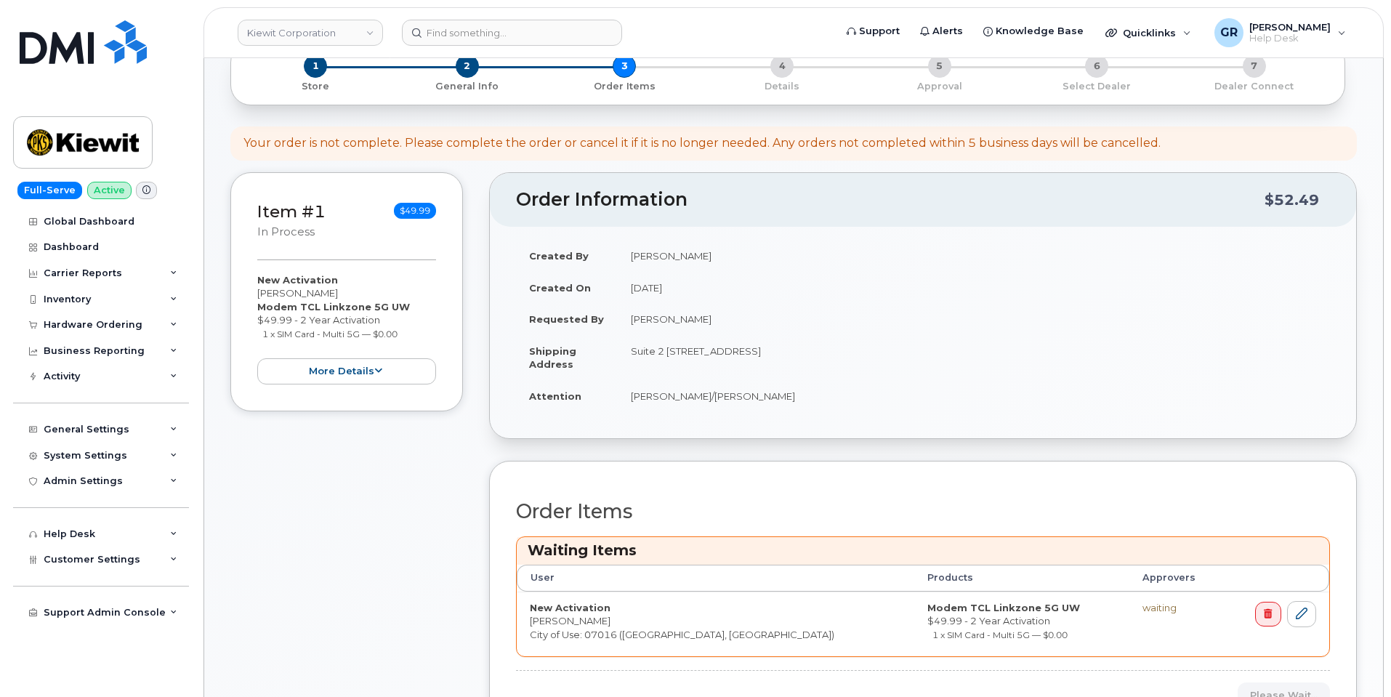
scroll to position [212, 0]
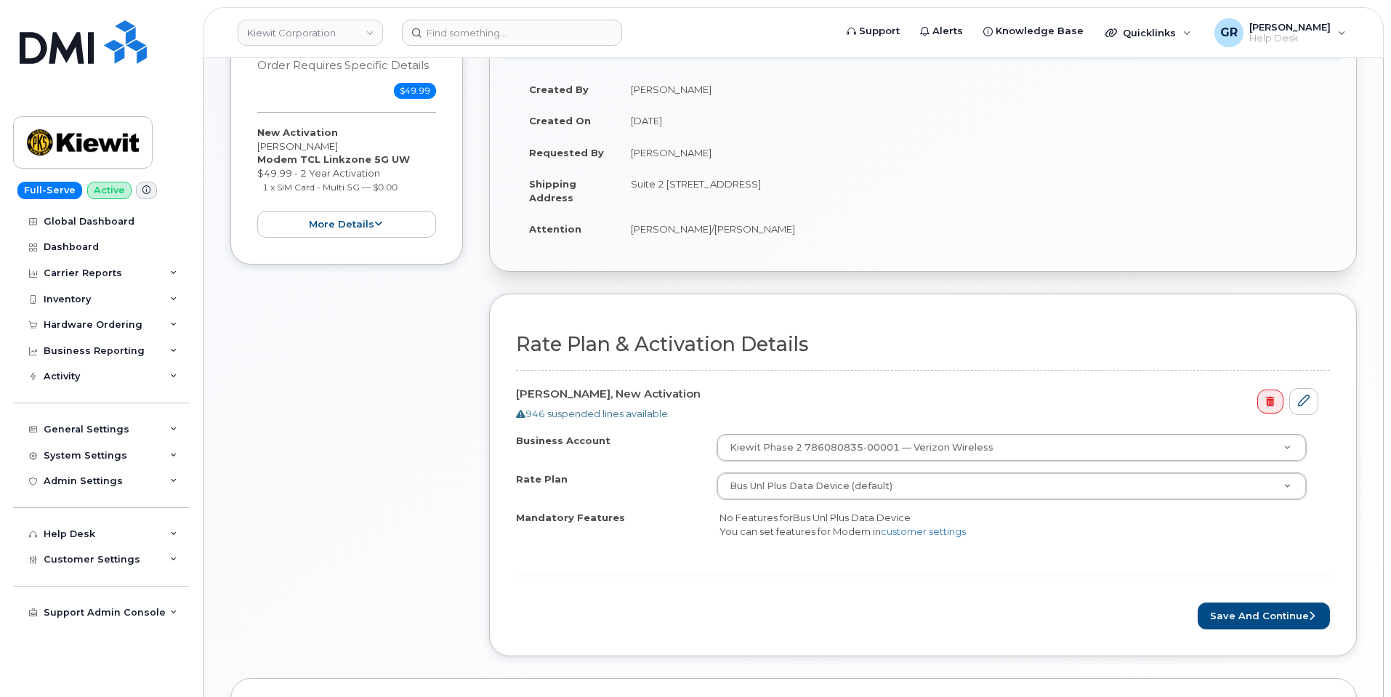
scroll to position [218, 0]
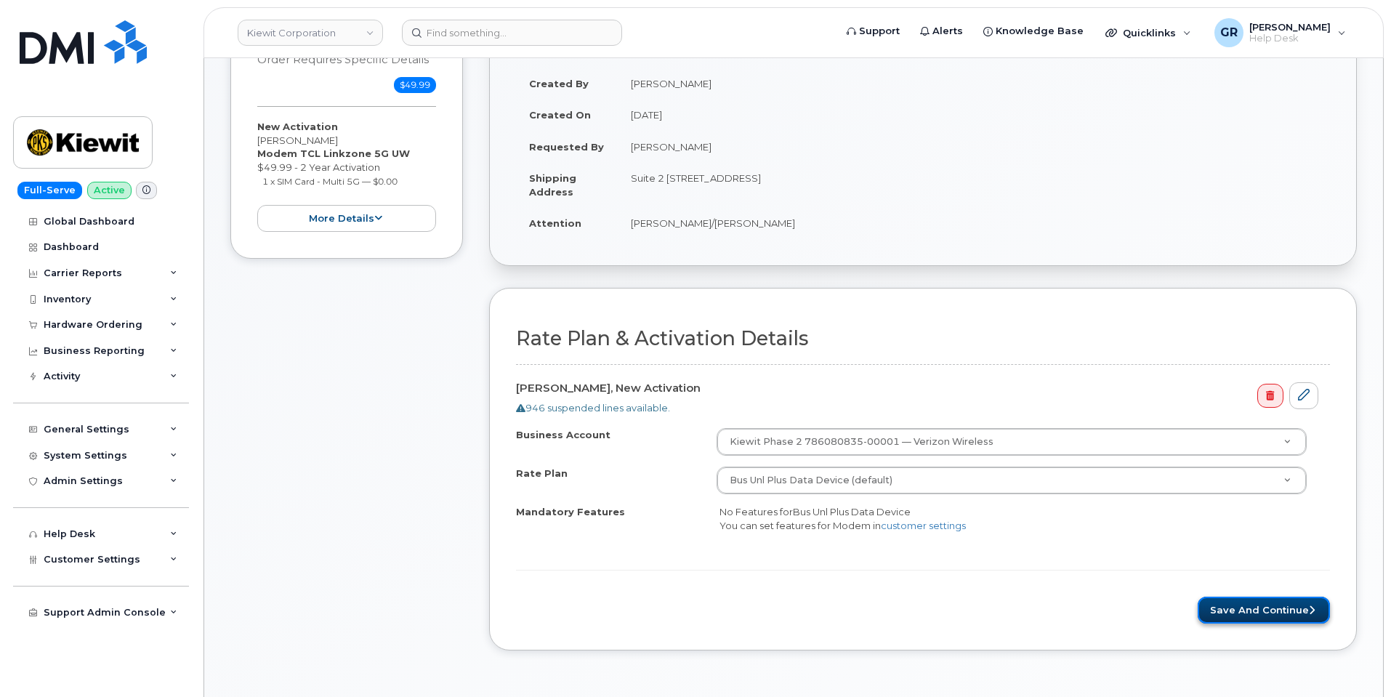
click at [1244, 613] on button "Save and Continue" at bounding box center [1264, 610] width 132 height 27
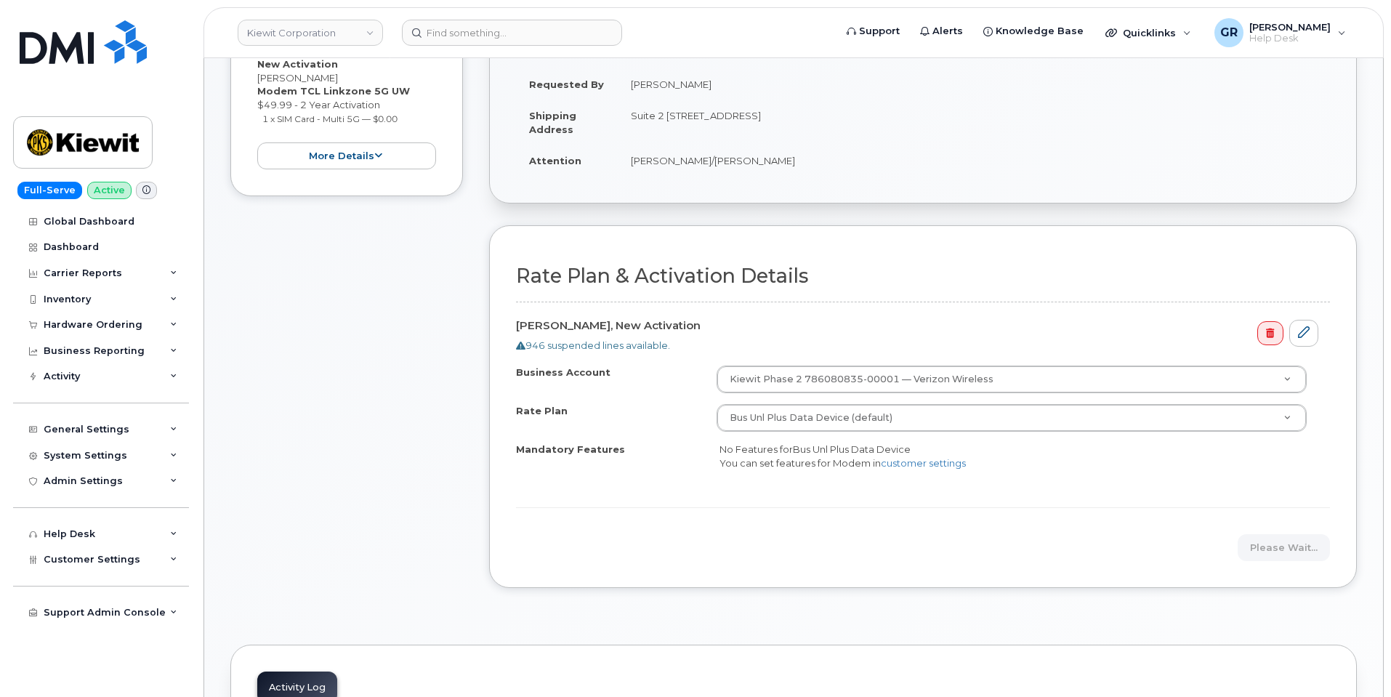
scroll to position [363, 0]
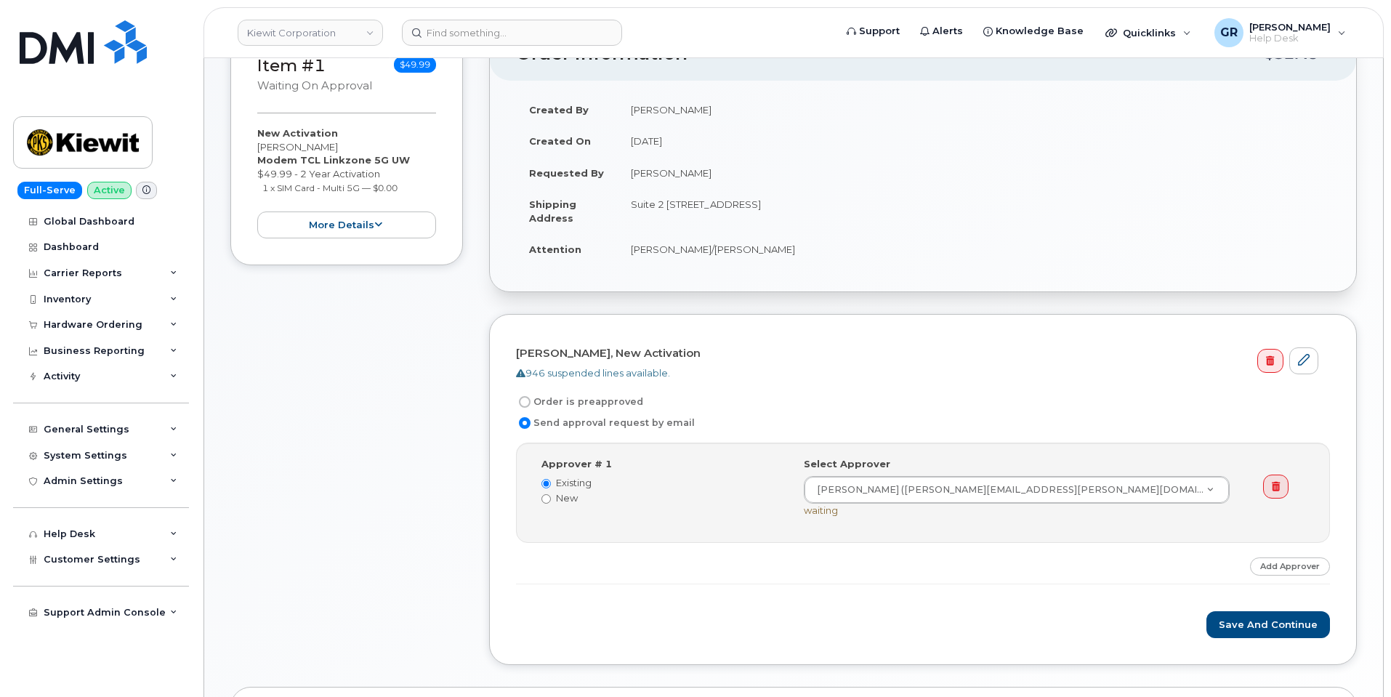
scroll to position [218, 0]
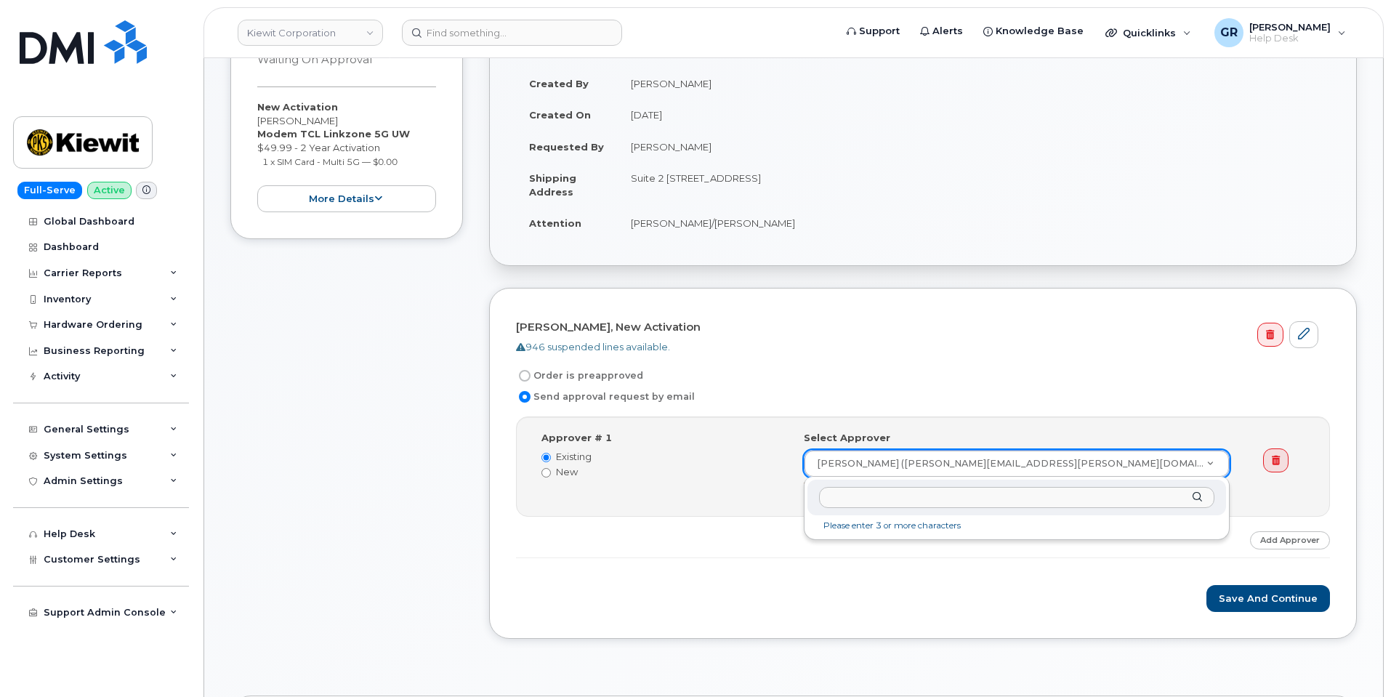
drag, startPoint x: 1061, startPoint y: 454, endPoint x: 819, endPoint y: 472, distance: 242.7
drag, startPoint x: 842, startPoint y: 466, endPoint x: 1002, endPoint y: 461, distance: 159.3
drag, startPoint x: 999, startPoint y: 462, endPoint x: 902, endPoint y: 464, distance: 97.4
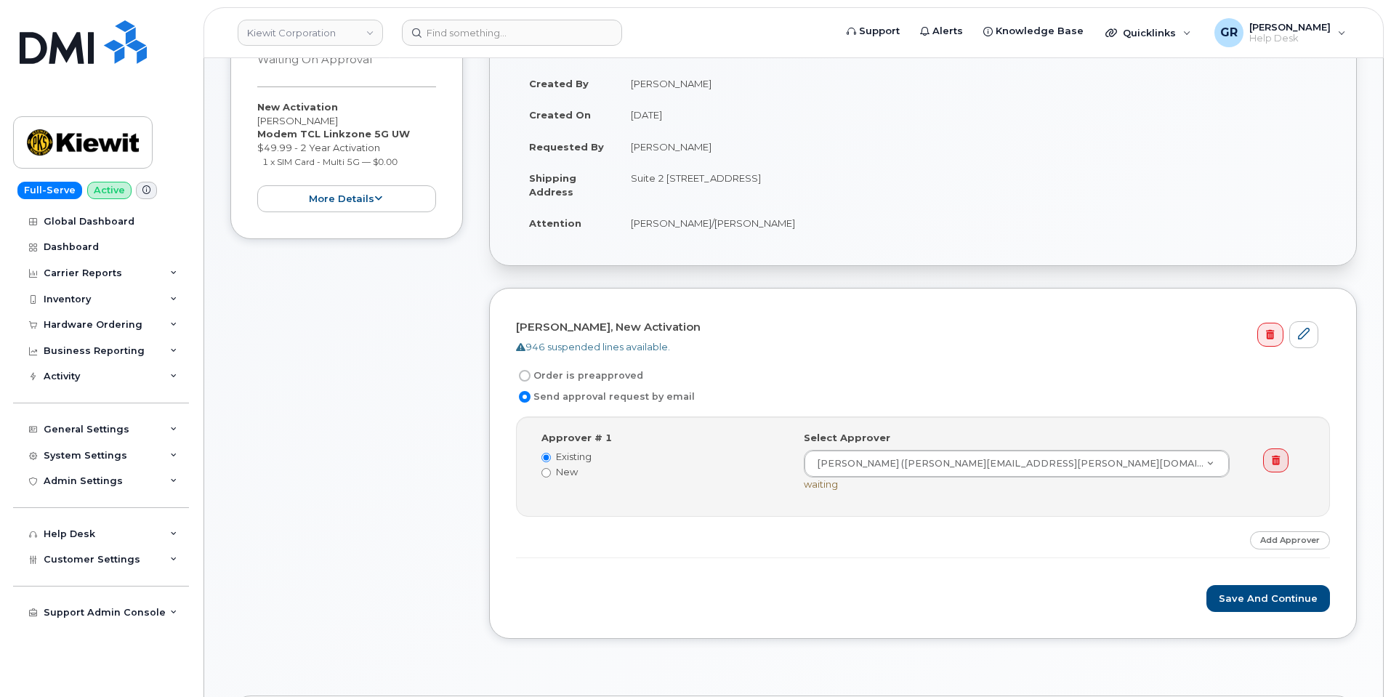
click at [621, 373] on label "Order is preapproved" at bounding box center [579, 375] width 127 height 17
click at [531, 373] on input "Order is preapproved" at bounding box center [525, 376] width 12 height 12
radio input "true"
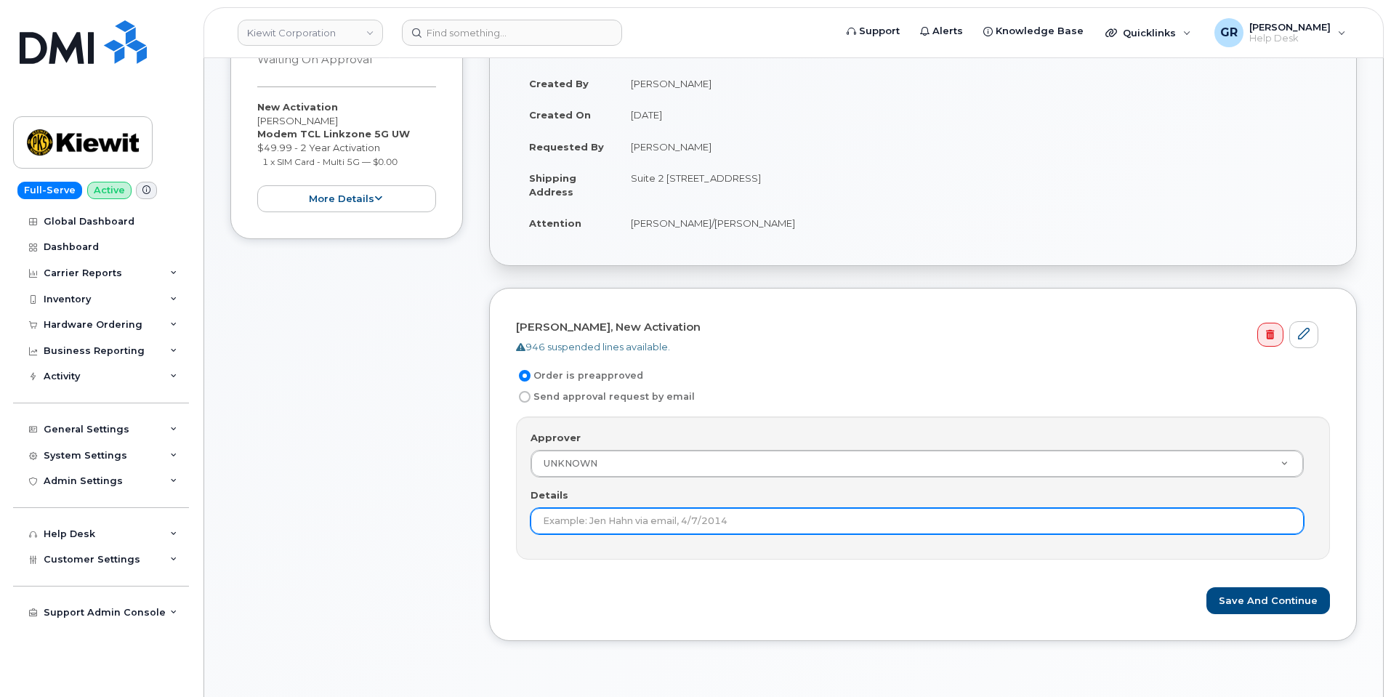
click at [684, 523] on input "Details" at bounding box center [917, 521] width 773 height 26
type input "Preapproved under 100 dollars."
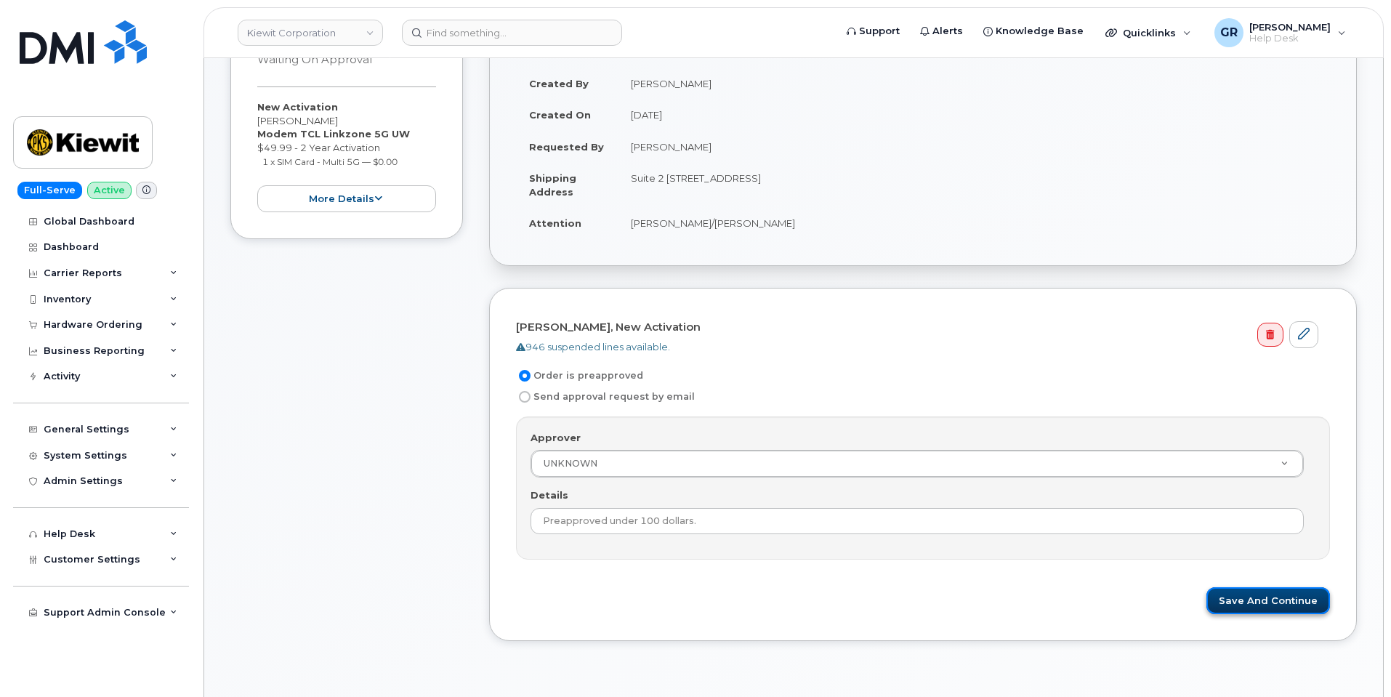
click at [1235, 599] on button "Save and Continue" at bounding box center [1269, 600] width 124 height 27
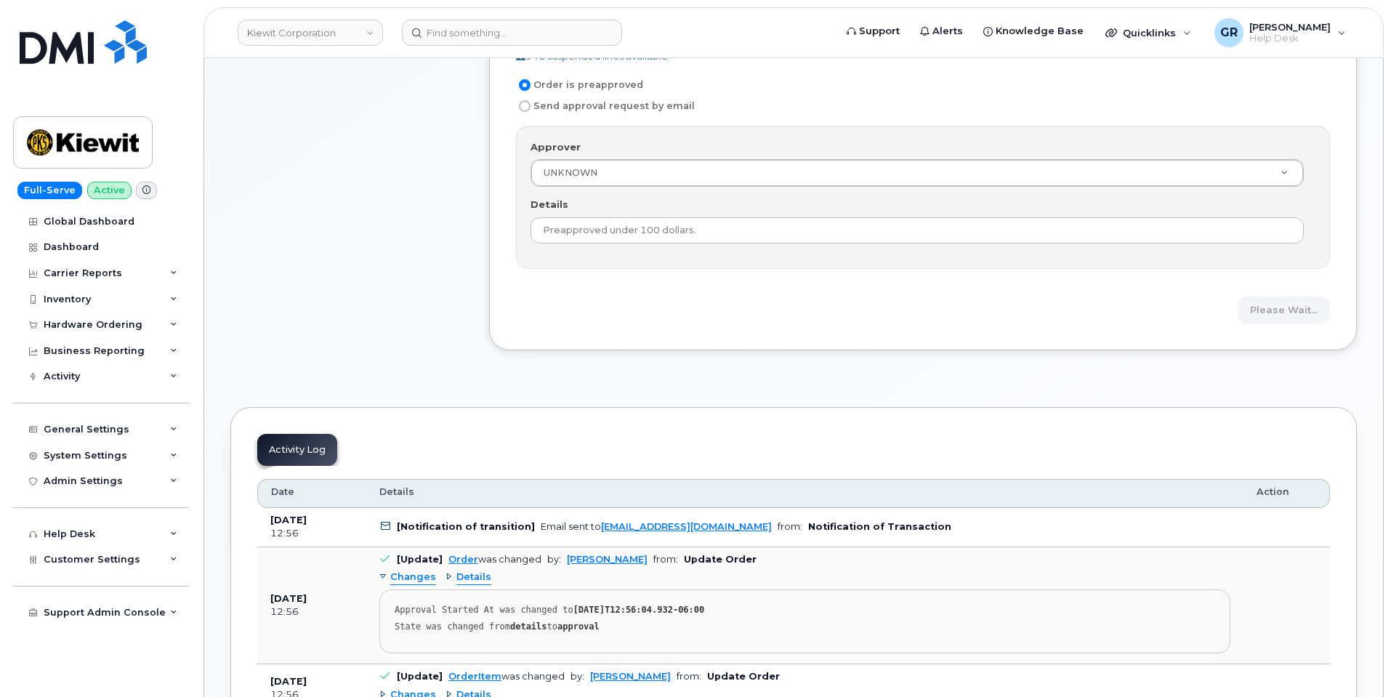
scroll to position [457, 0]
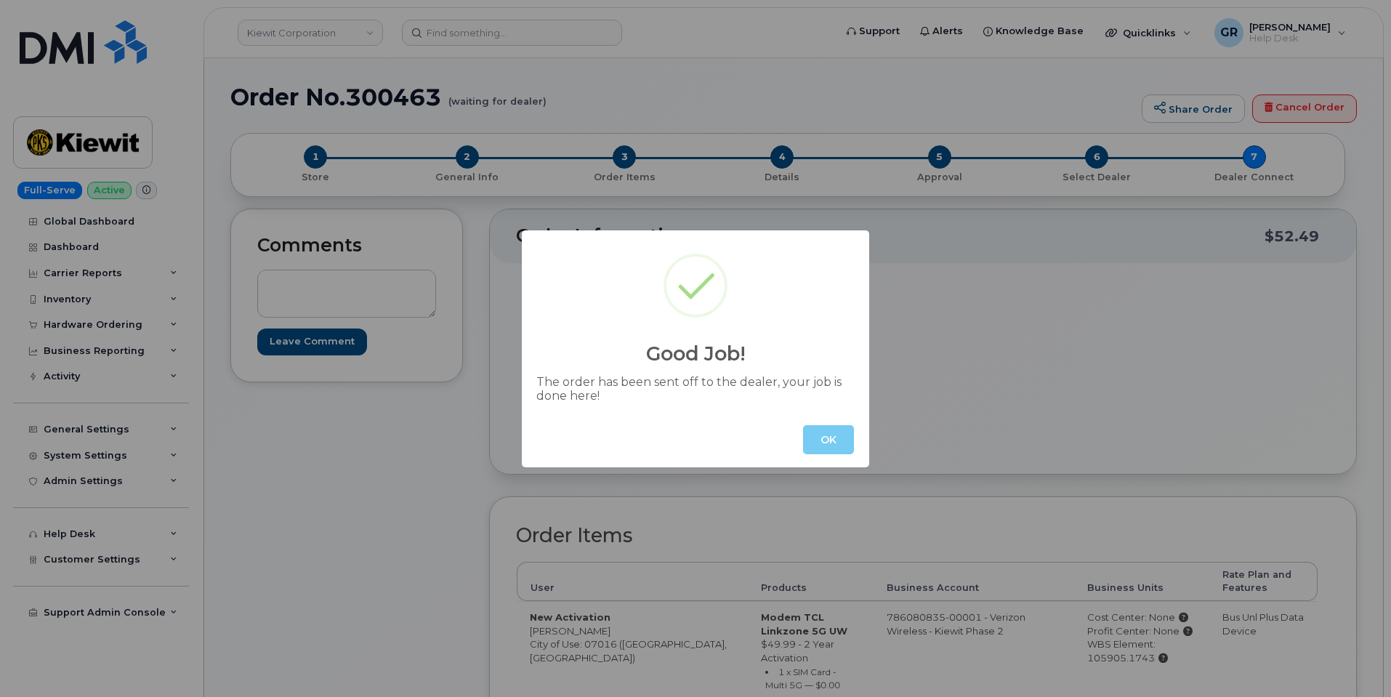
click at [815, 441] on button "OK" at bounding box center [828, 439] width 51 height 29
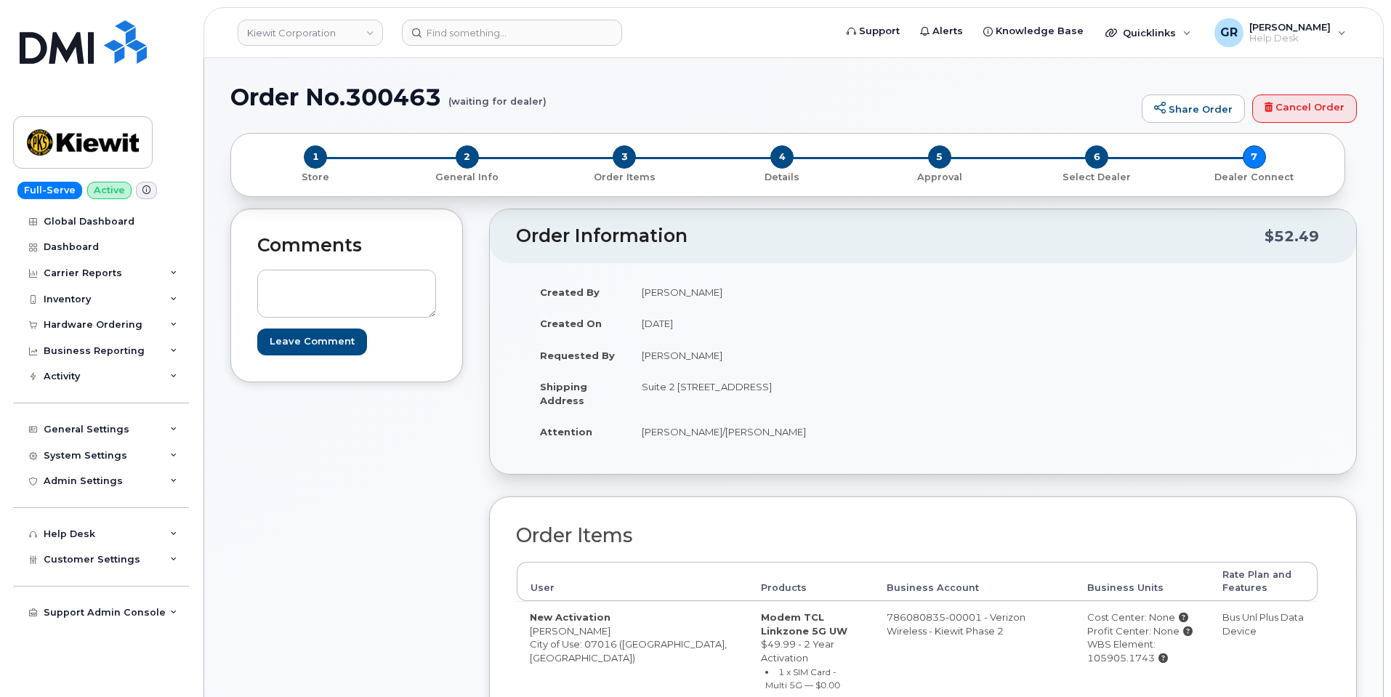
drag, startPoint x: 539, startPoint y: 326, endPoint x: 849, endPoint y: 436, distance: 329.2
click at [849, 436] on tbody "Created By Gabriel Rains Created On September 10, 2025 Requested By Christopher…" at bounding box center [719, 362] width 385 height 172
copy tbody "Created On September 10, 2025 Requested By Christopher Sajous Shipping Address …"
click at [583, 321] on strong "Created On" at bounding box center [571, 324] width 62 height 12
drag, startPoint x: 515, startPoint y: 232, endPoint x: 850, endPoint y: 435, distance: 392.0
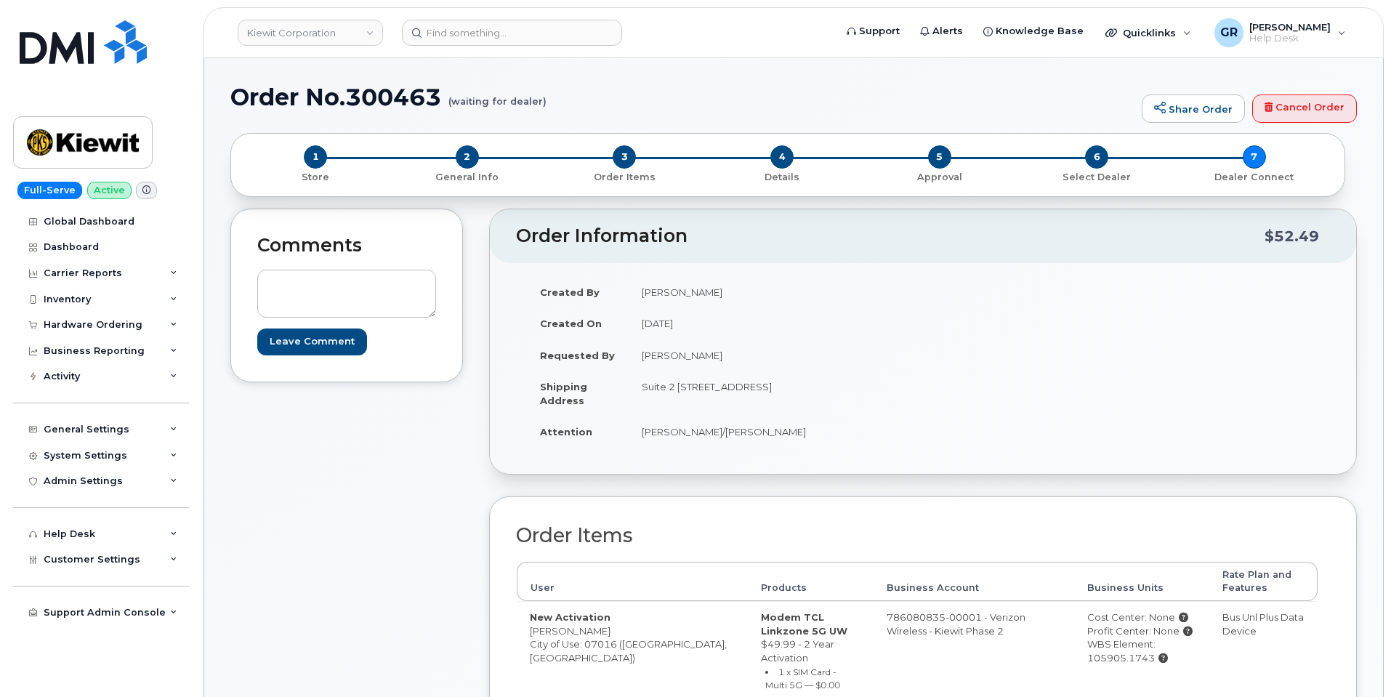
click at [850, 435] on div "Order Information $52.49 Created By Gabriel Rains Created On September 10, 2025…" at bounding box center [923, 342] width 868 height 266
copy div "Order Information $52.49 Created By Gabriel Rains Created On September 10, 2025…"
click at [513, 288] on div "Created By Gabriel Rains Created On September 10, 2025 Requested By Christopher…" at bounding box center [923, 368] width 866 height 211
click at [549, 291] on strong "Created By" at bounding box center [570, 292] width 60 height 12
click at [550, 290] on strong "Created By" at bounding box center [570, 292] width 60 height 12
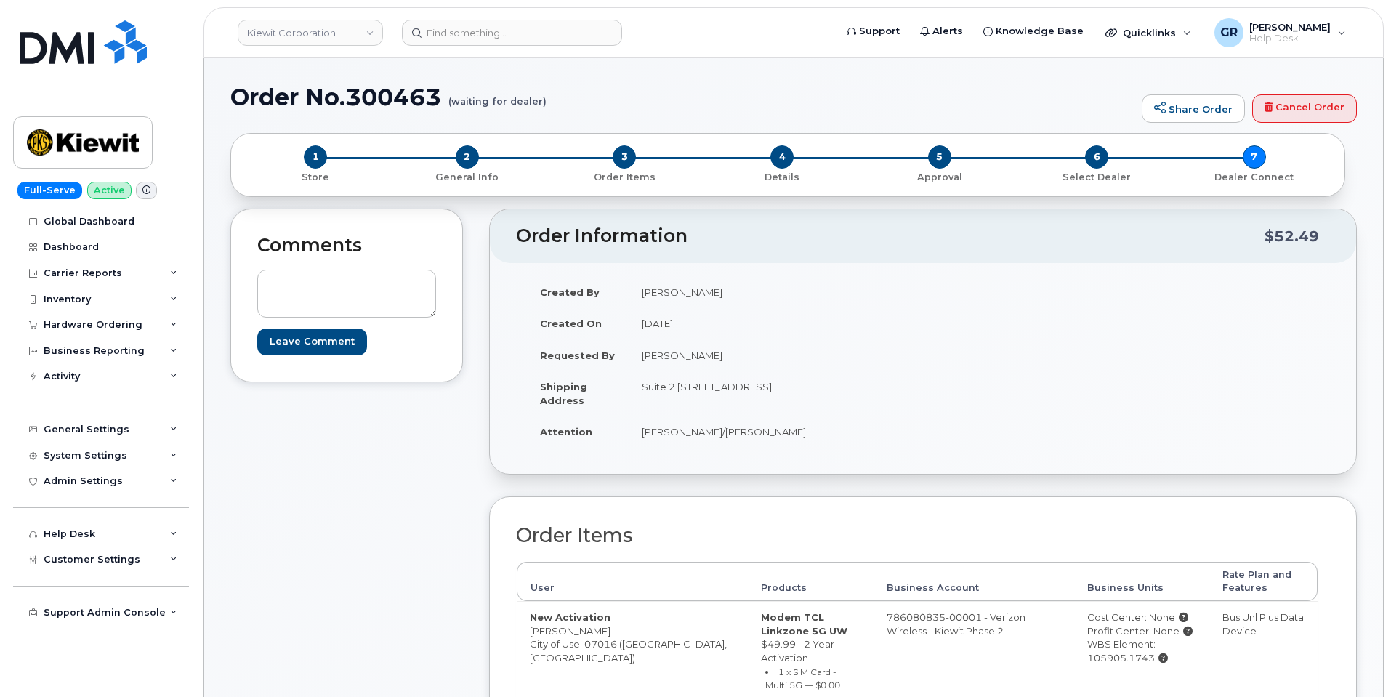
click at [560, 291] on strong "Created By" at bounding box center [570, 292] width 60 height 12
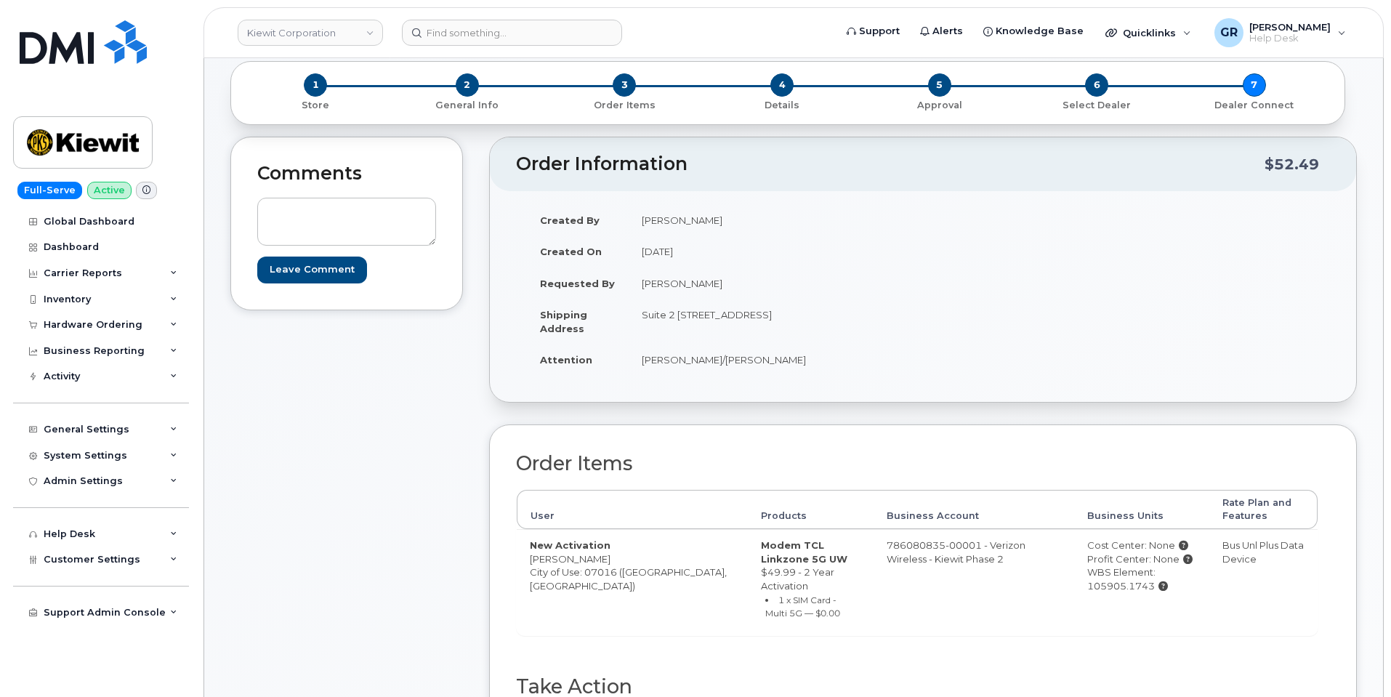
scroll to position [73, 0]
drag, startPoint x: 539, startPoint y: 221, endPoint x: 858, endPoint y: 363, distance: 349.4
click at [858, 363] on tbody "Created By Gabriel Rains Created On September 10, 2025 Requested By Christopher…" at bounding box center [719, 290] width 385 height 172
copy tbody "Created By Gabriel Rains Created On September 10, 2025 Requested By Christopher…"
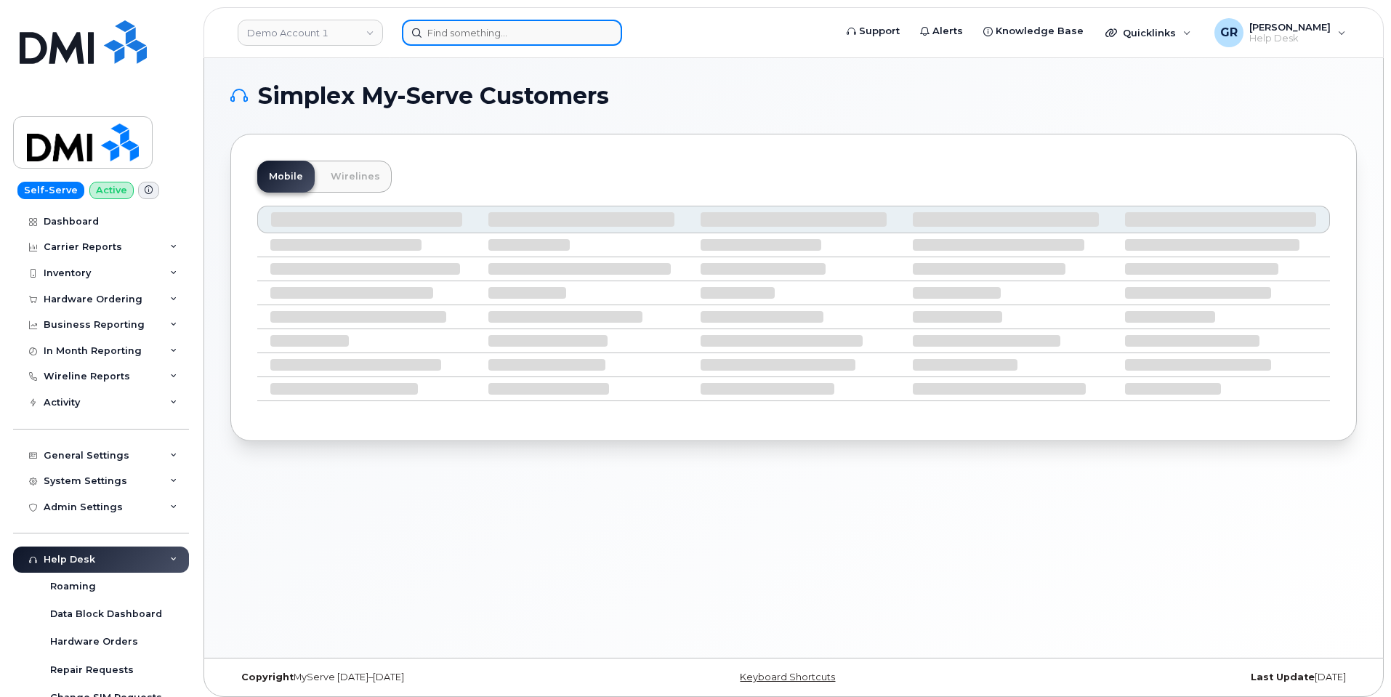
click at [494, 39] on input at bounding box center [512, 33] width 220 height 26
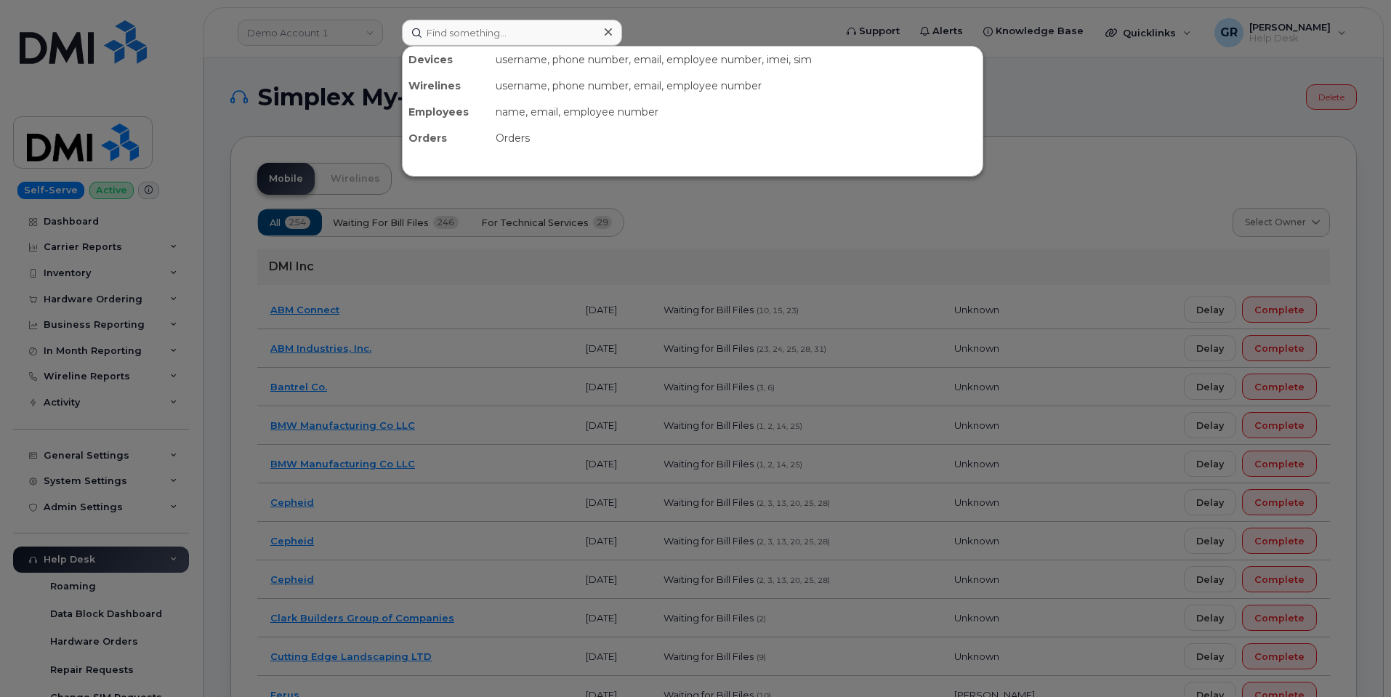
click at [579, 217] on div at bounding box center [695, 348] width 1391 height 697
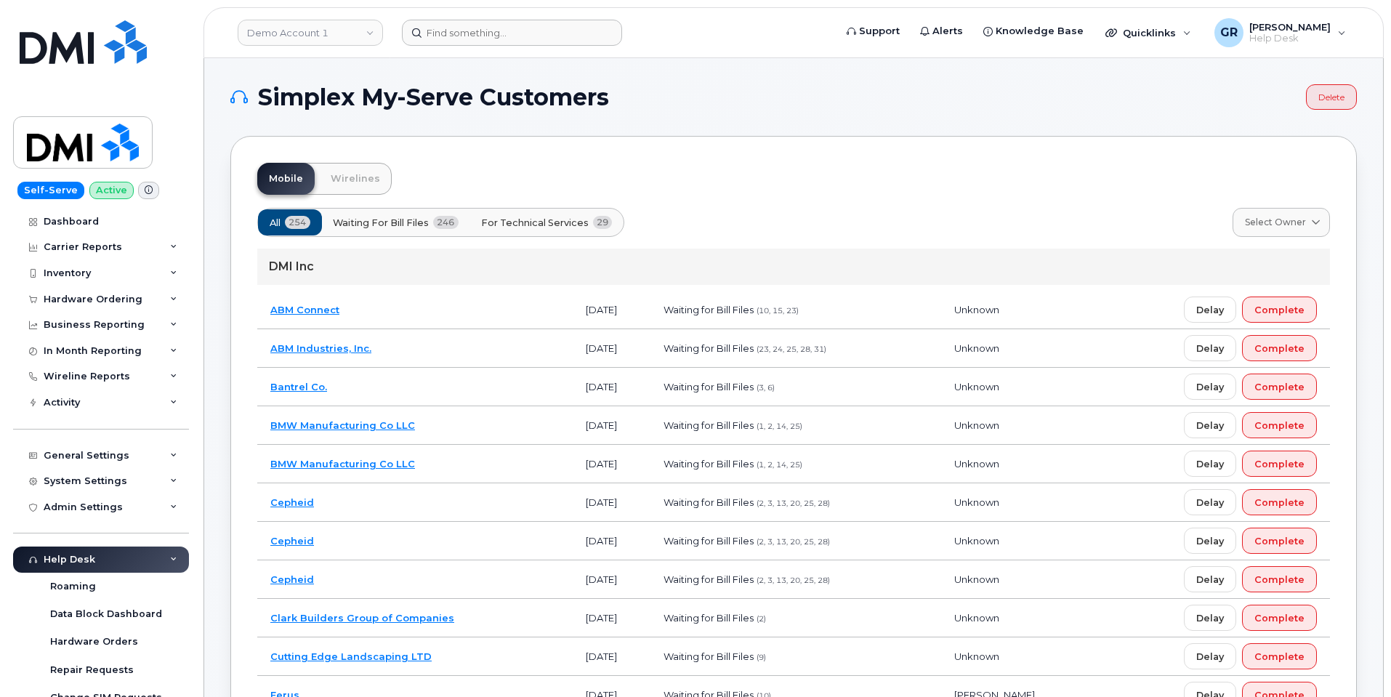
click at [651, 682] on td "[DATE]" at bounding box center [612, 695] width 78 height 39
